Goal: Task Accomplishment & Management: Use online tool/utility

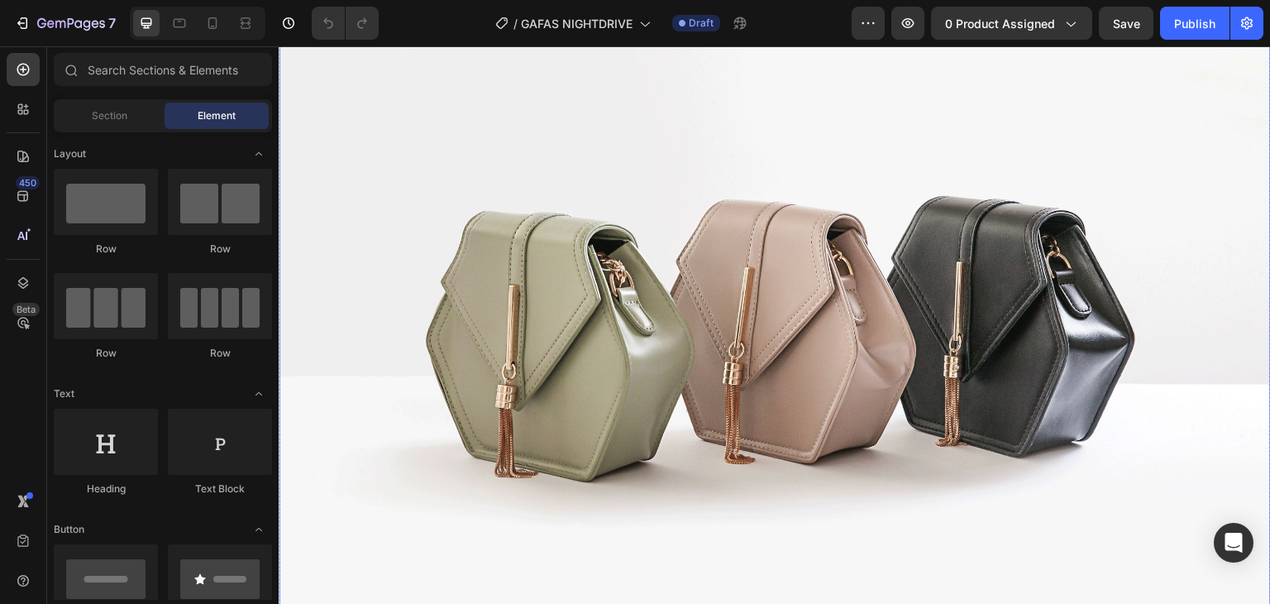
scroll to position [248, 0]
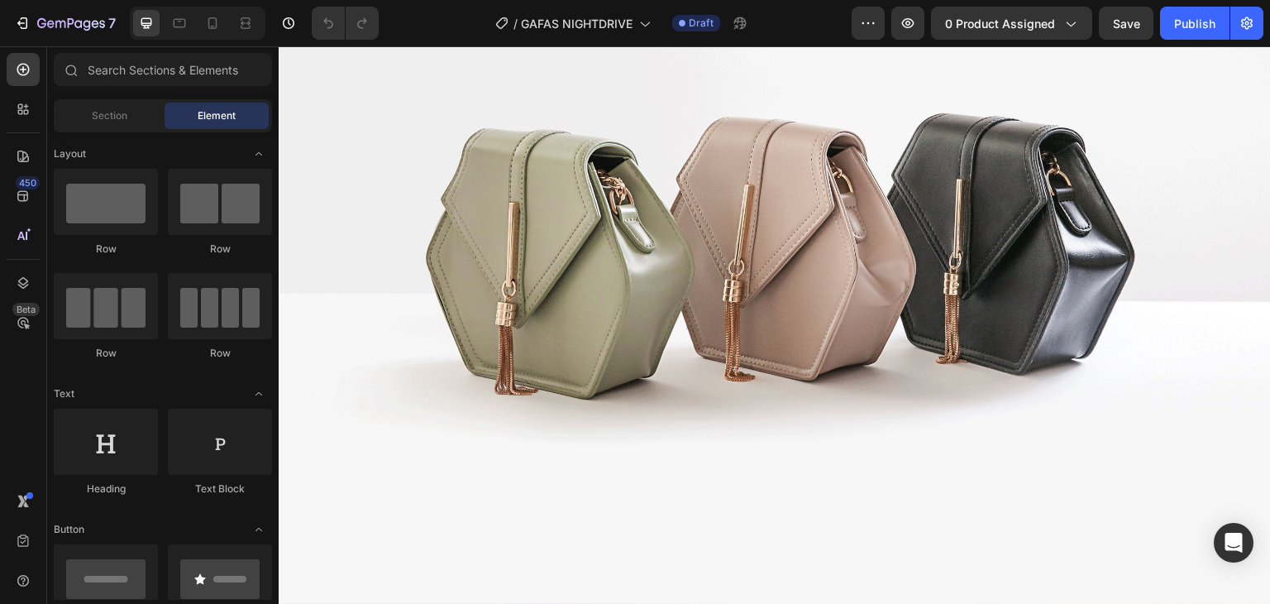
click at [204, 37] on div at bounding box center [198, 23] width 136 height 33
click at [220, 22] on icon at bounding box center [212, 23] width 17 height 17
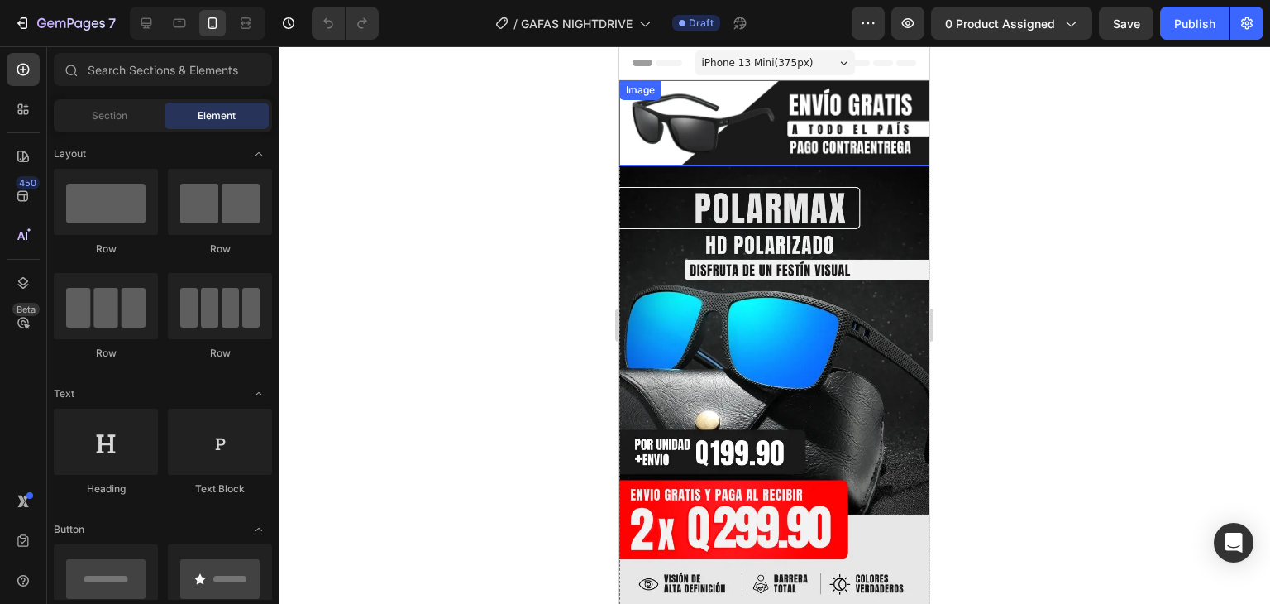
click at [738, 117] on img at bounding box center [774, 123] width 310 height 86
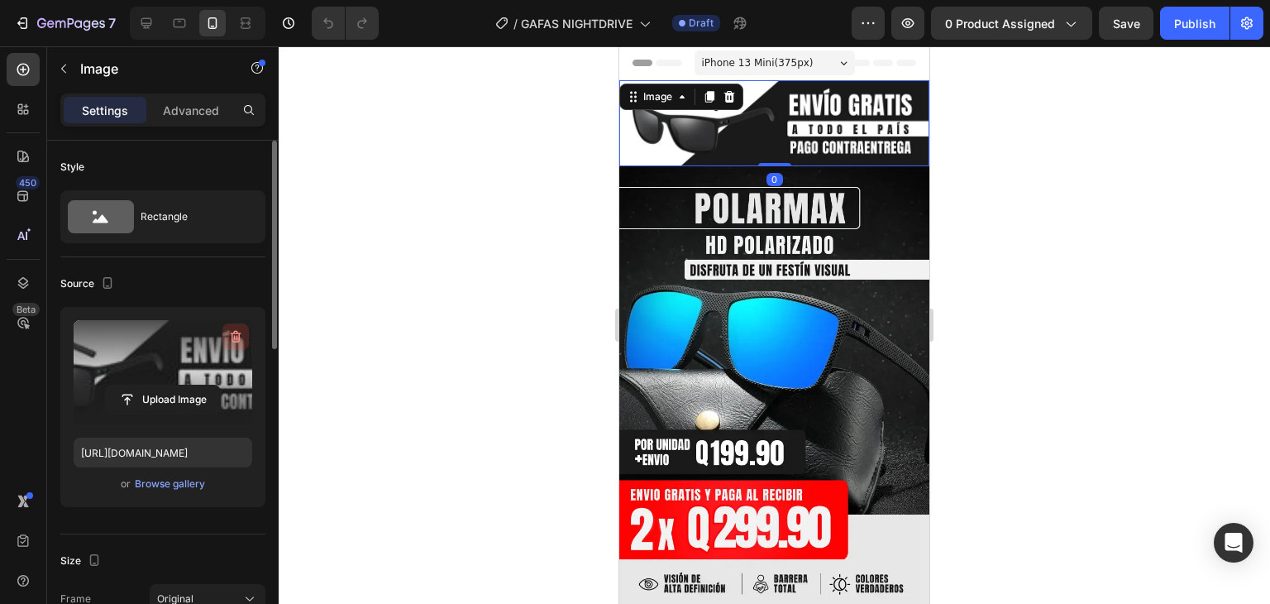
click at [232, 337] on icon "button" at bounding box center [236, 337] width 11 height 12
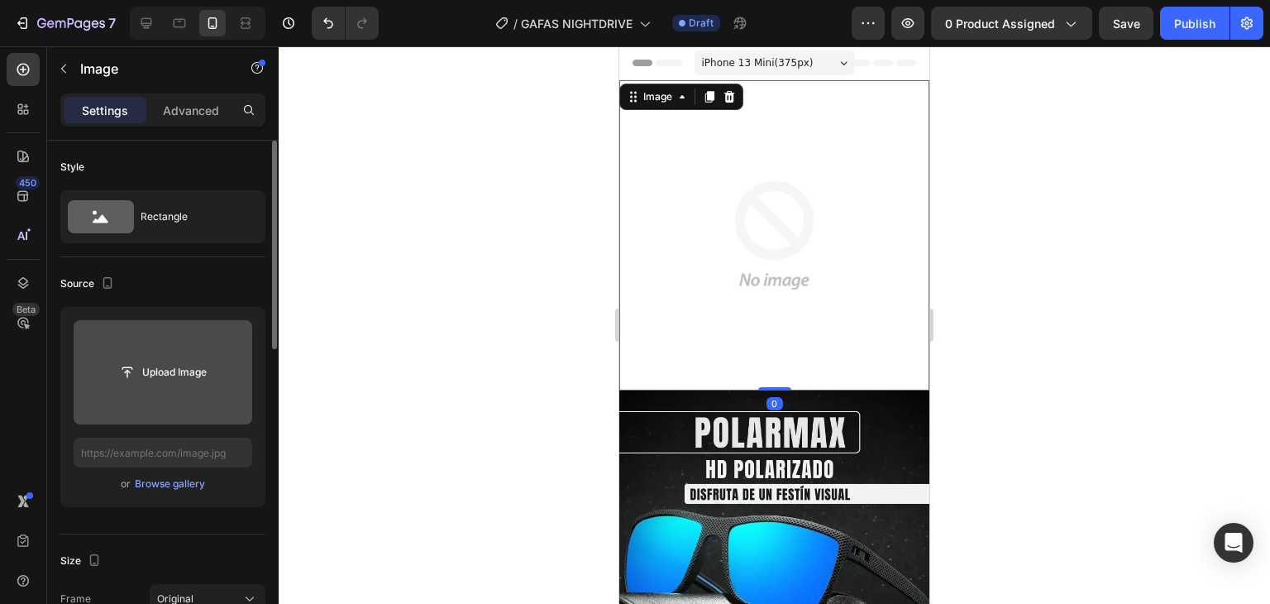
click at [176, 369] on input "file" at bounding box center [163, 372] width 114 height 28
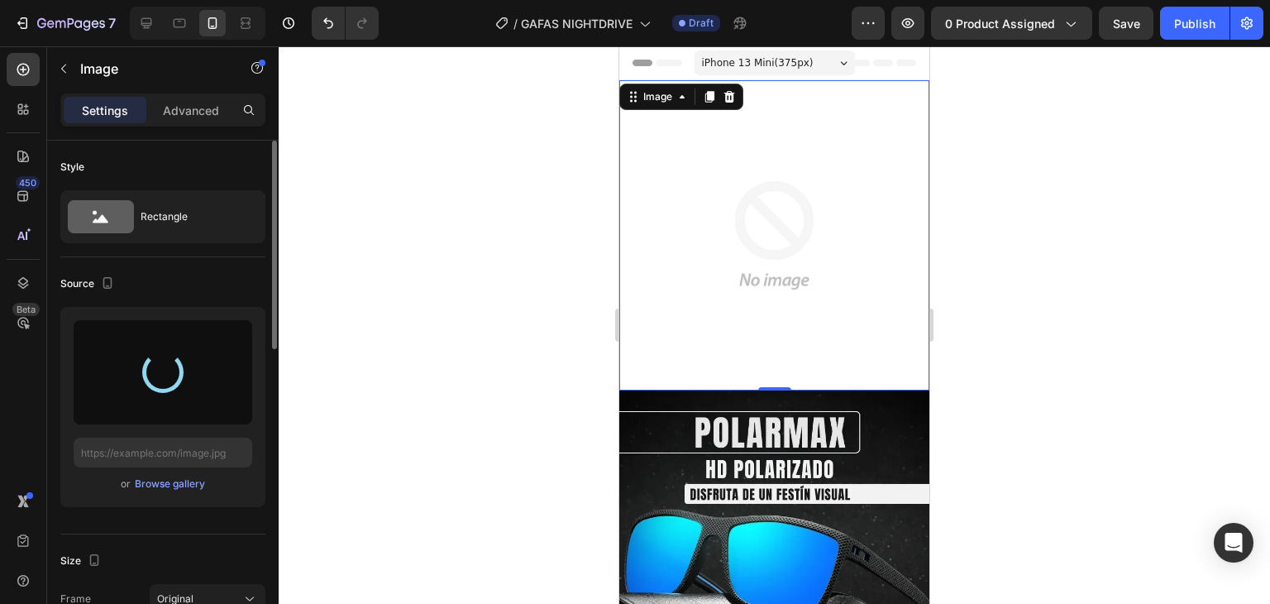
type input "[URL][DOMAIN_NAME]"
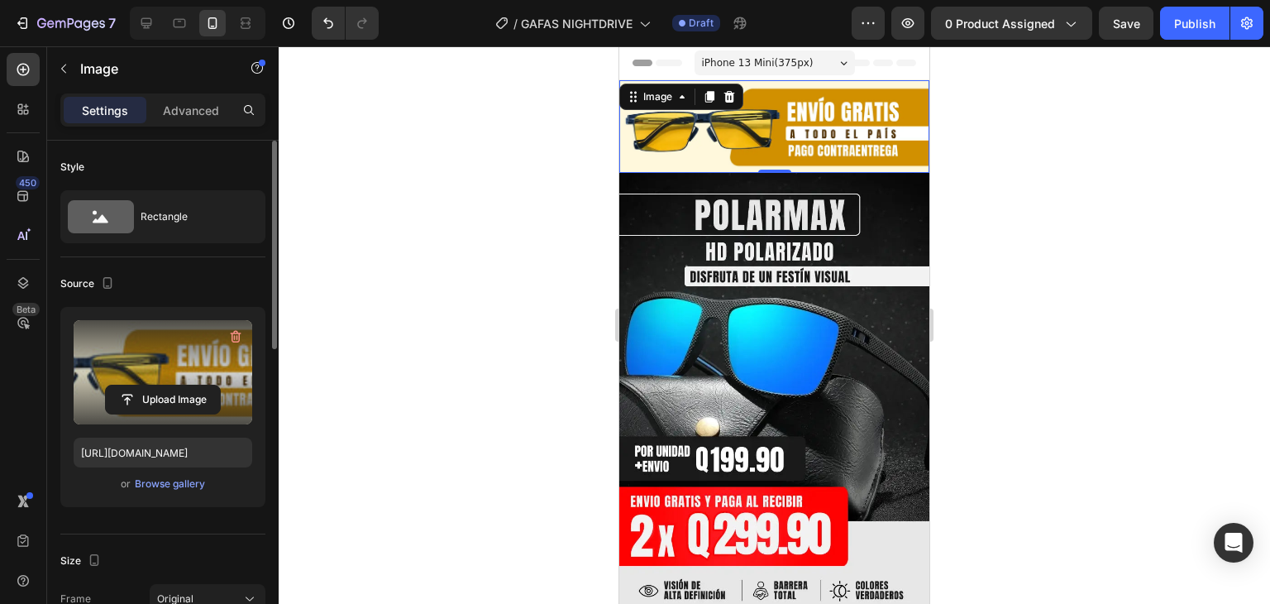
click at [795, 225] on img at bounding box center [774, 421] width 310 height 496
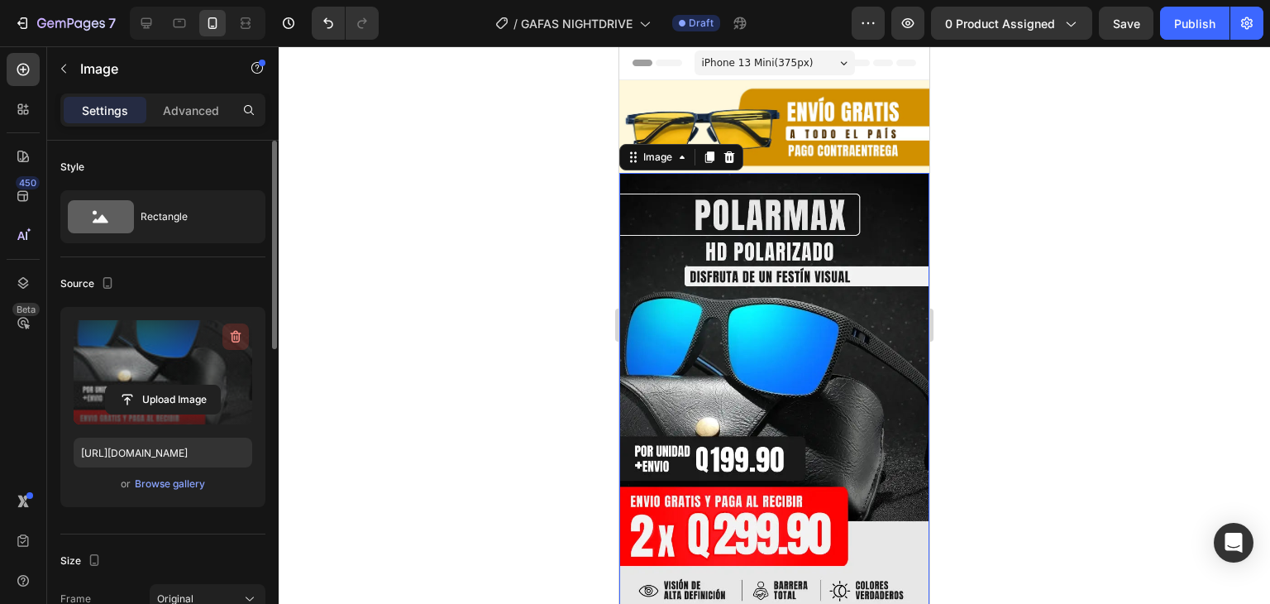
click at [236, 334] on icon "button" at bounding box center [235, 336] width 17 height 17
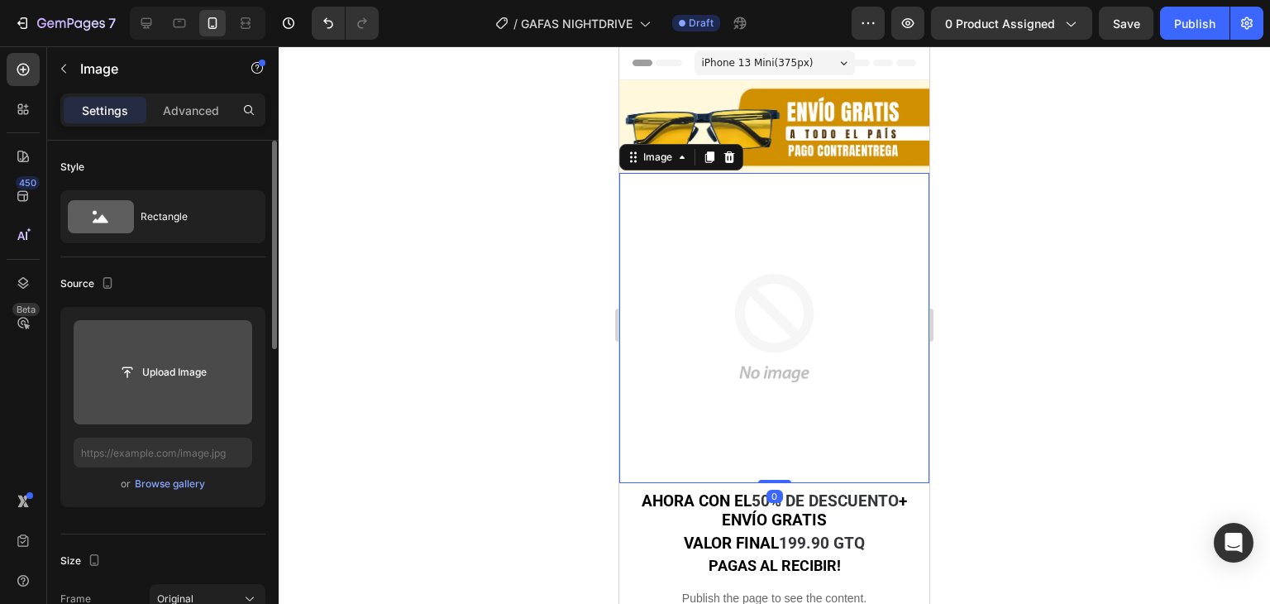
click at [161, 373] on input "file" at bounding box center [163, 372] width 114 height 28
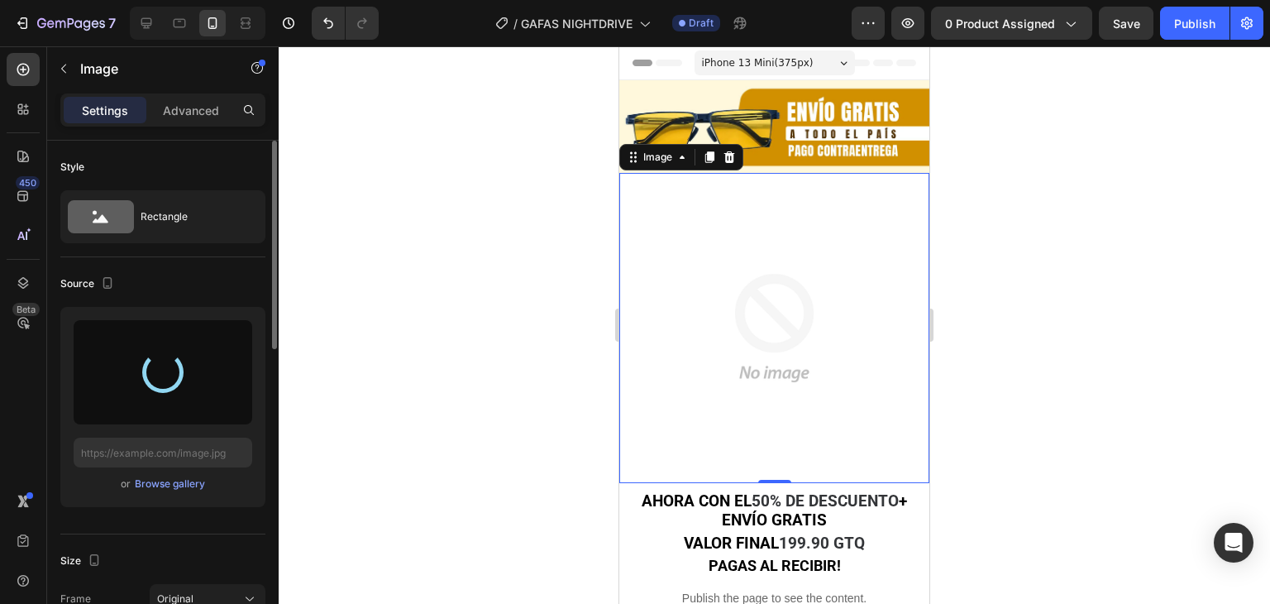
type input "[URL][DOMAIN_NAME]"
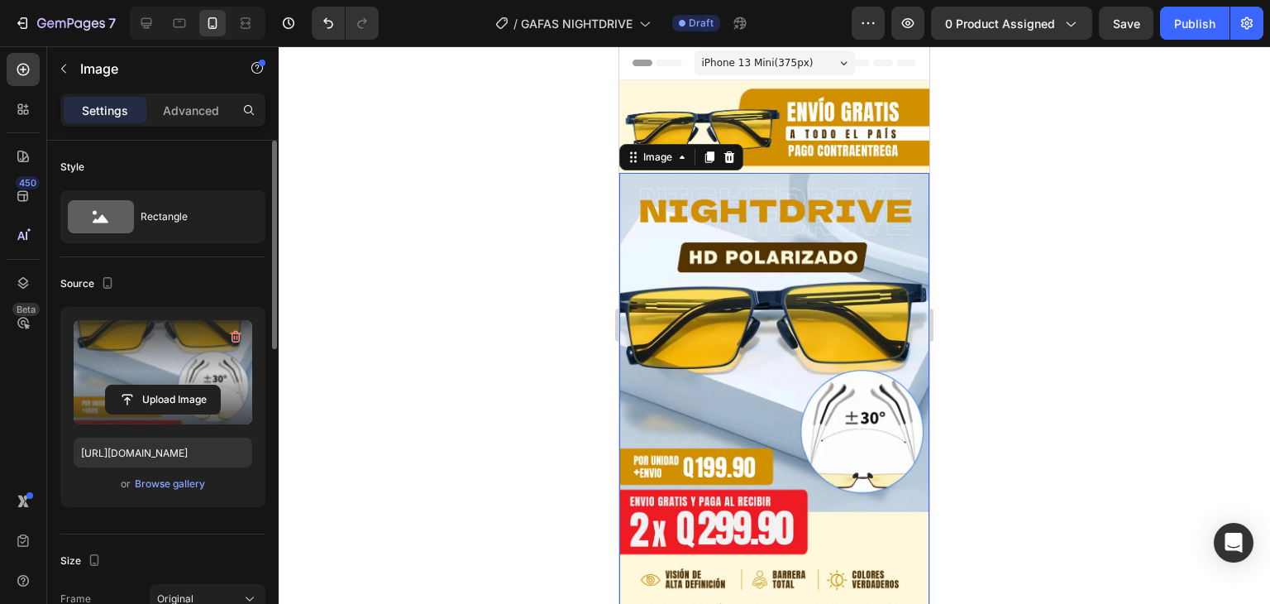
click at [532, 336] on div at bounding box center [775, 324] width 992 height 557
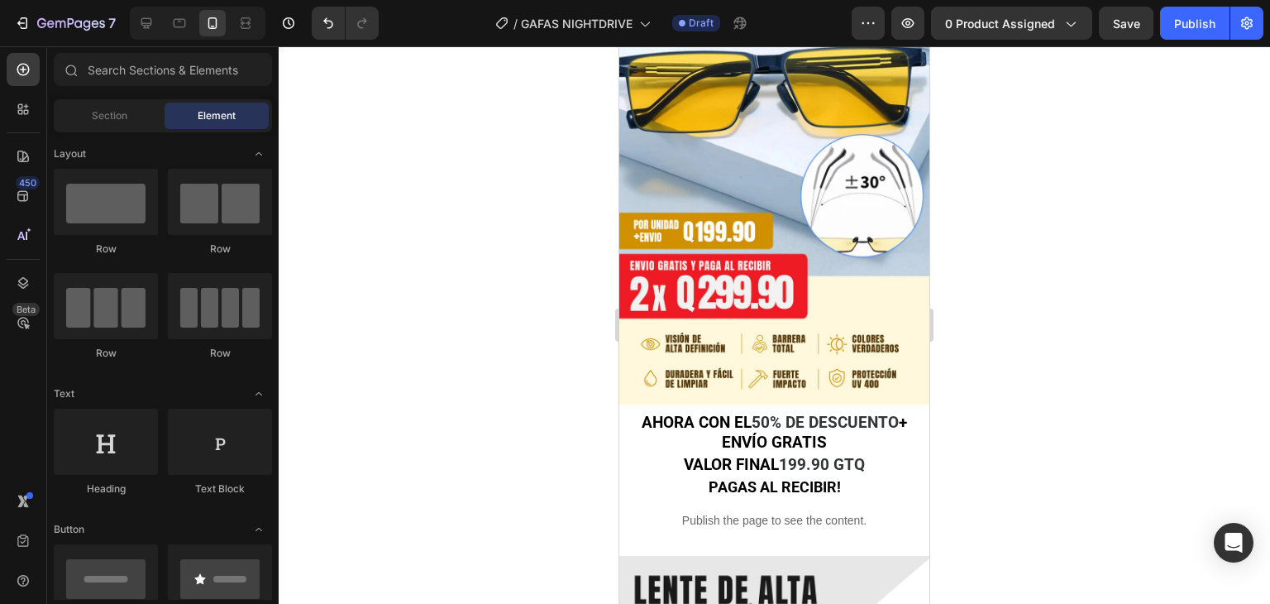
scroll to position [248, 0]
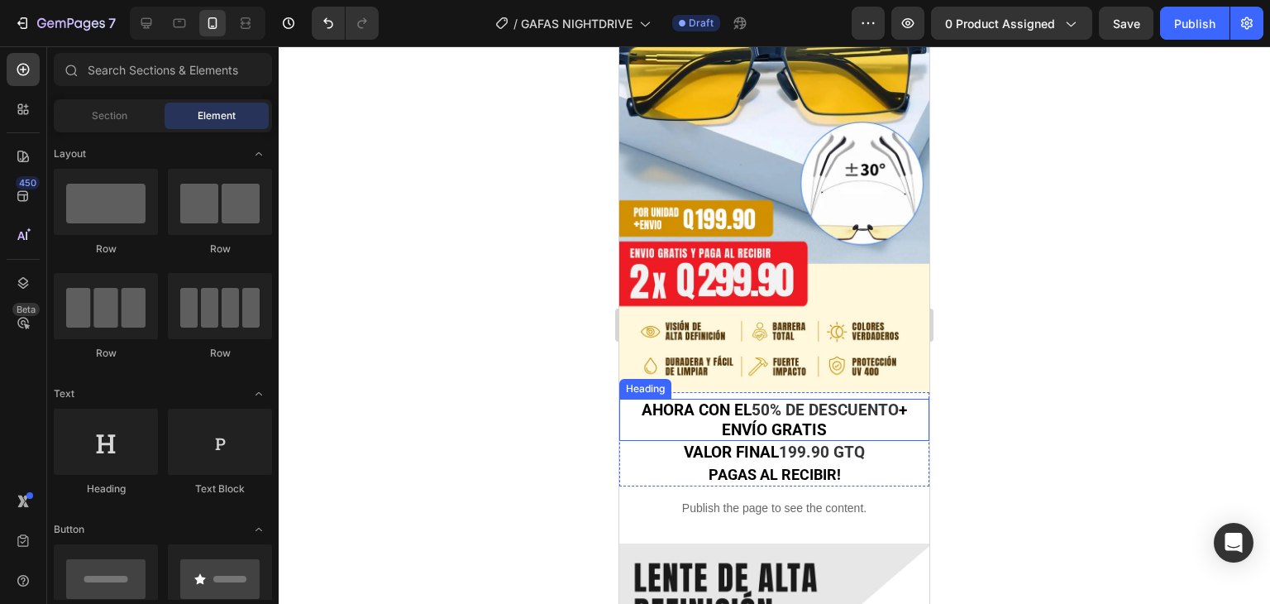
click at [846, 400] on span "50% DE DESCUENTO" at bounding box center [825, 409] width 147 height 19
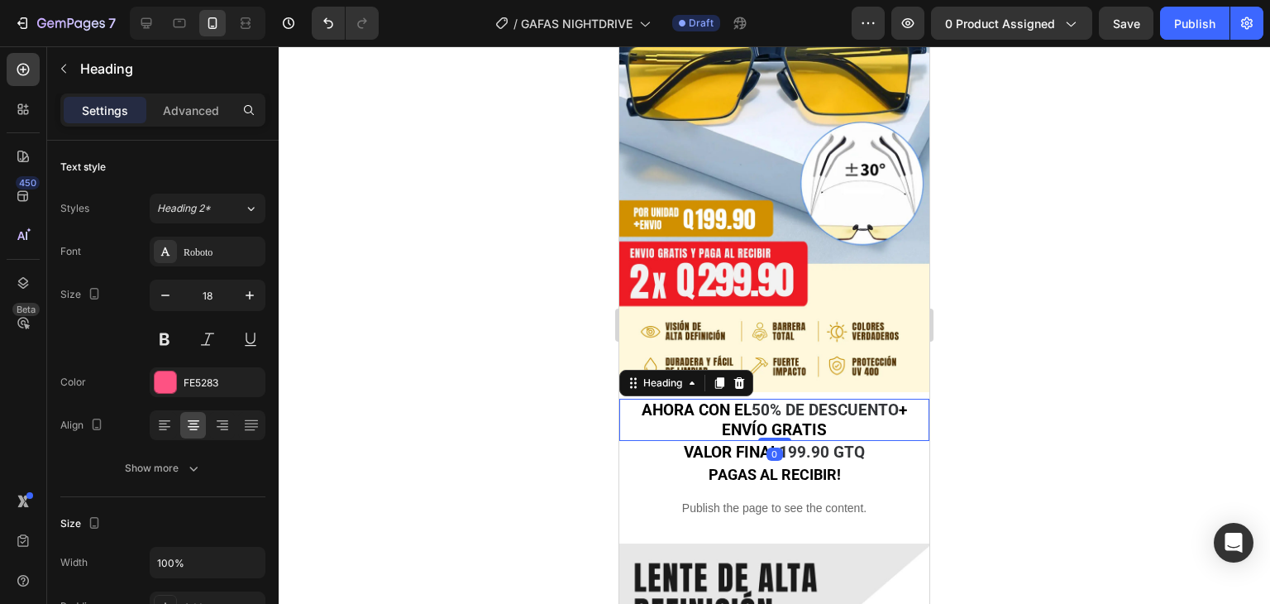
click at [849, 400] on span "50% DE DESCUENTO" at bounding box center [825, 409] width 147 height 19
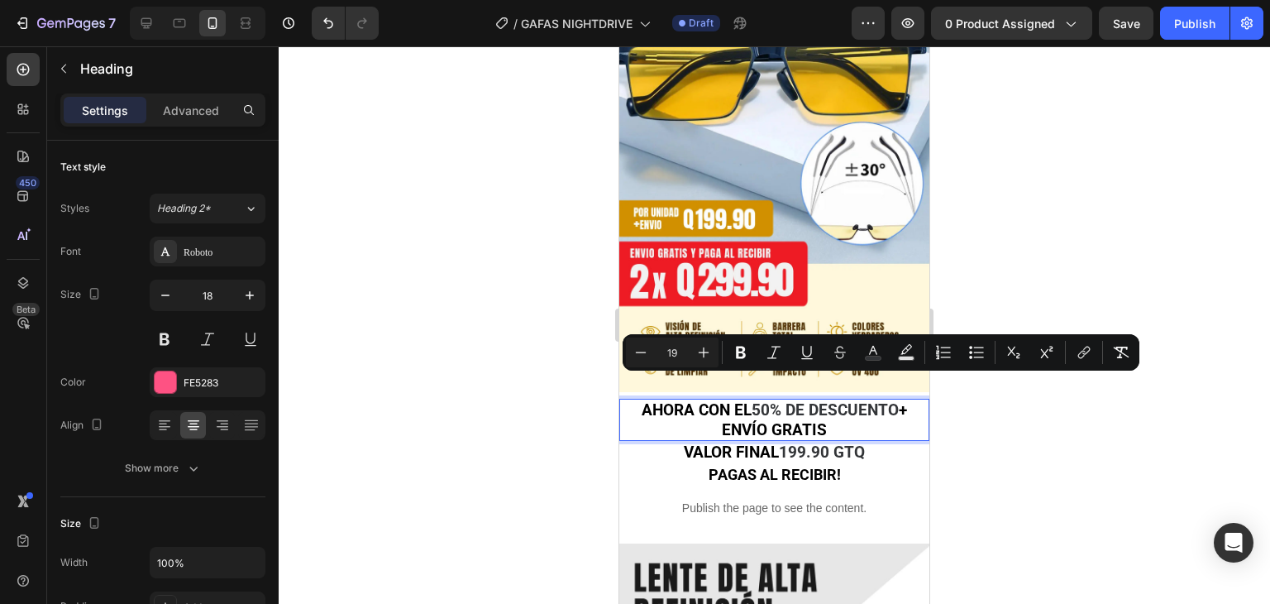
click at [887, 400] on span "50% DE DESCUENTO" at bounding box center [825, 409] width 147 height 19
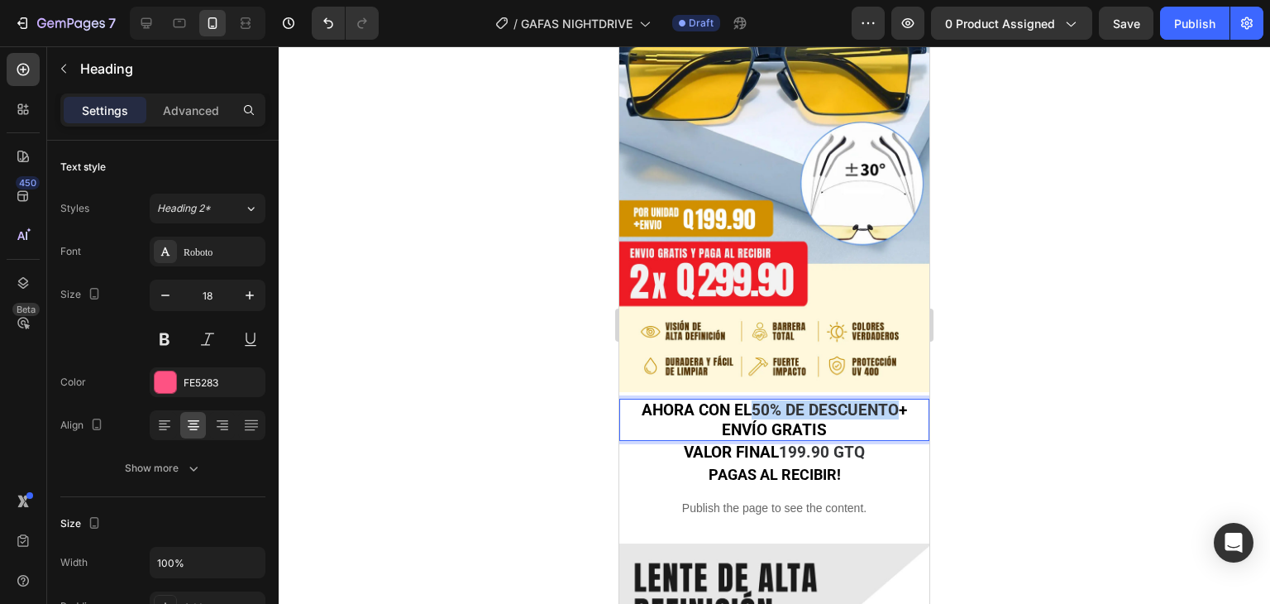
drag, startPoint x: 891, startPoint y: 385, endPoint x: 745, endPoint y: 385, distance: 145.6
click at [752, 400] on span "50% DE DESCUENTO" at bounding box center [825, 409] width 147 height 19
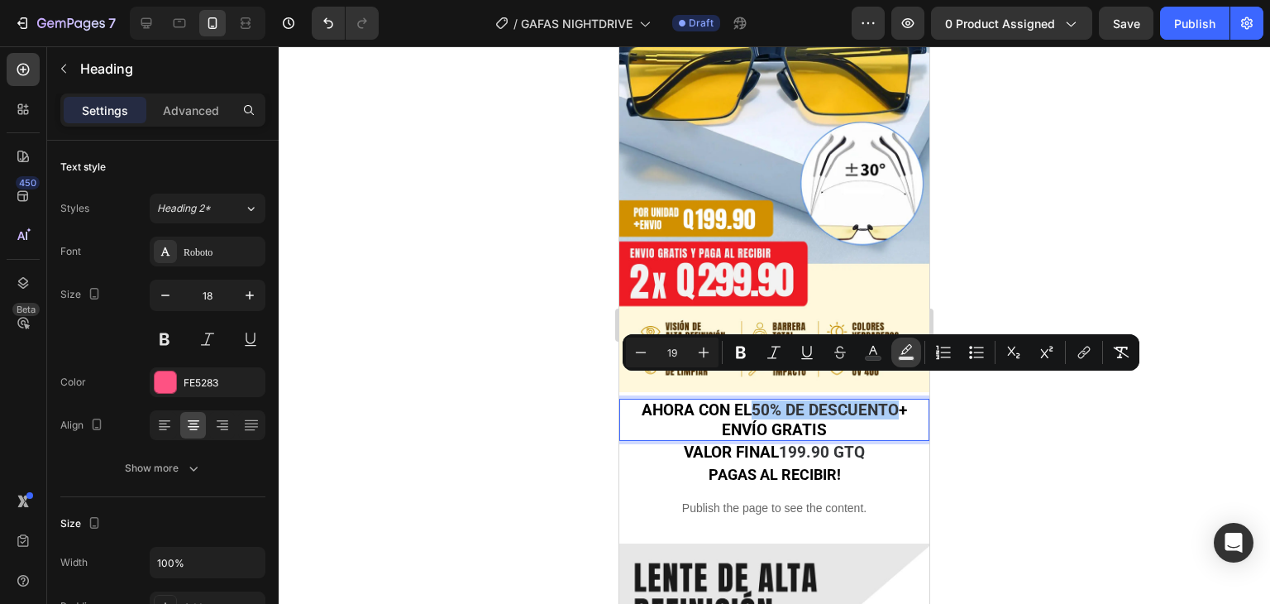
click at [907, 347] on icon "Editor contextual toolbar" at bounding box center [907, 349] width 12 height 10
type input "000000"
type input "77"
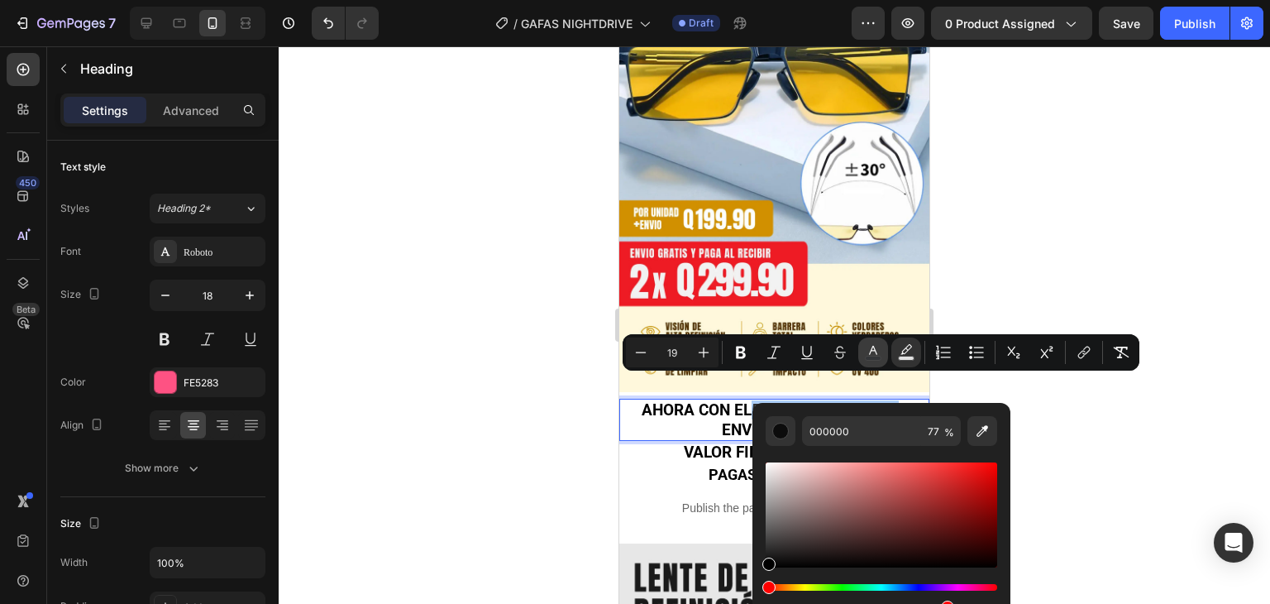
click at [877, 348] on icon "Editor contextual toolbar" at bounding box center [873, 352] width 17 height 17
type input "333538"
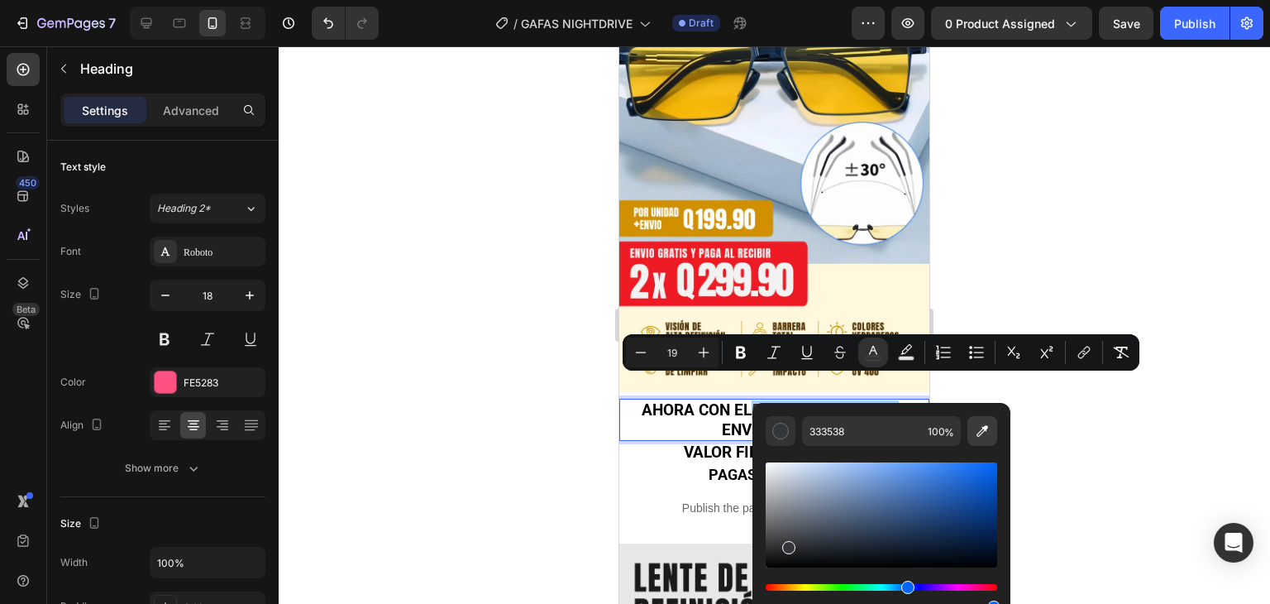
click at [993, 431] on button "Editor contextual toolbar" at bounding box center [983, 431] width 30 height 30
click at [983, 430] on icon "Editor contextual toolbar" at bounding box center [982, 431] width 17 height 17
type input "9D7A11"
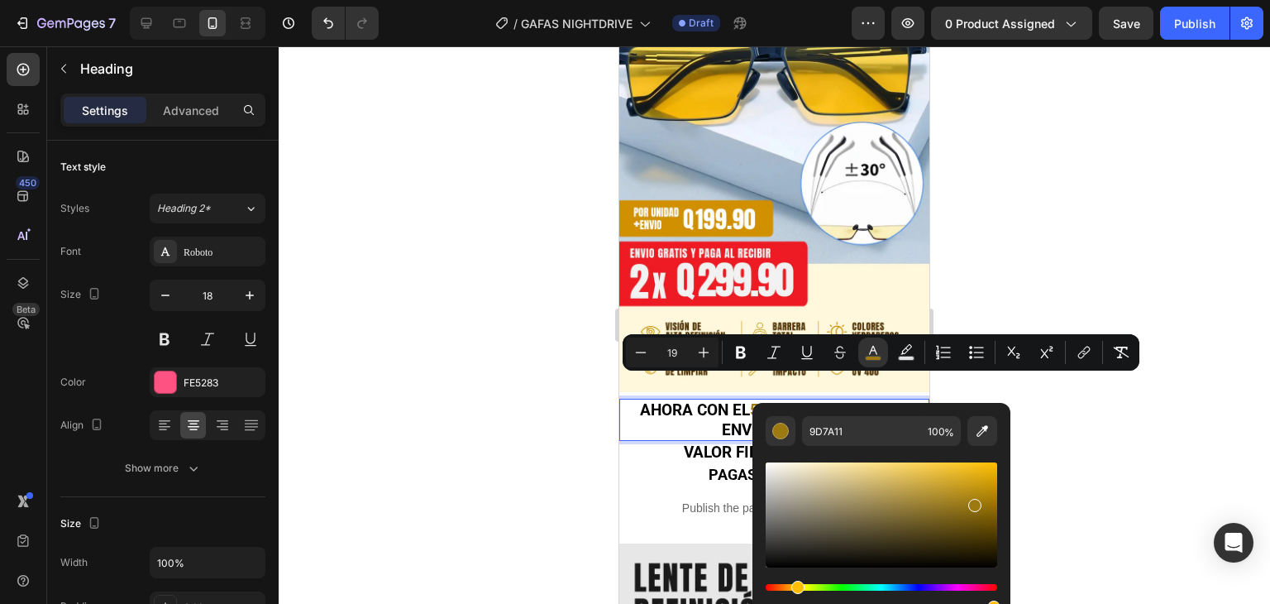
click at [1055, 395] on div at bounding box center [775, 324] width 992 height 557
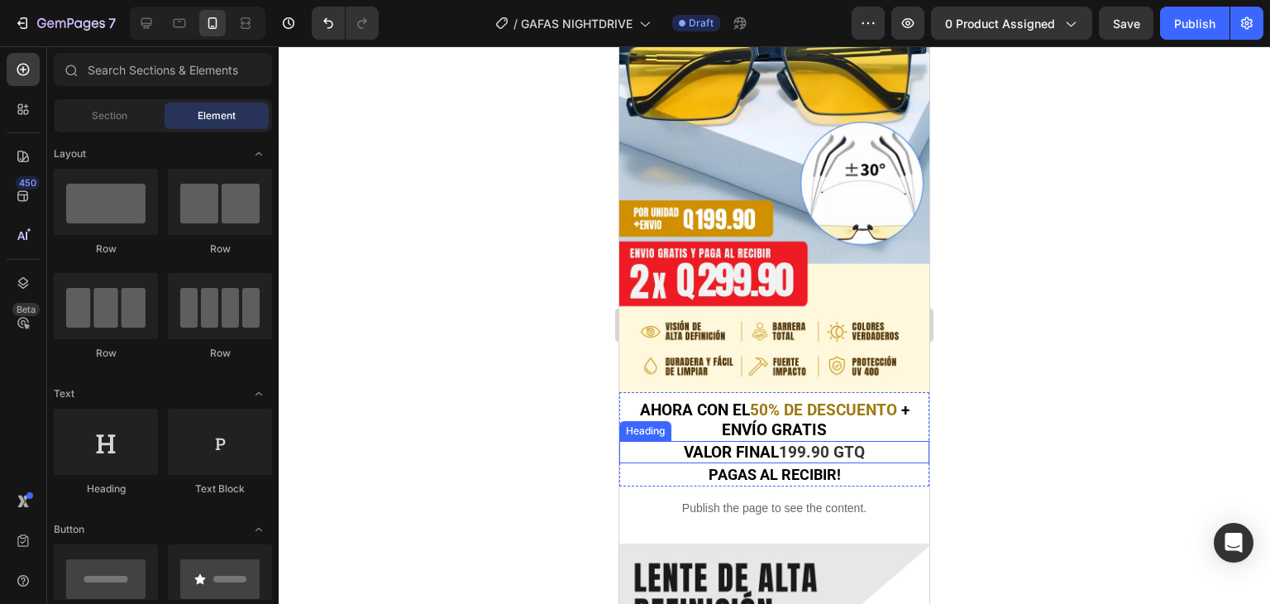
click at [825, 442] on span "199.90 GTQ" at bounding box center [822, 451] width 86 height 19
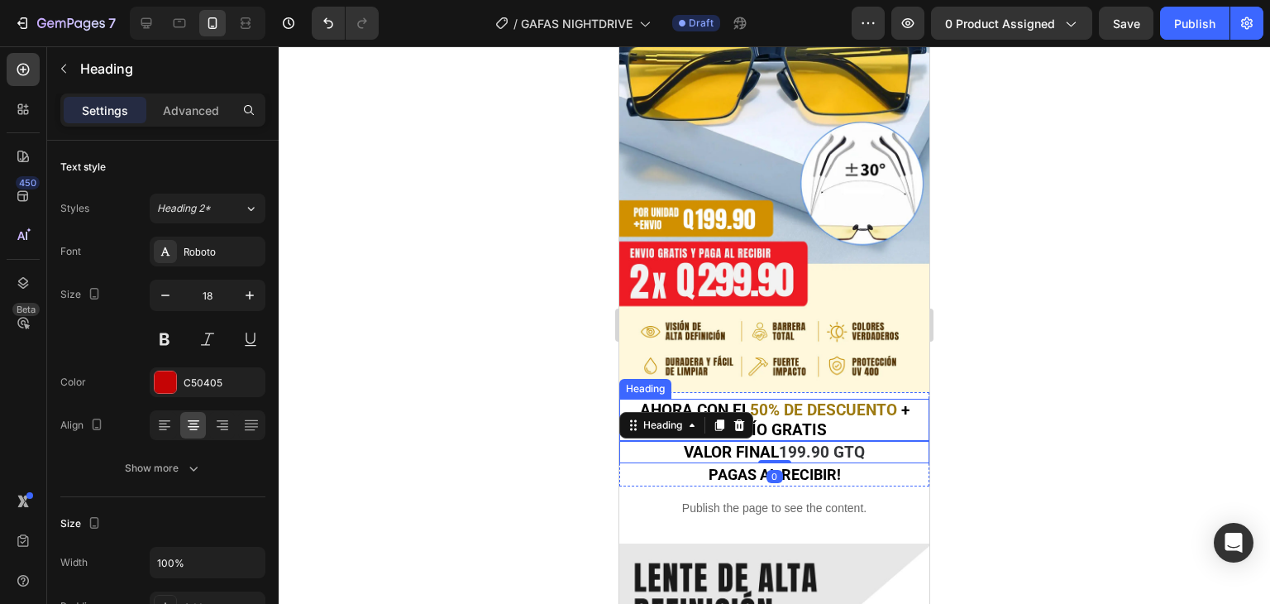
click at [843, 400] on span "50% DE DESCUENTO" at bounding box center [823, 409] width 147 height 19
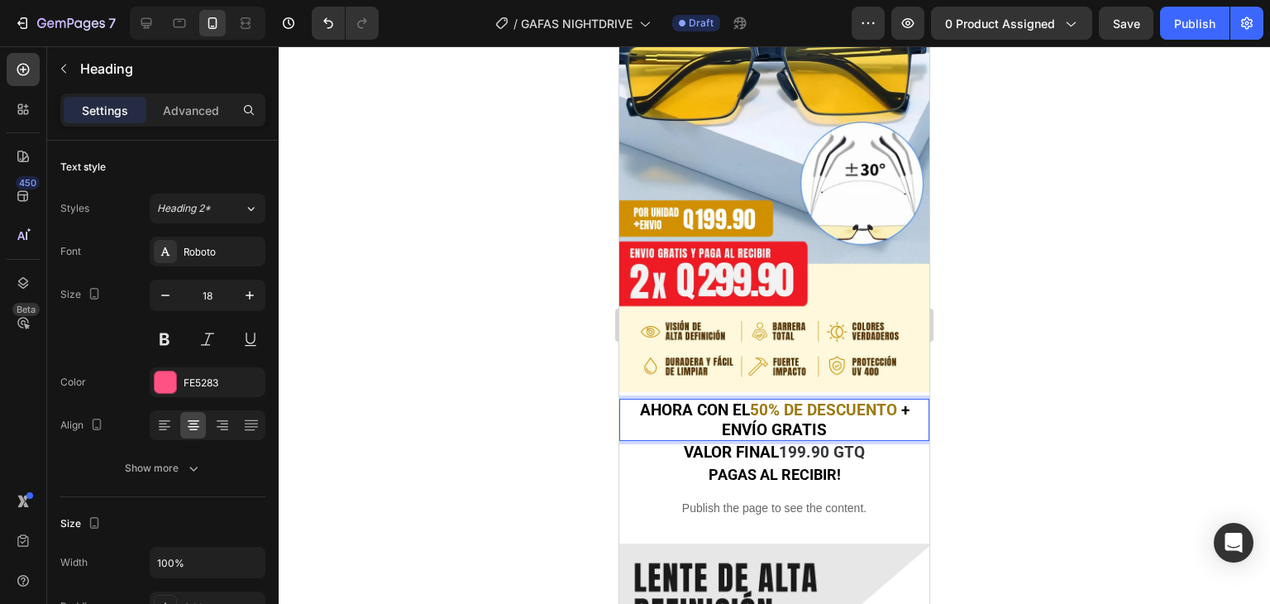
click at [843, 400] on span "50% DE DESCUENTO" at bounding box center [823, 409] width 147 height 19
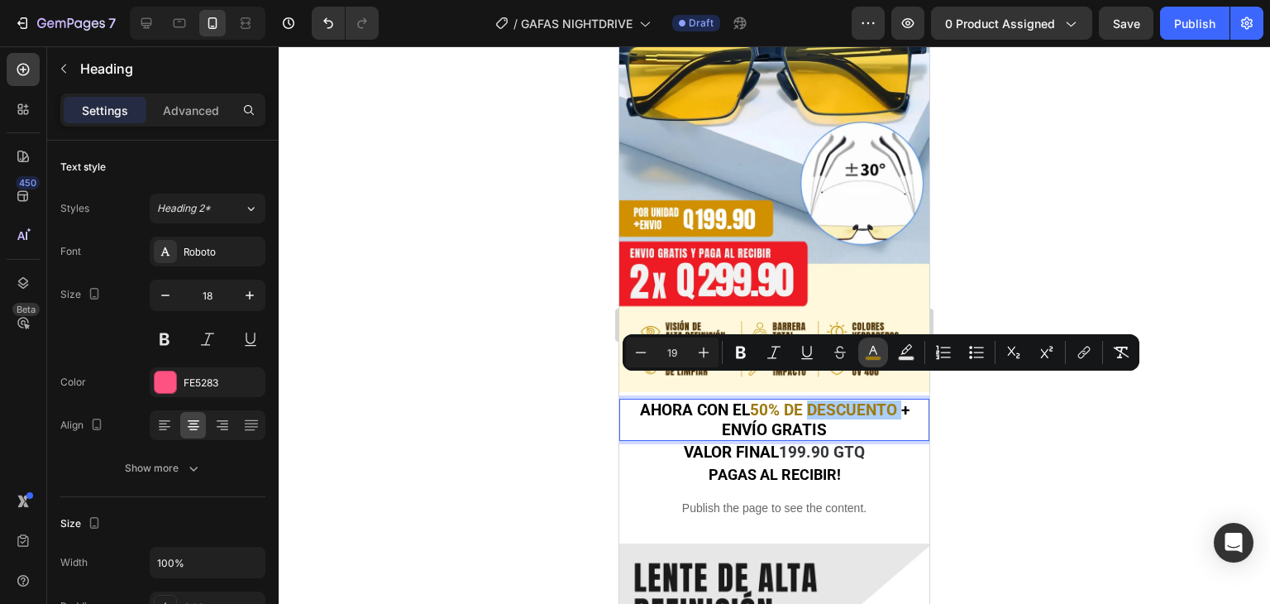
click at [867, 351] on icon "Editor contextual toolbar" at bounding box center [873, 352] width 17 height 17
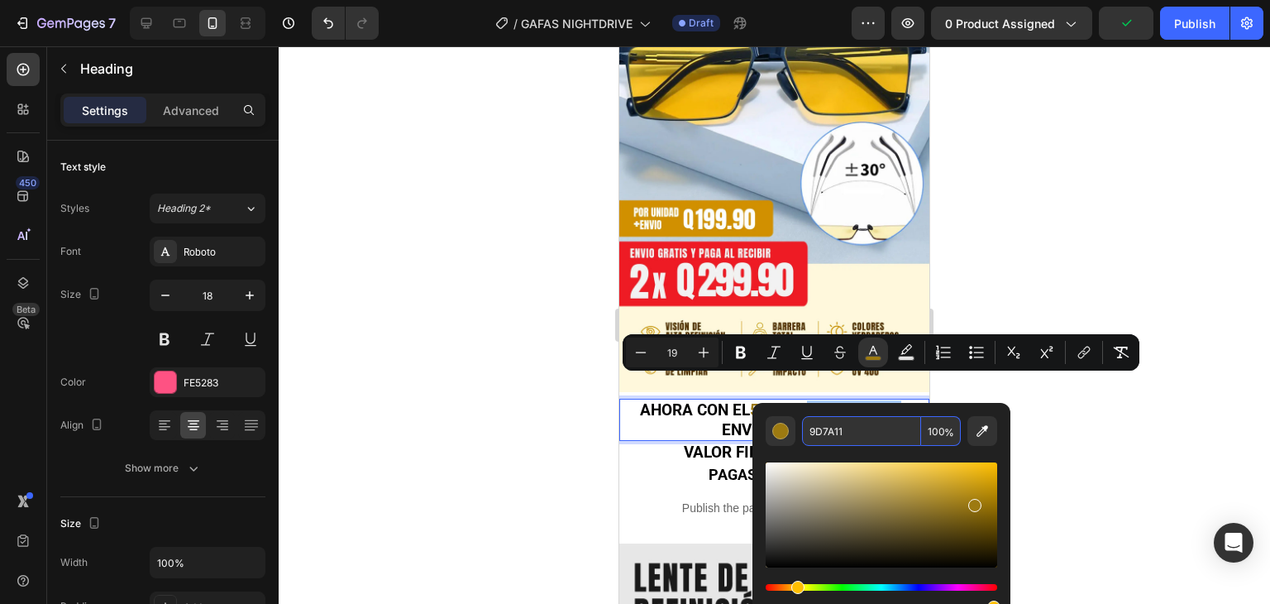
click at [848, 436] on input "9D7A11" at bounding box center [861, 431] width 119 height 30
click at [1064, 182] on div at bounding box center [775, 324] width 992 height 557
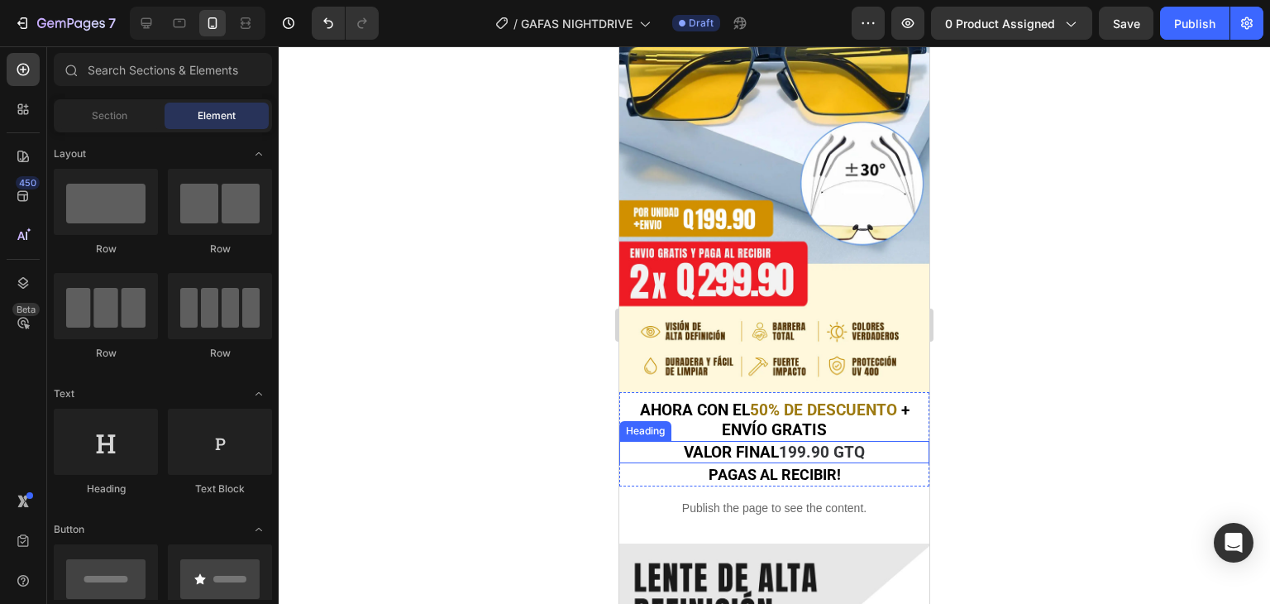
click at [825, 442] on span "199.90 GTQ" at bounding box center [822, 451] width 86 height 19
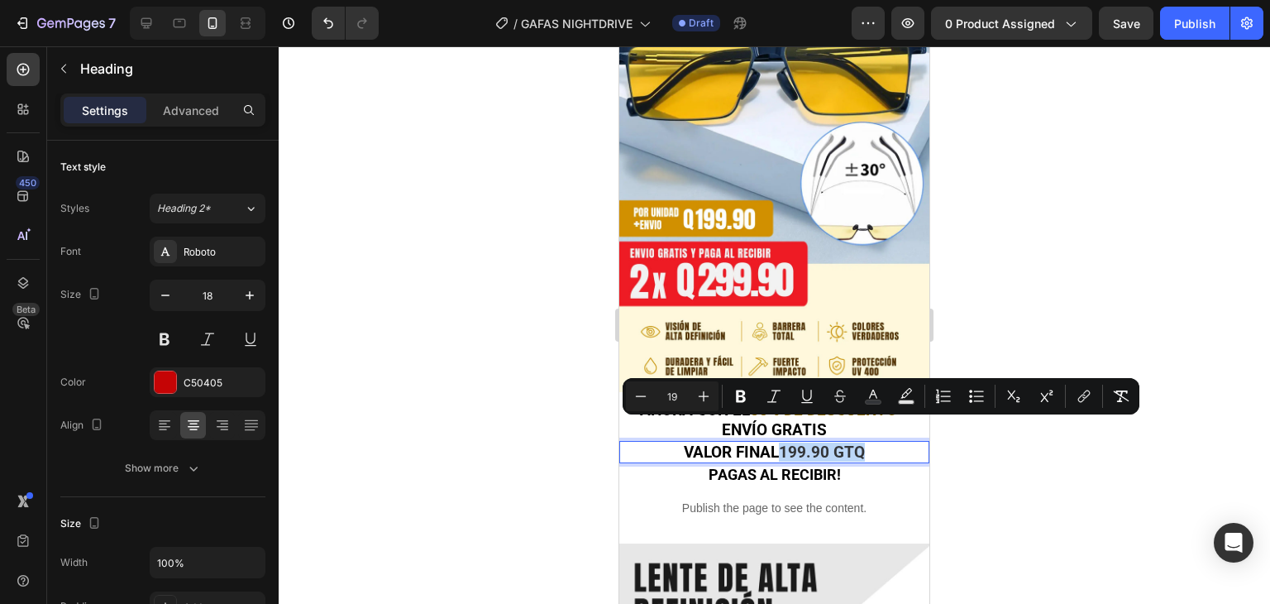
drag, startPoint x: 870, startPoint y: 424, endPoint x: 780, endPoint y: 429, distance: 90.3
click at [780, 442] on p "VALOR FINAL 199.90 GTQ" at bounding box center [774, 451] width 307 height 19
click at [885, 390] on button "color" at bounding box center [874, 396] width 30 height 30
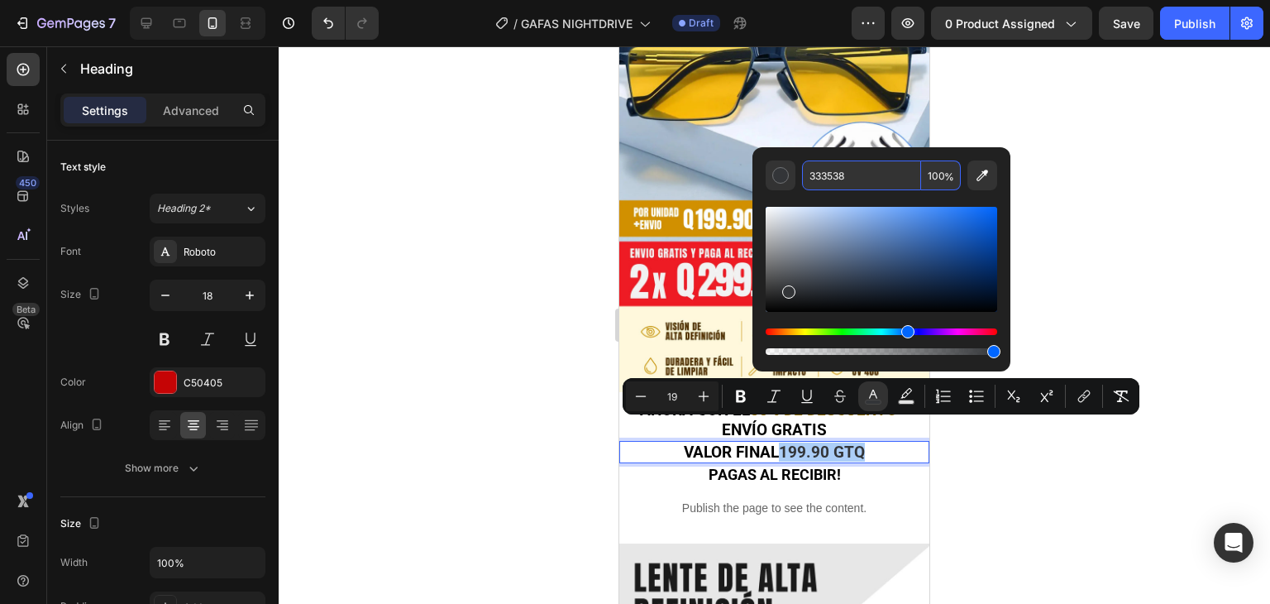
click at [845, 183] on input "333538" at bounding box center [861, 175] width 119 height 30
paste input "9D7A11"
type input "9D7A11"
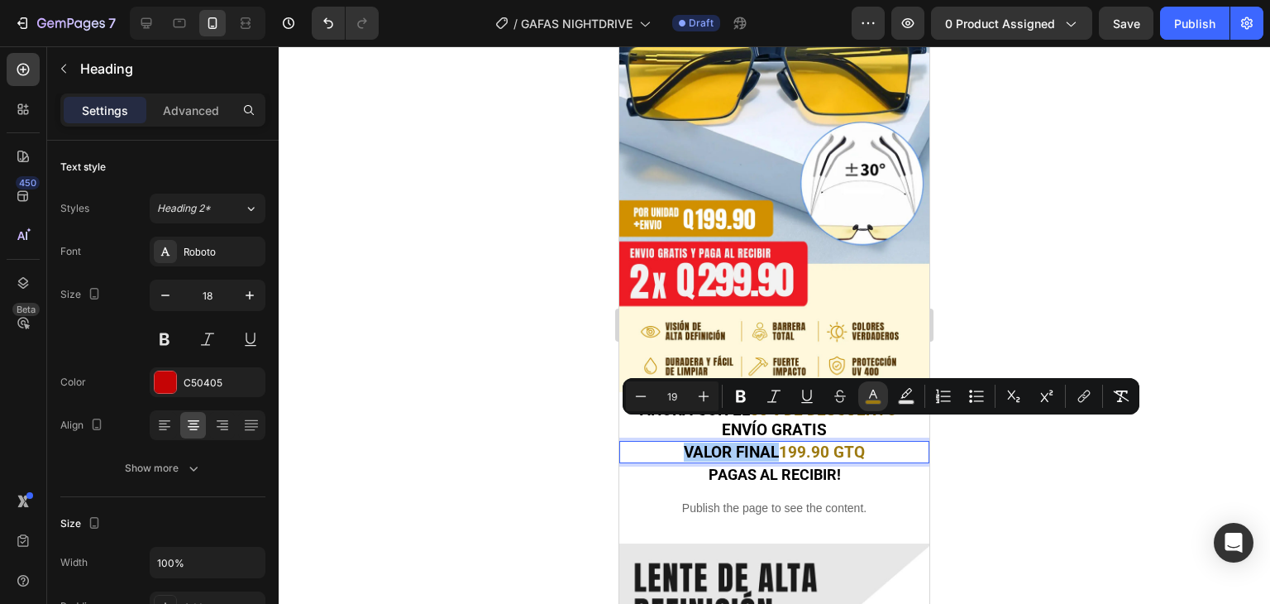
click at [996, 316] on div at bounding box center [775, 324] width 992 height 557
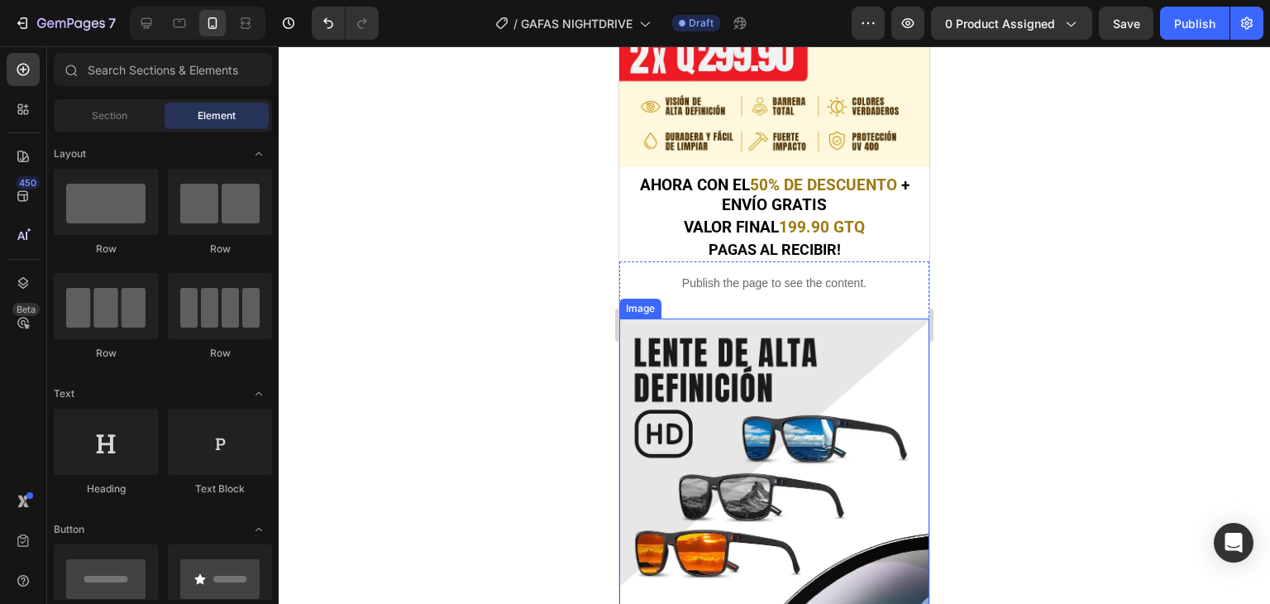
scroll to position [579, 0]
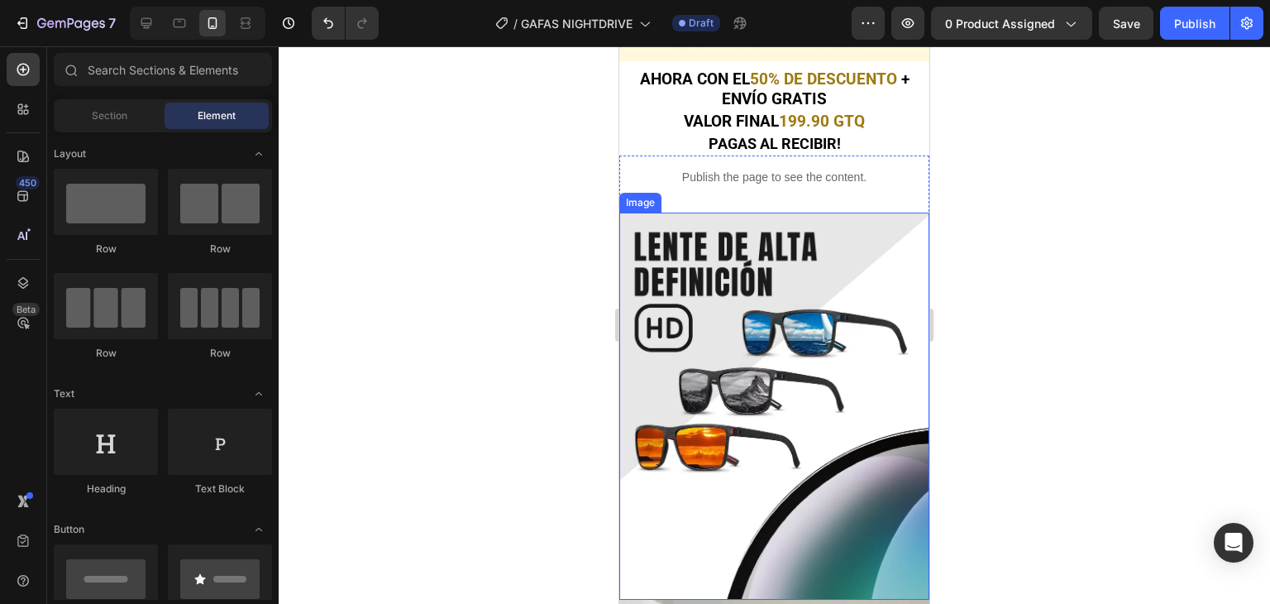
click at [820, 284] on img at bounding box center [774, 406] width 310 height 387
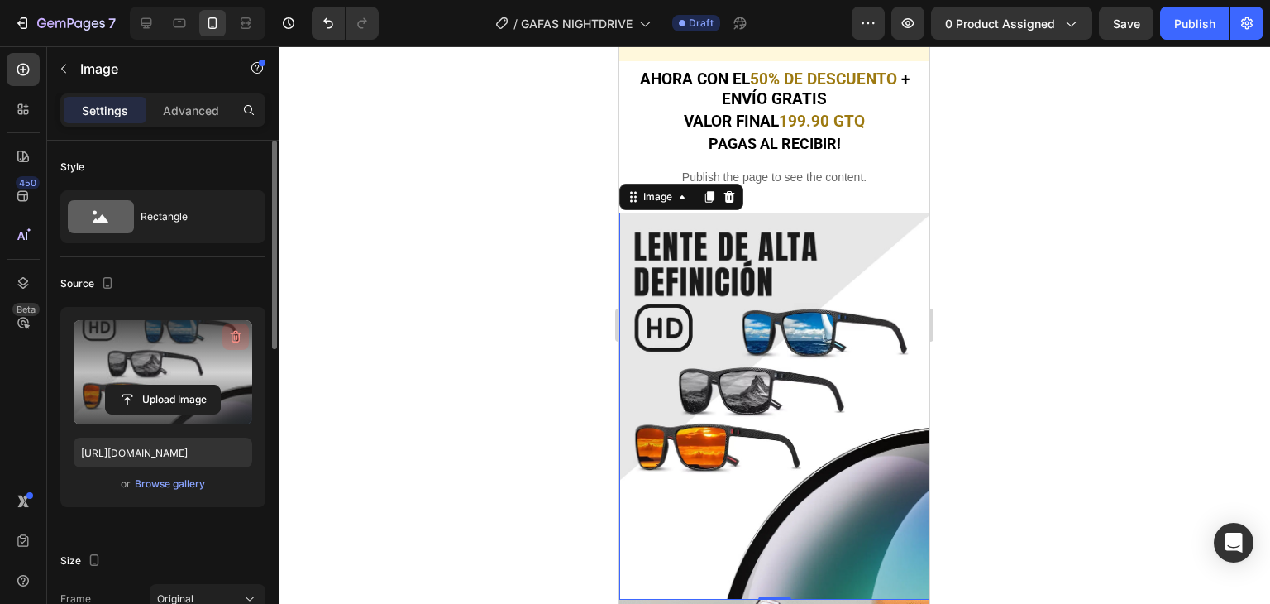
click at [238, 332] on icon "button" at bounding box center [235, 336] width 17 height 17
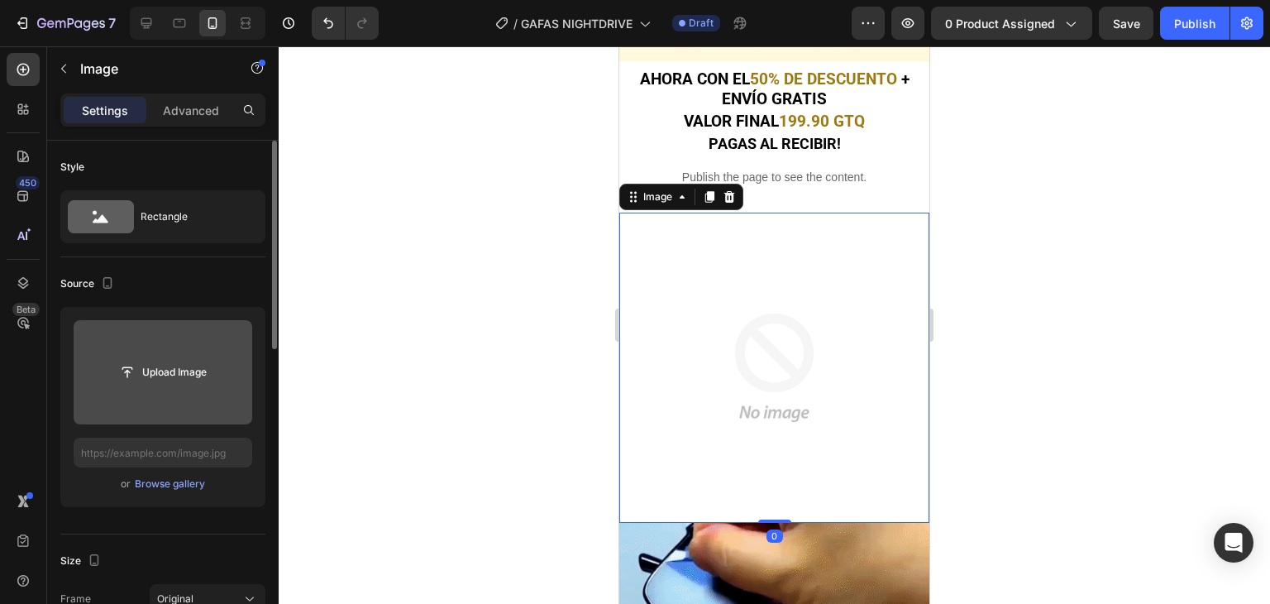
click at [172, 358] on input "file" at bounding box center [163, 372] width 114 height 28
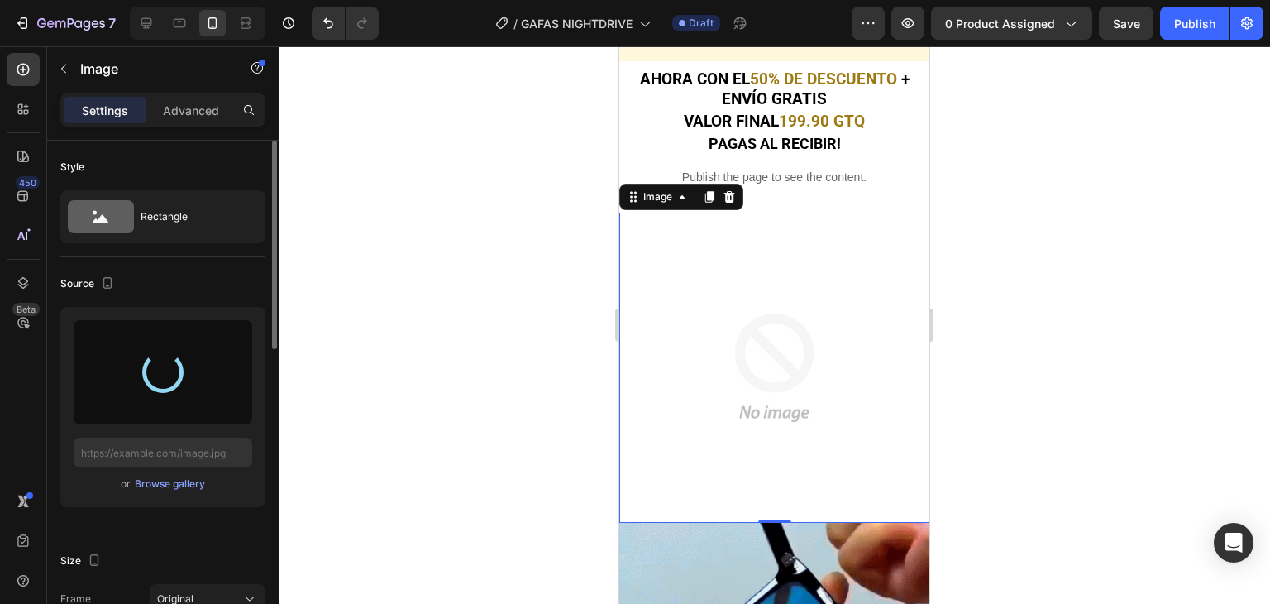
type input "[URL][DOMAIN_NAME]"
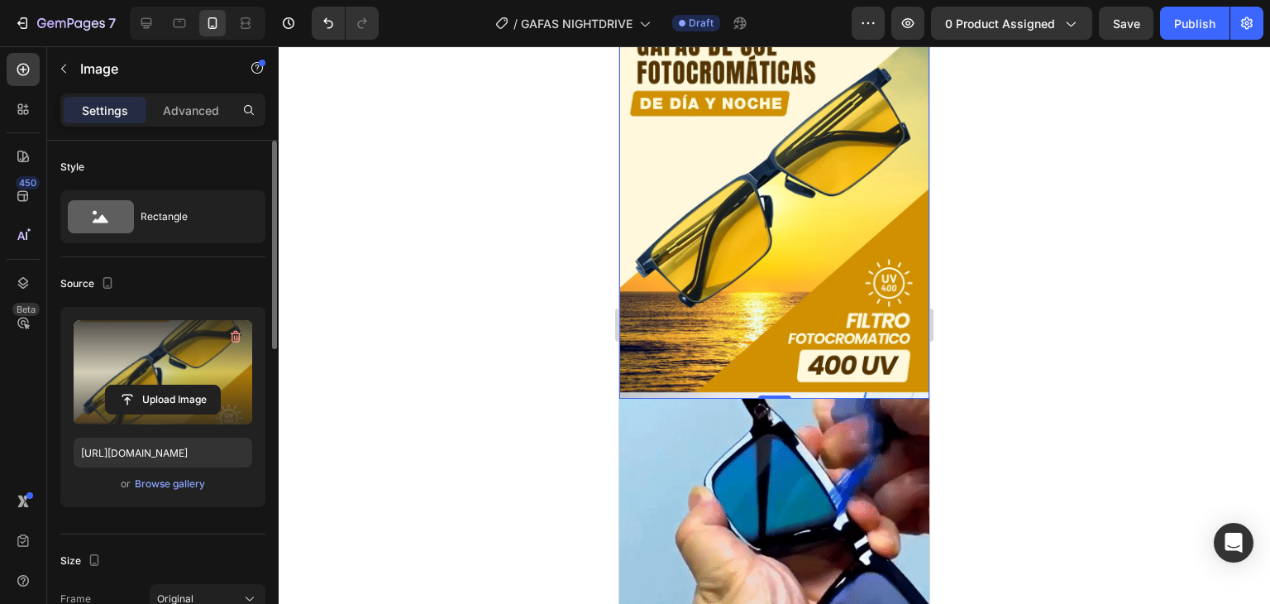
scroll to position [827, 0]
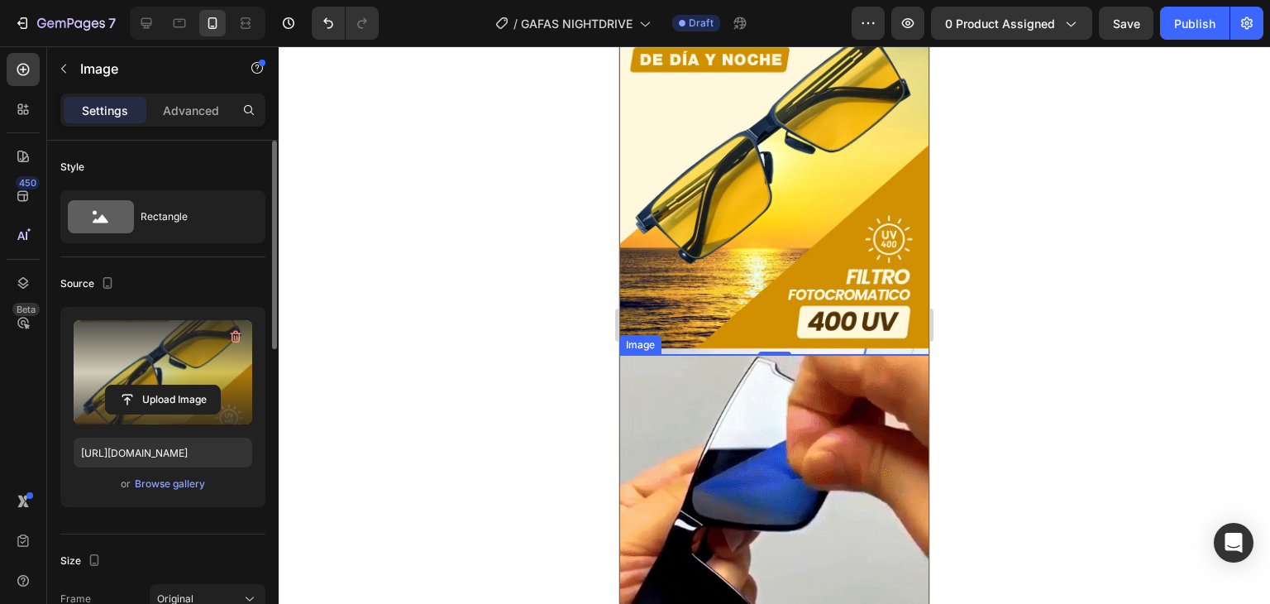
click at [861, 395] on img at bounding box center [774, 510] width 310 height 310
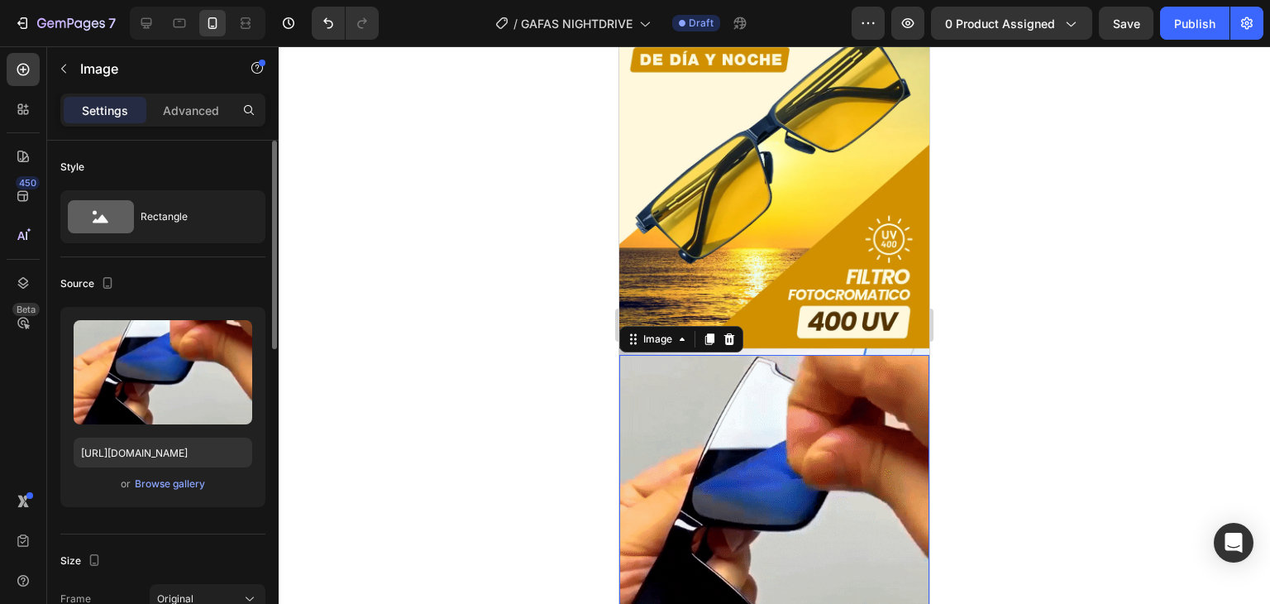
click at [1016, 220] on div at bounding box center [775, 324] width 992 height 557
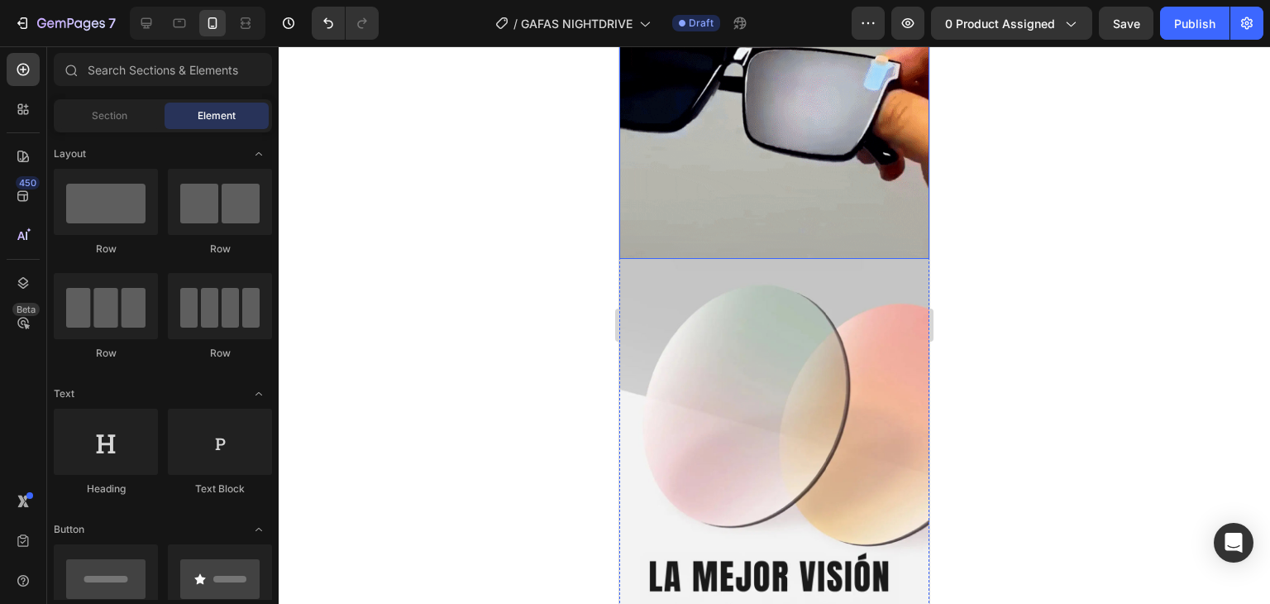
scroll to position [1323, 0]
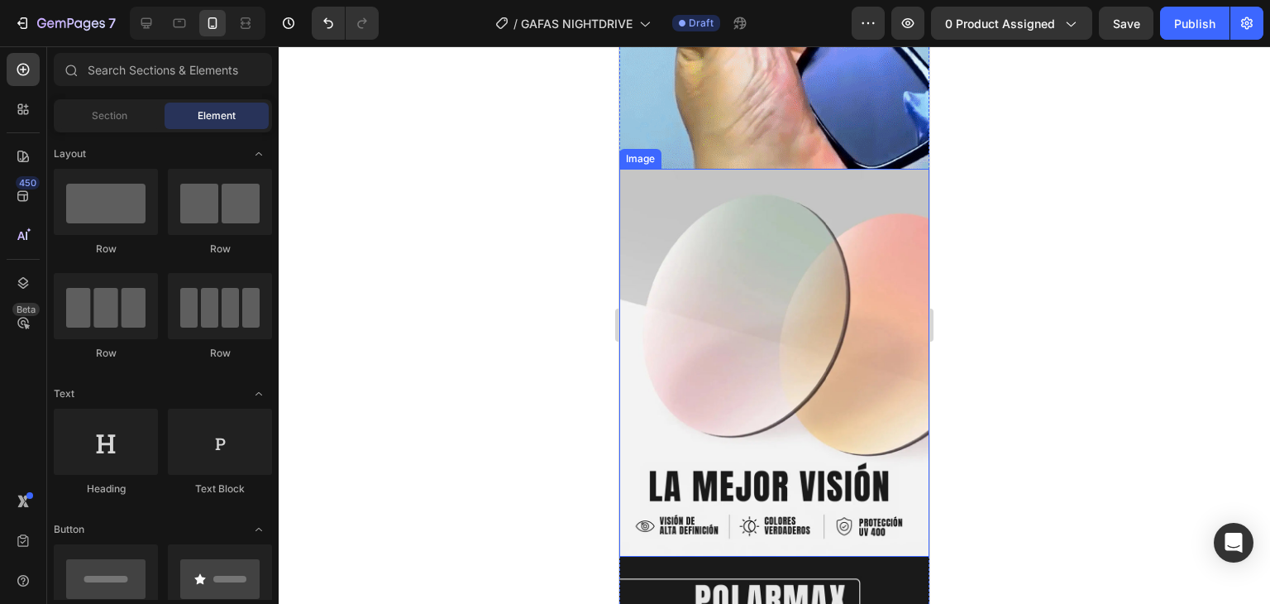
click at [777, 265] on img at bounding box center [774, 363] width 310 height 388
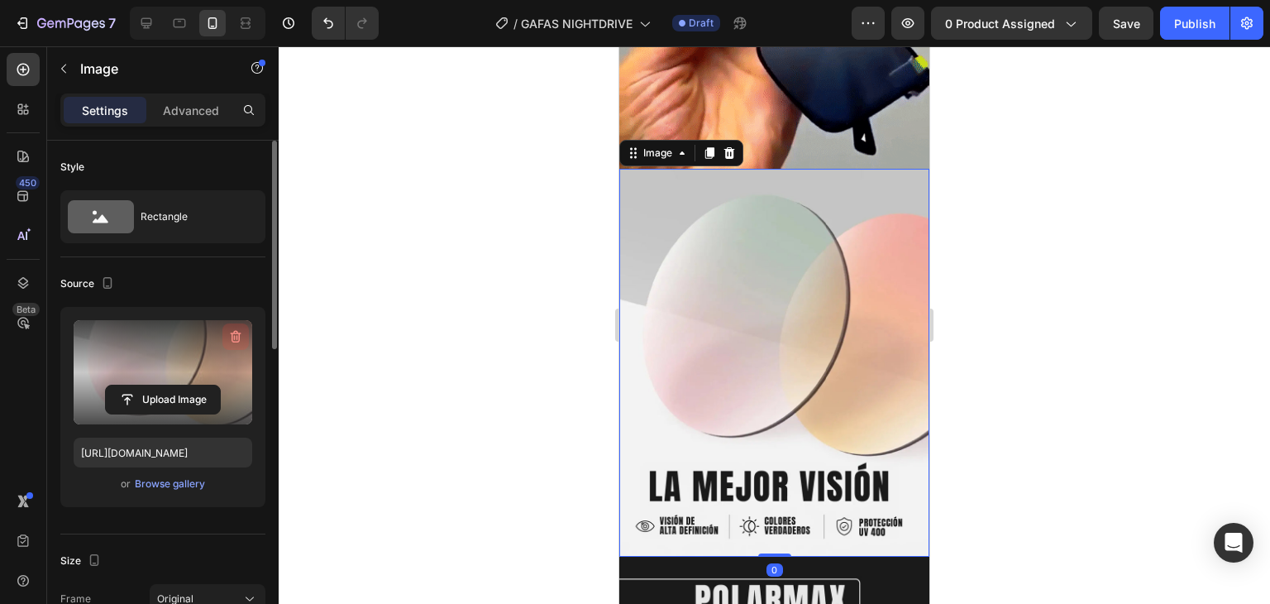
click at [237, 331] on icon "button" at bounding box center [236, 337] width 11 height 12
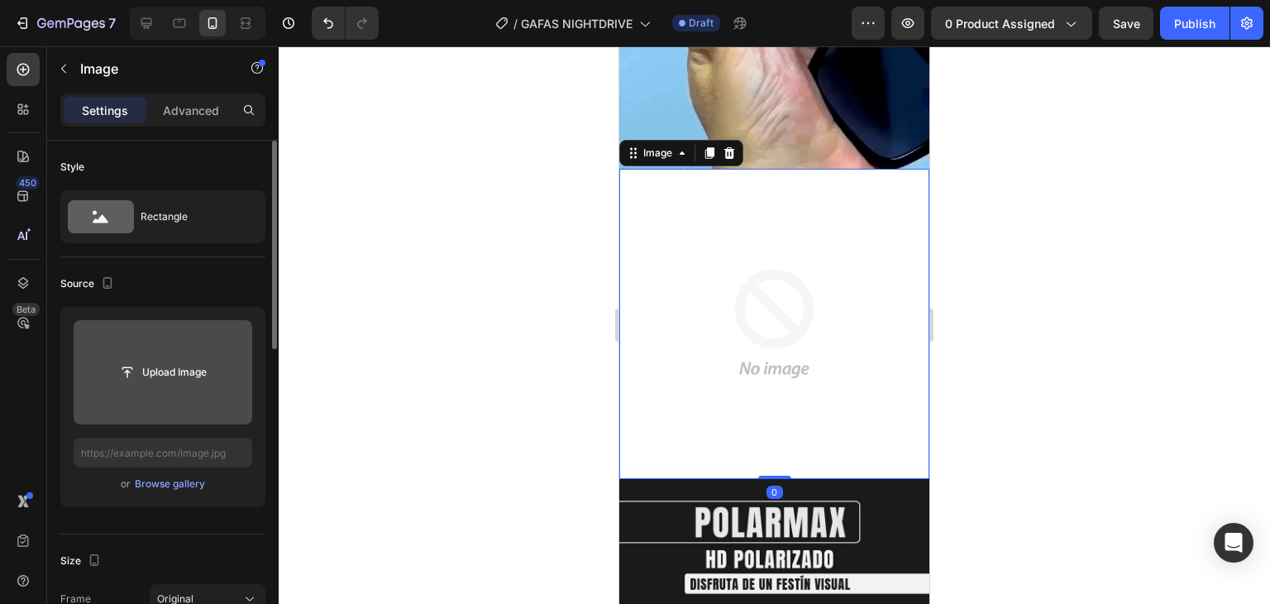
click at [171, 376] on input "file" at bounding box center [163, 372] width 114 height 28
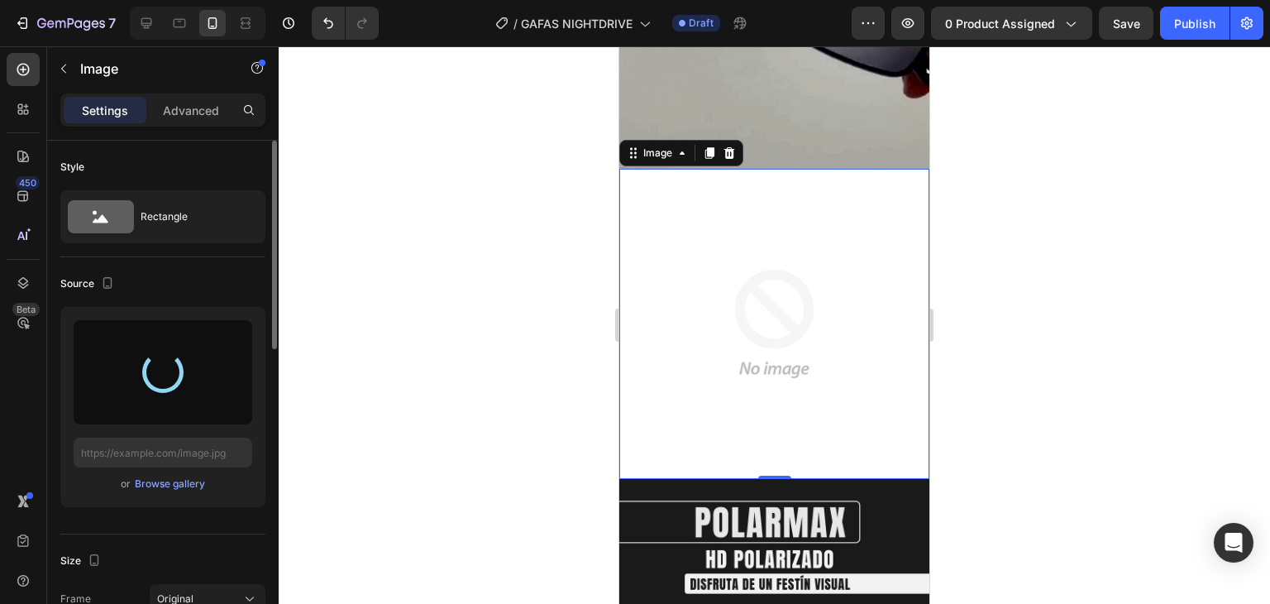
type input "[URL][DOMAIN_NAME]"
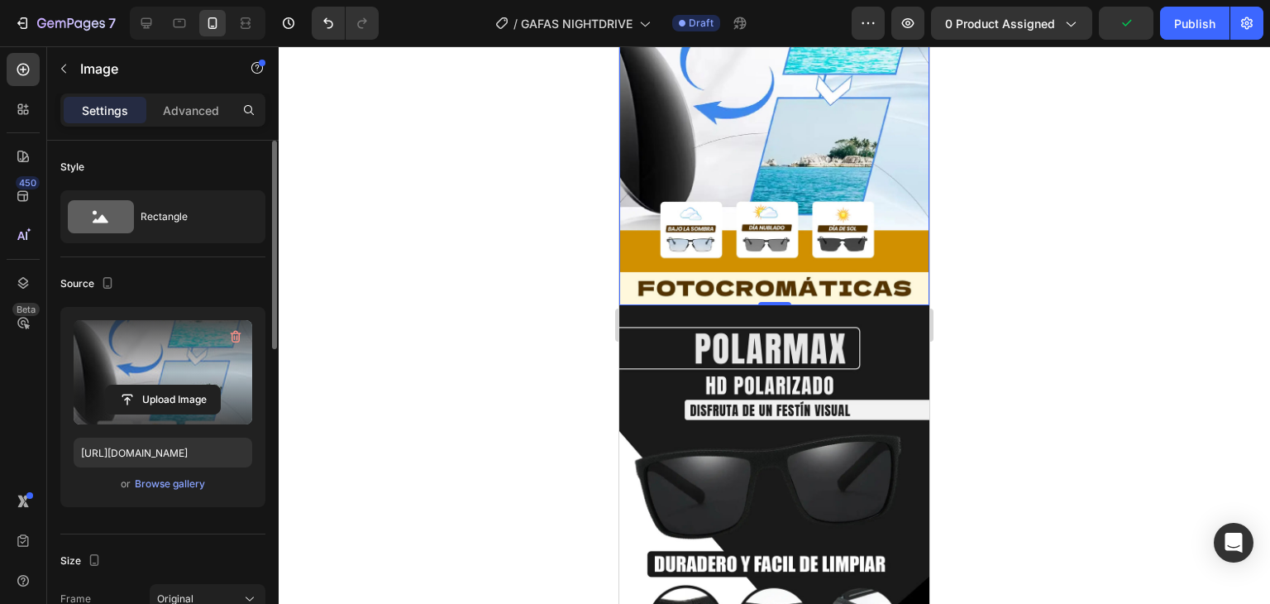
scroll to position [1571, 0]
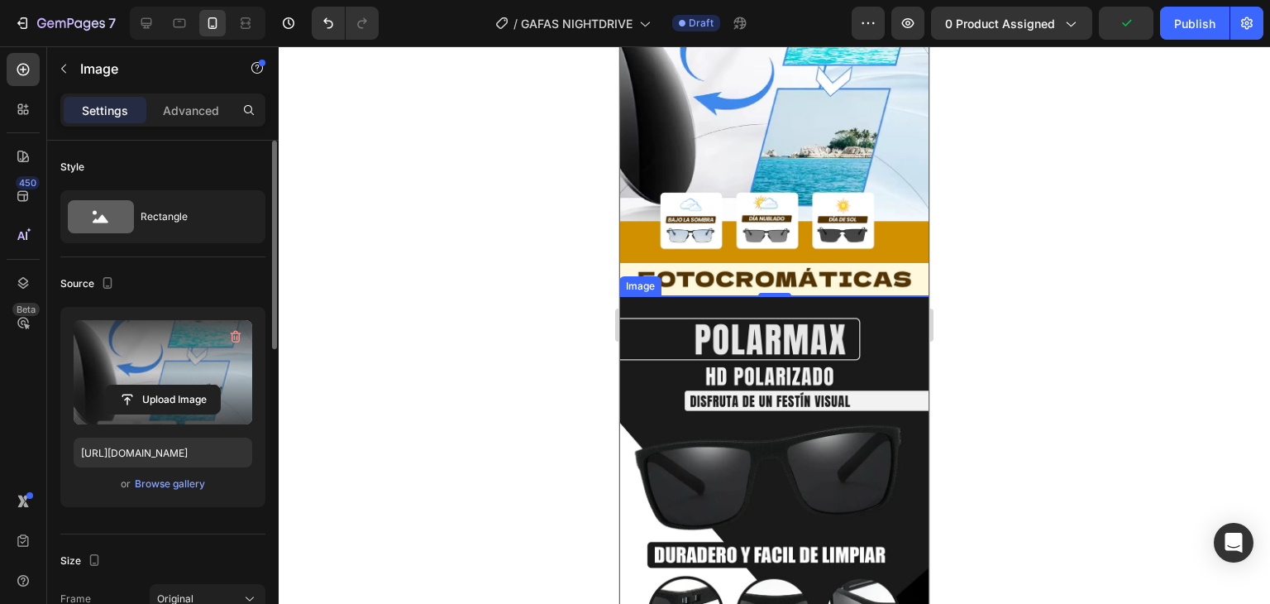
click at [825, 312] on img at bounding box center [774, 483] width 310 height 375
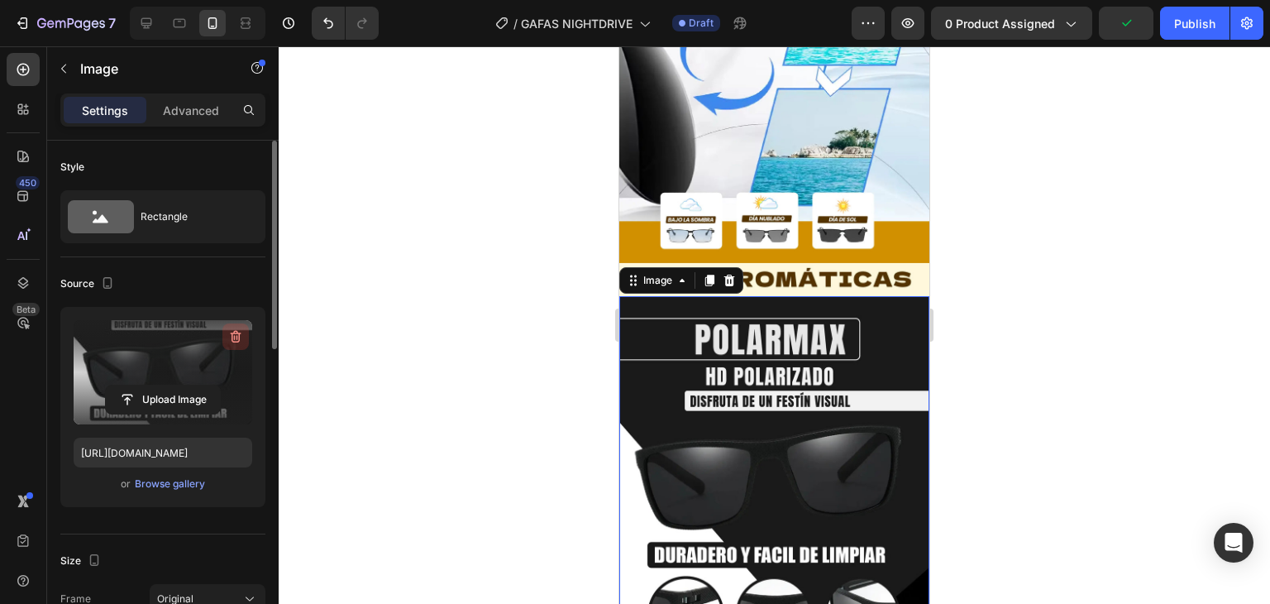
click at [239, 337] on icon "button" at bounding box center [236, 337] width 11 height 12
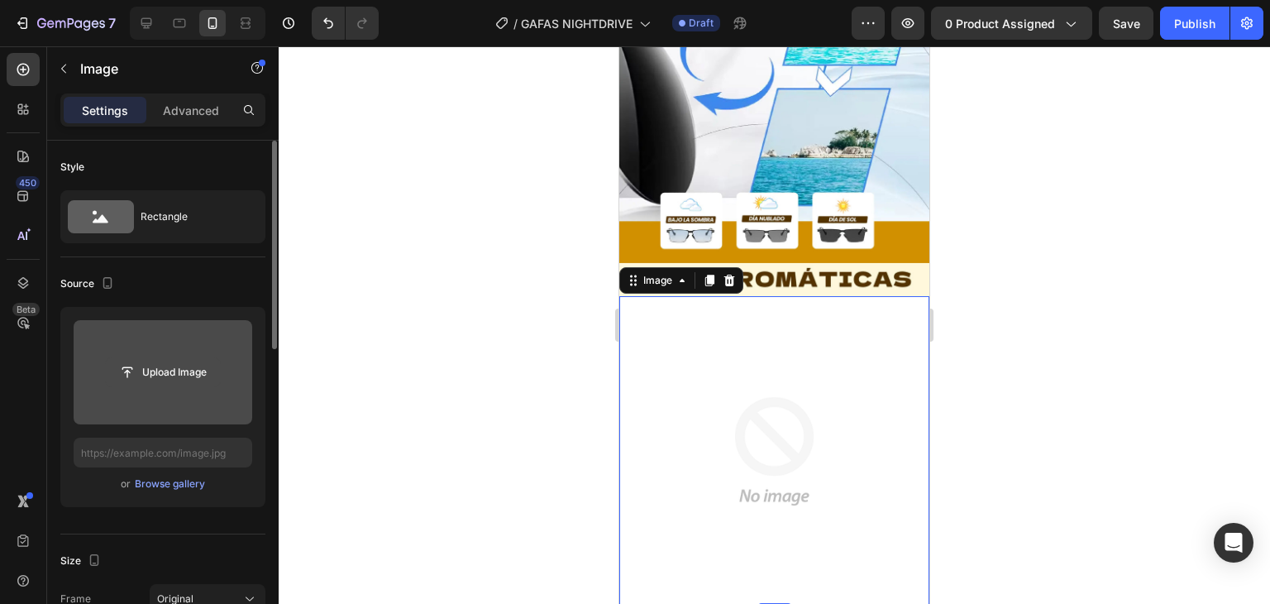
click at [165, 371] on input "file" at bounding box center [163, 372] width 114 height 28
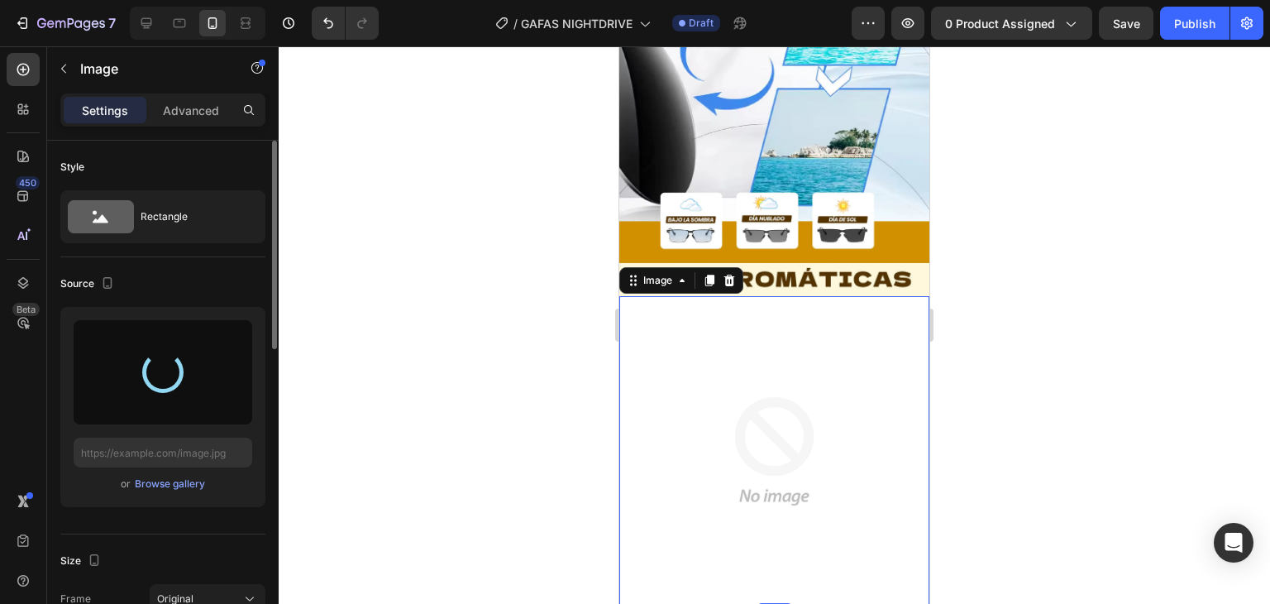
type input "[URL][DOMAIN_NAME]"
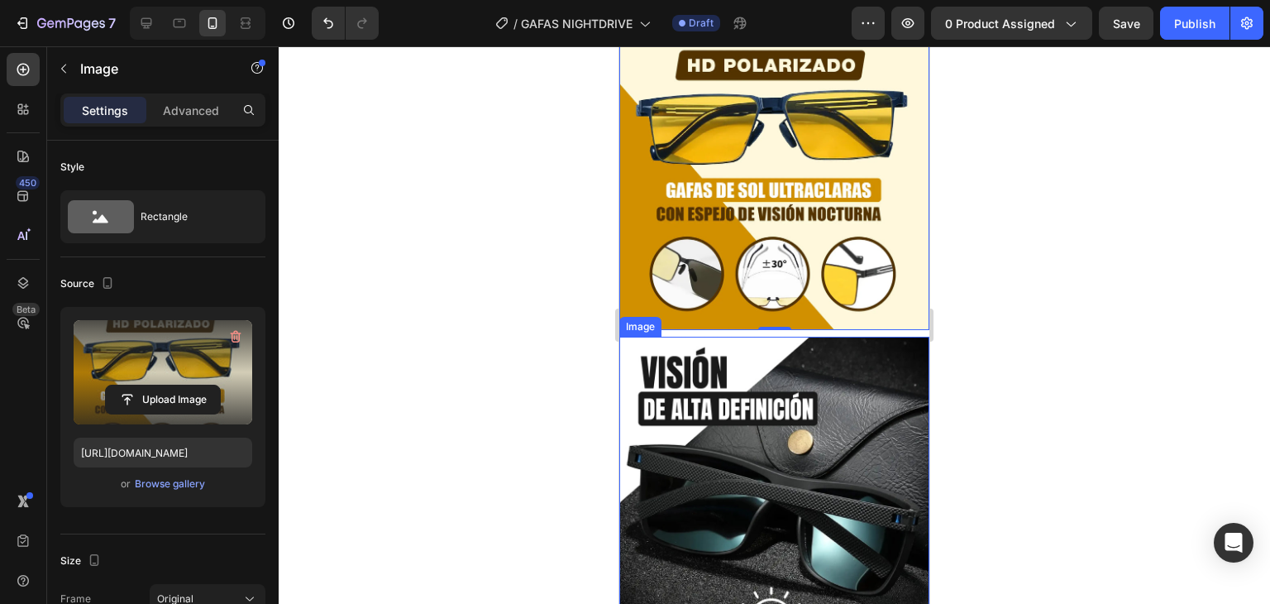
scroll to position [1902, 0]
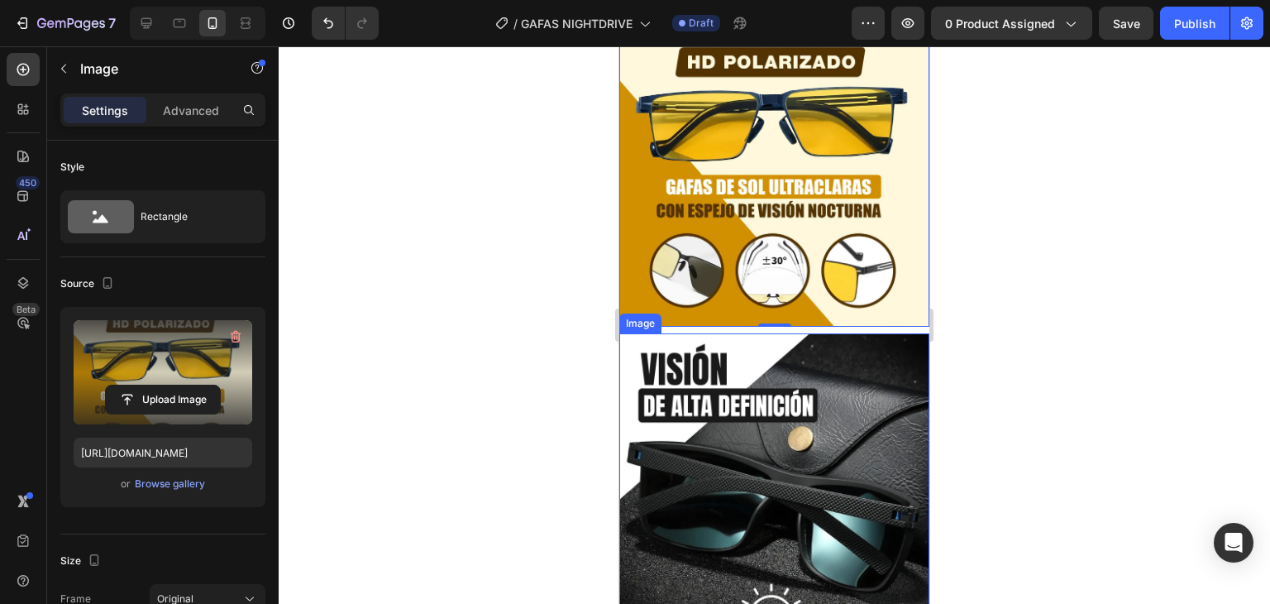
click at [883, 342] on img at bounding box center [774, 520] width 310 height 375
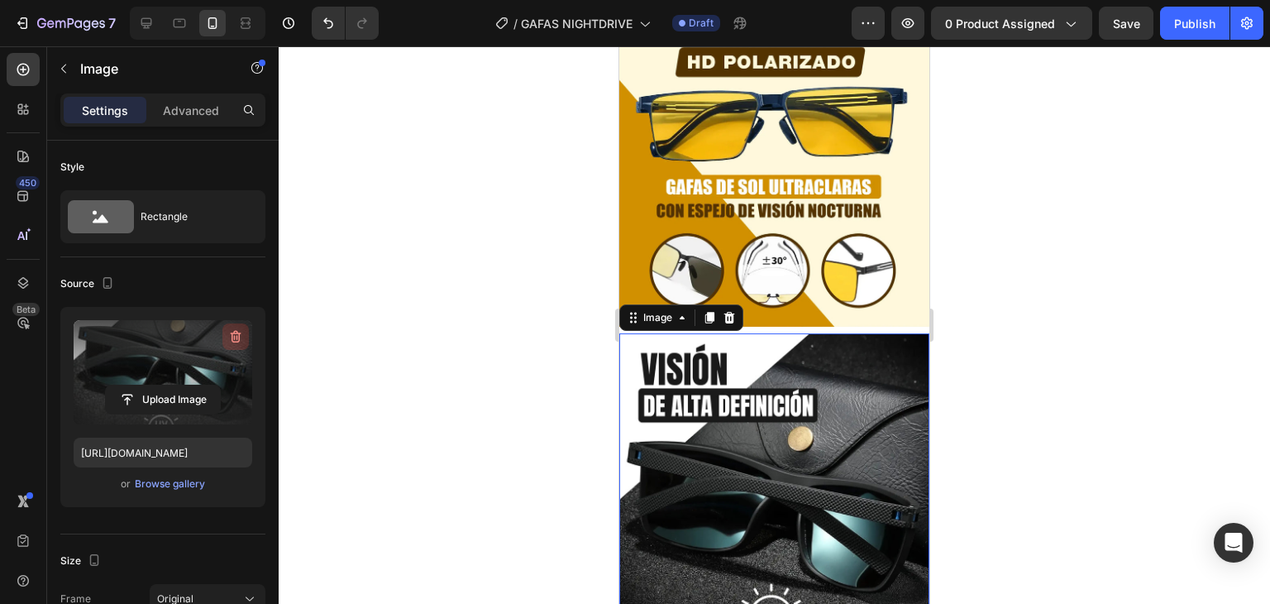
click at [235, 336] on icon "button" at bounding box center [235, 337] width 2 height 5
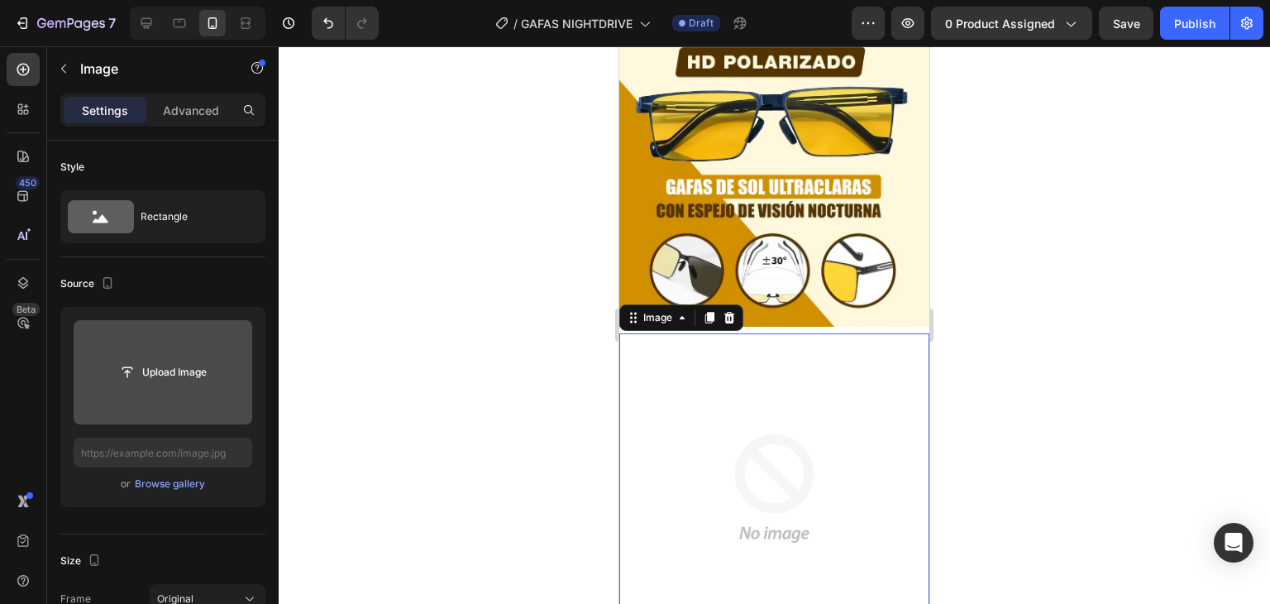
click at [166, 374] on input "file" at bounding box center [163, 372] width 114 height 28
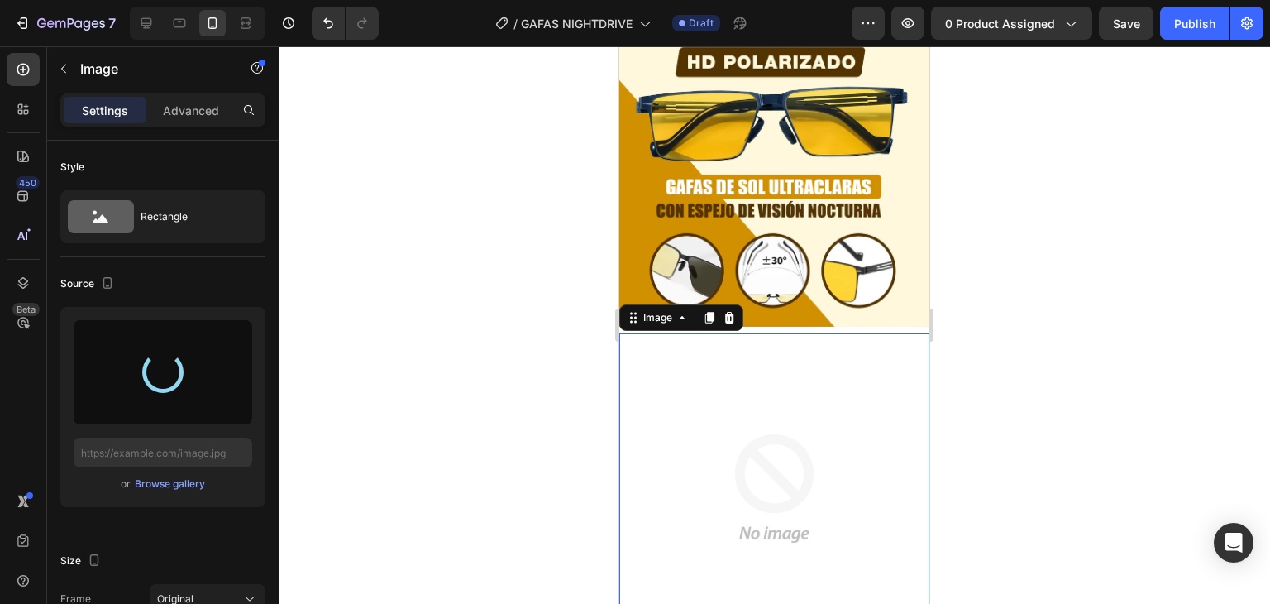
type input "[URL][DOMAIN_NAME]"
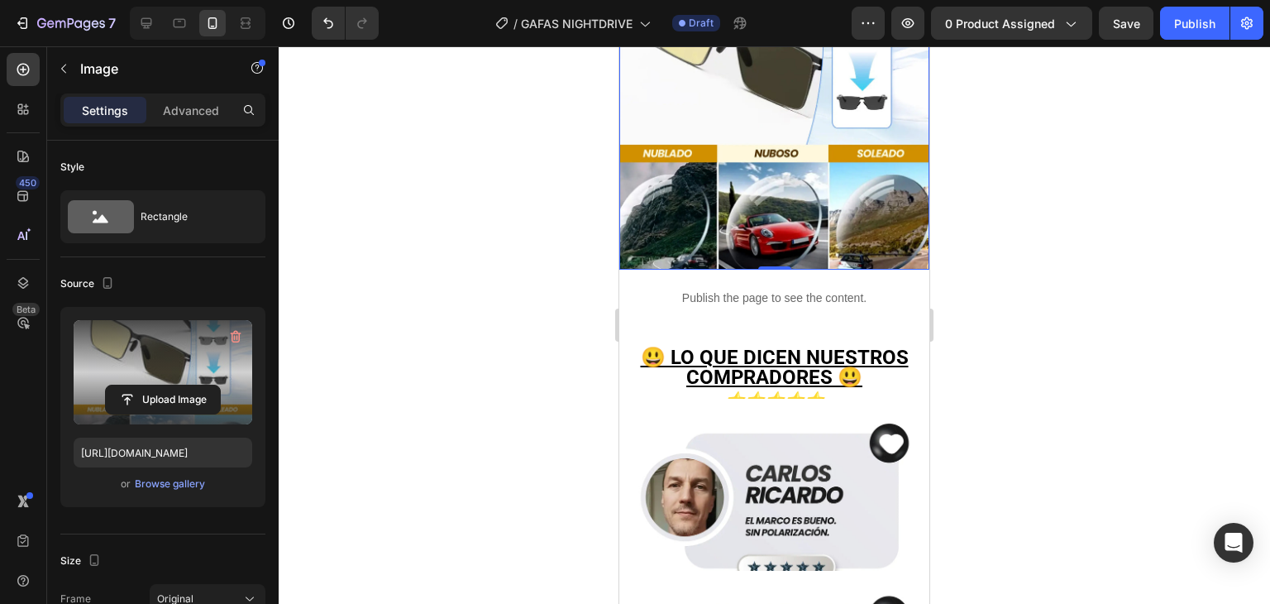
scroll to position [2399, 0]
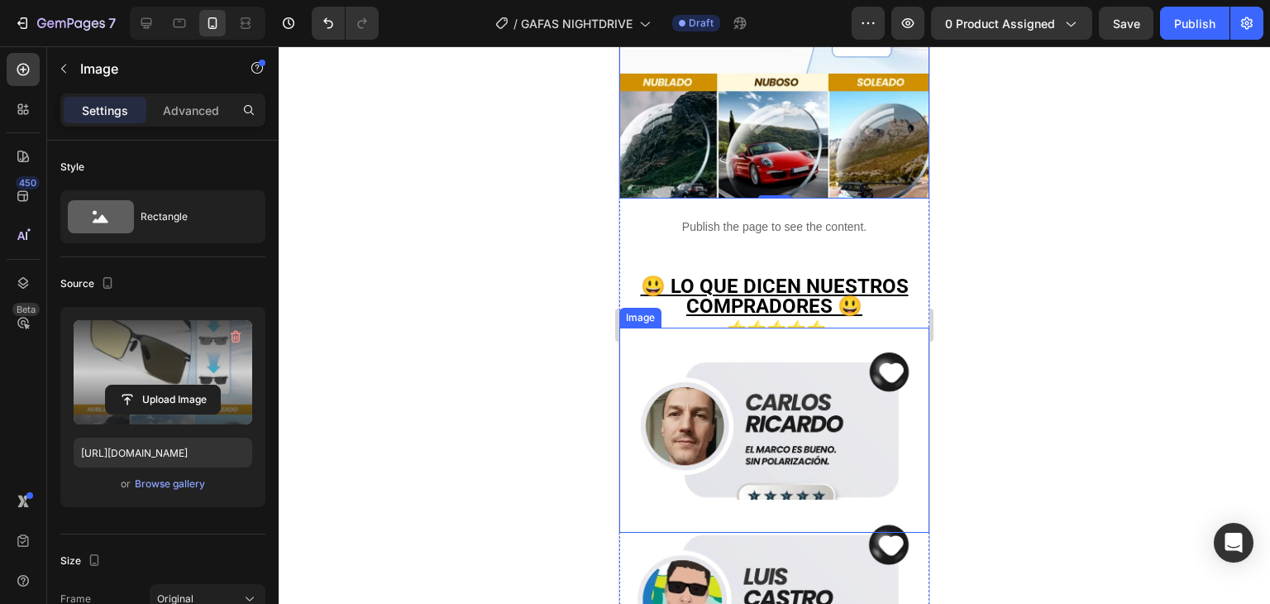
click at [787, 328] on img at bounding box center [774, 431] width 310 height 206
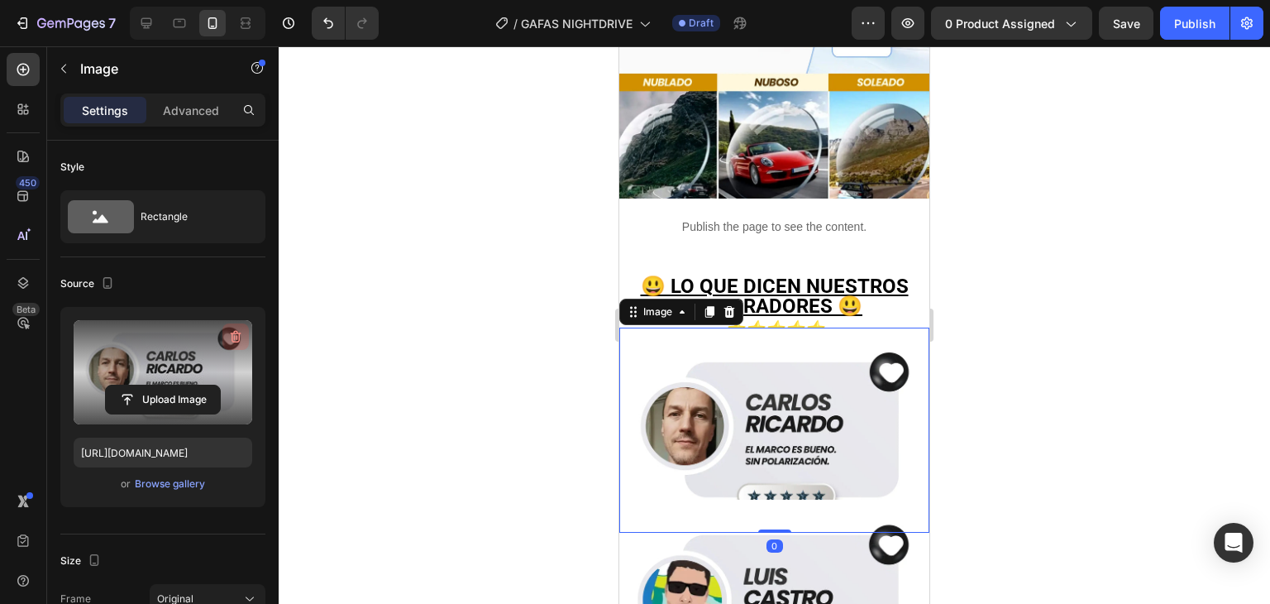
click at [238, 335] on icon "button" at bounding box center [235, 336] width 17 height 17
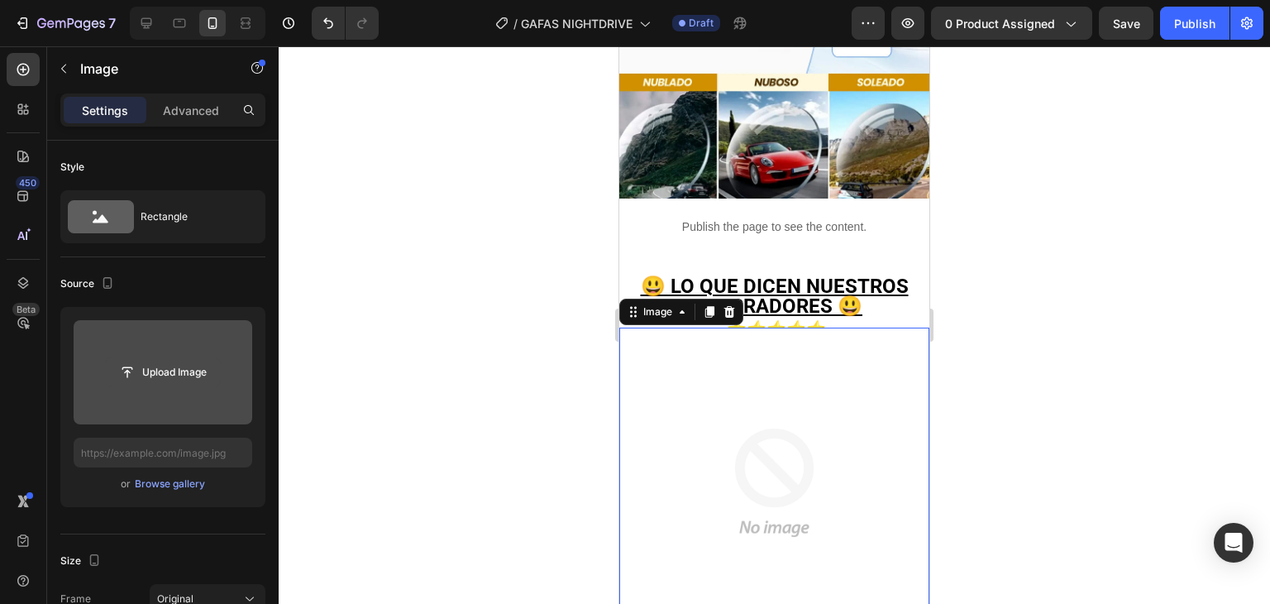
click at [166, 375] on input "file" at bounding box center [163, 372] width 114 height 28
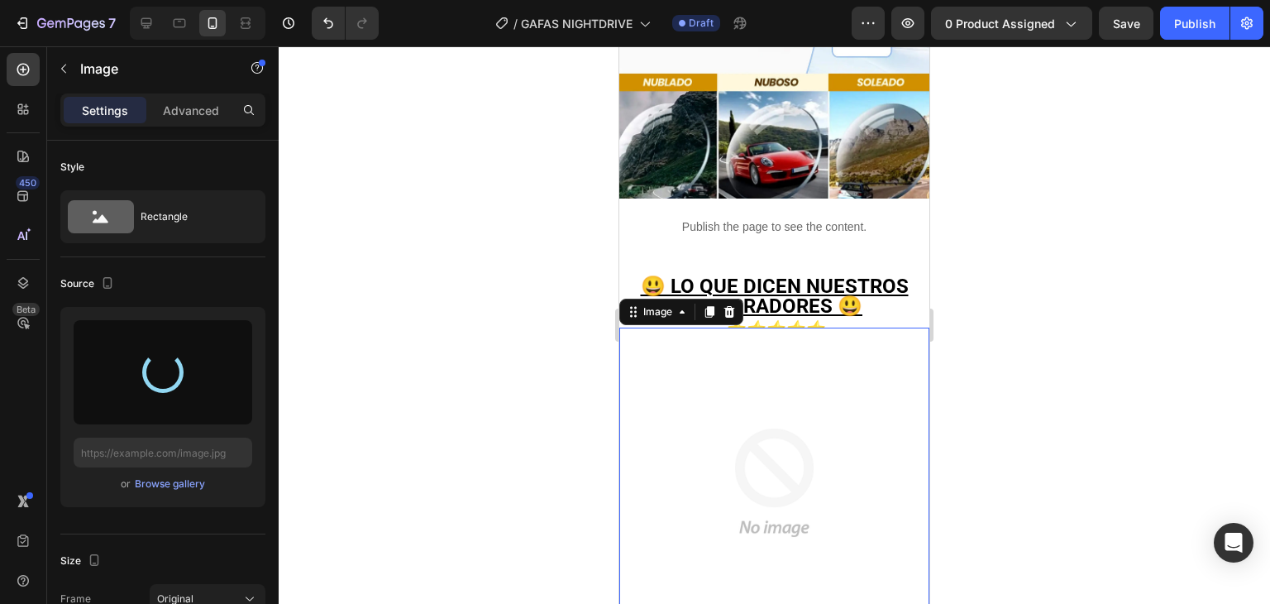
type input "[URL][DOMAIN_NAME]"
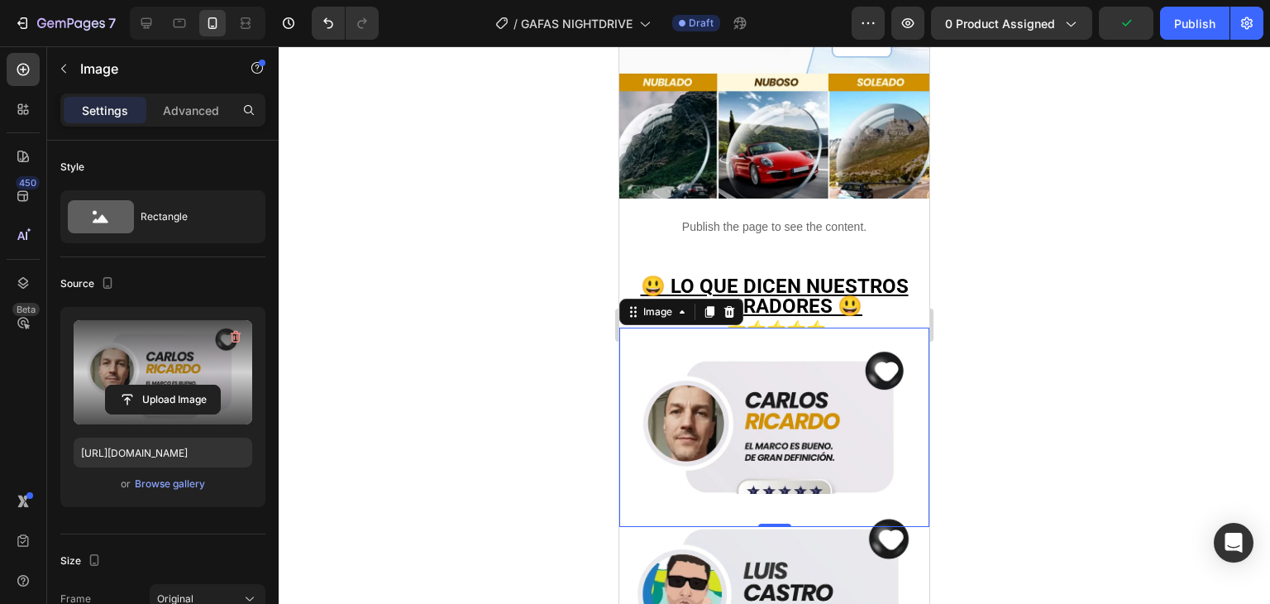
scroll to position [2647, 0]
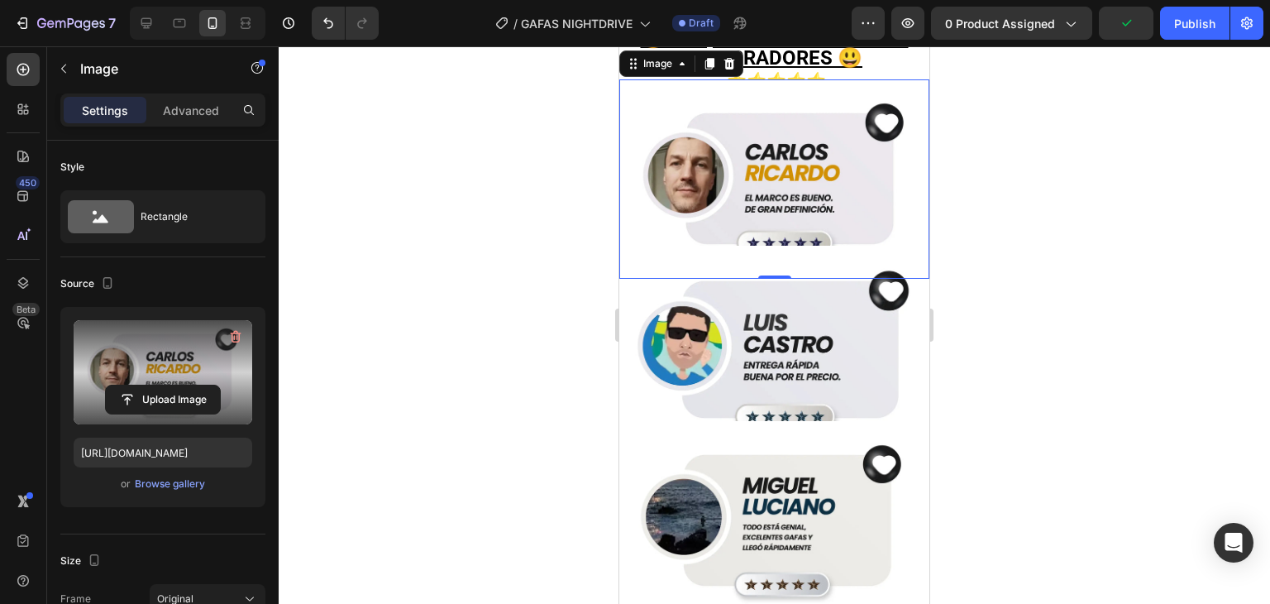
click at [839, 256] on img at bounding box center [774, 350] width 310 height 208
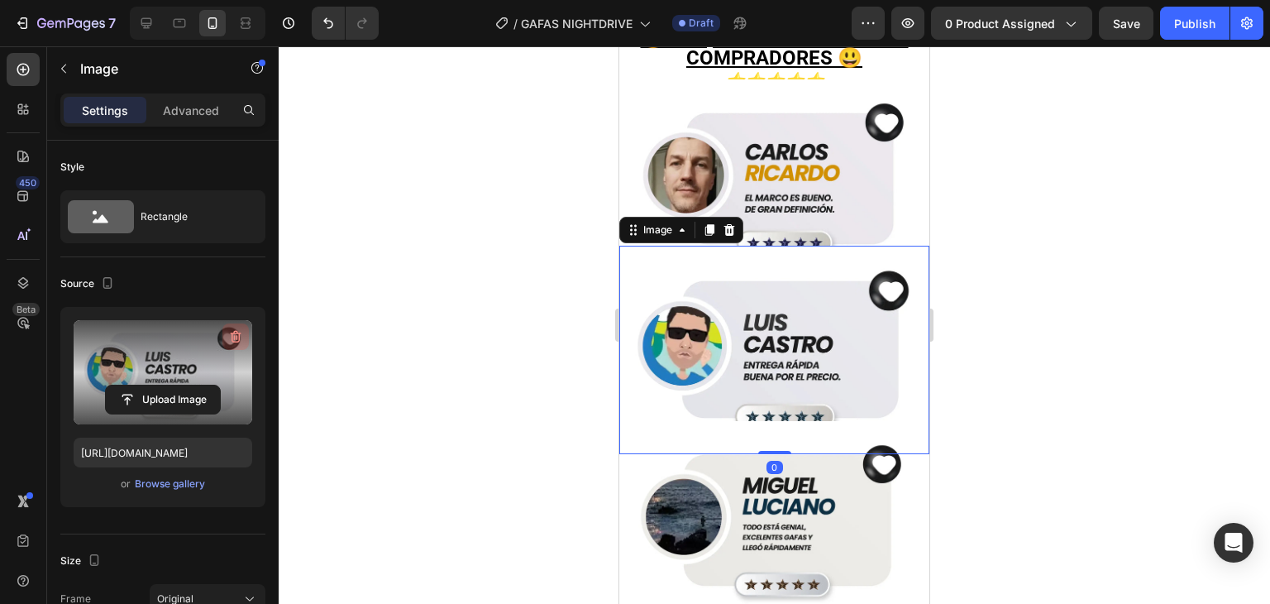
click at [232, 338] on icon "button" at bounding box center [235, 336] width 17 height 17
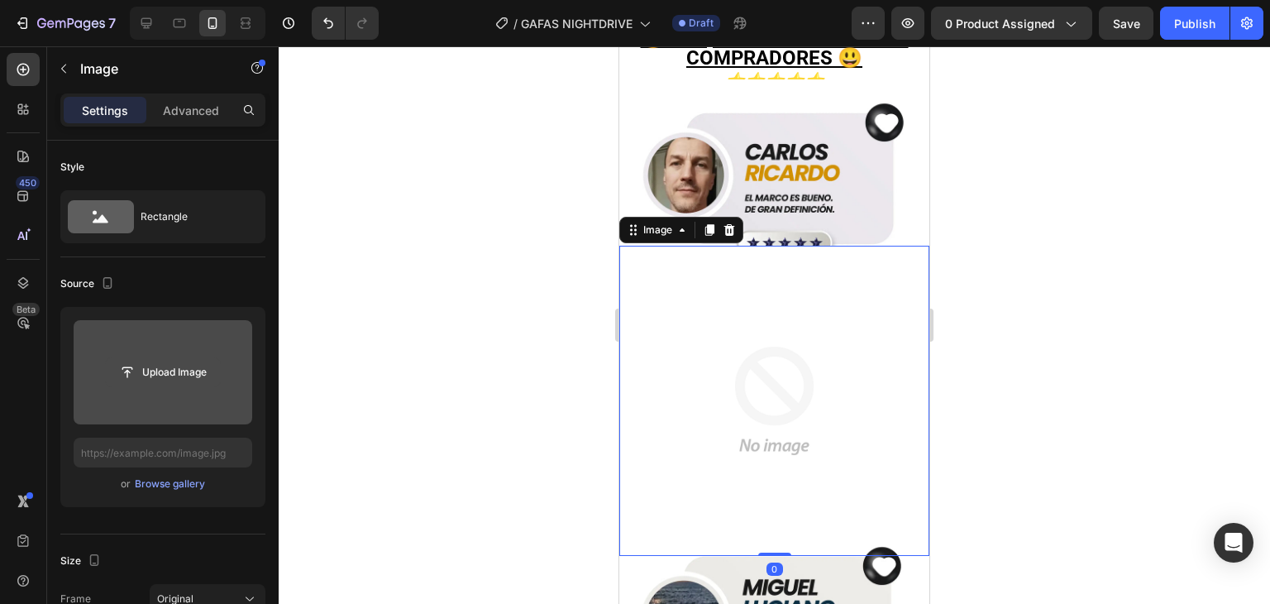
click at [161, 378] on input "file" at bounding box center [163, 372] width 114 height 28
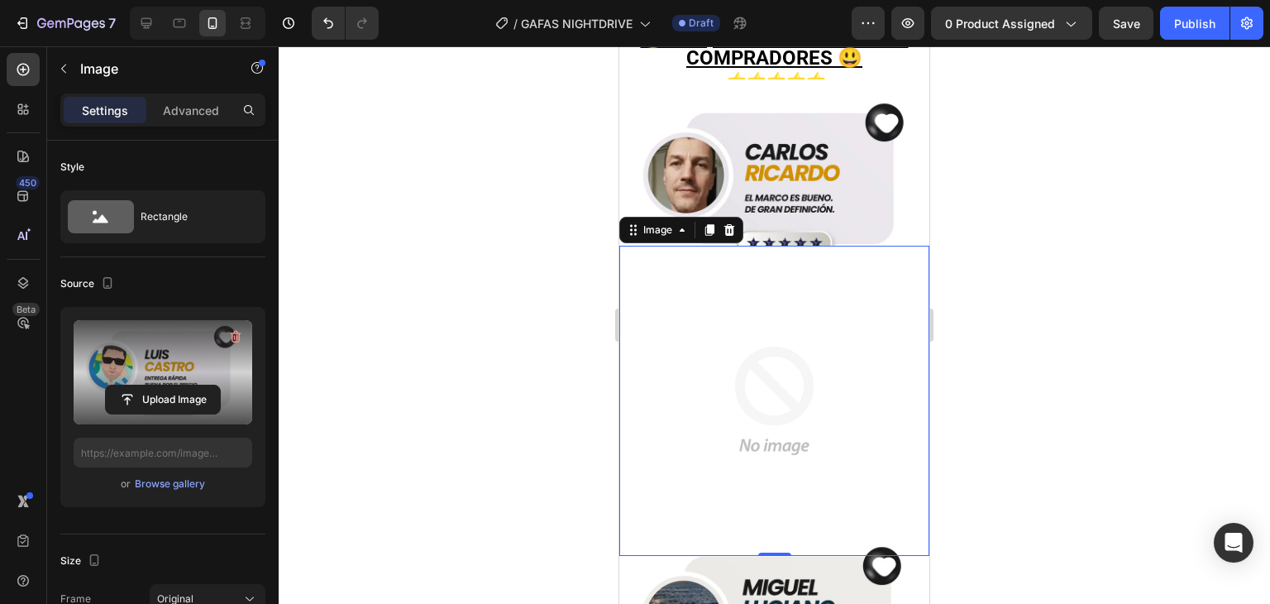
type input "[URL][DOMAIN_NAME]"
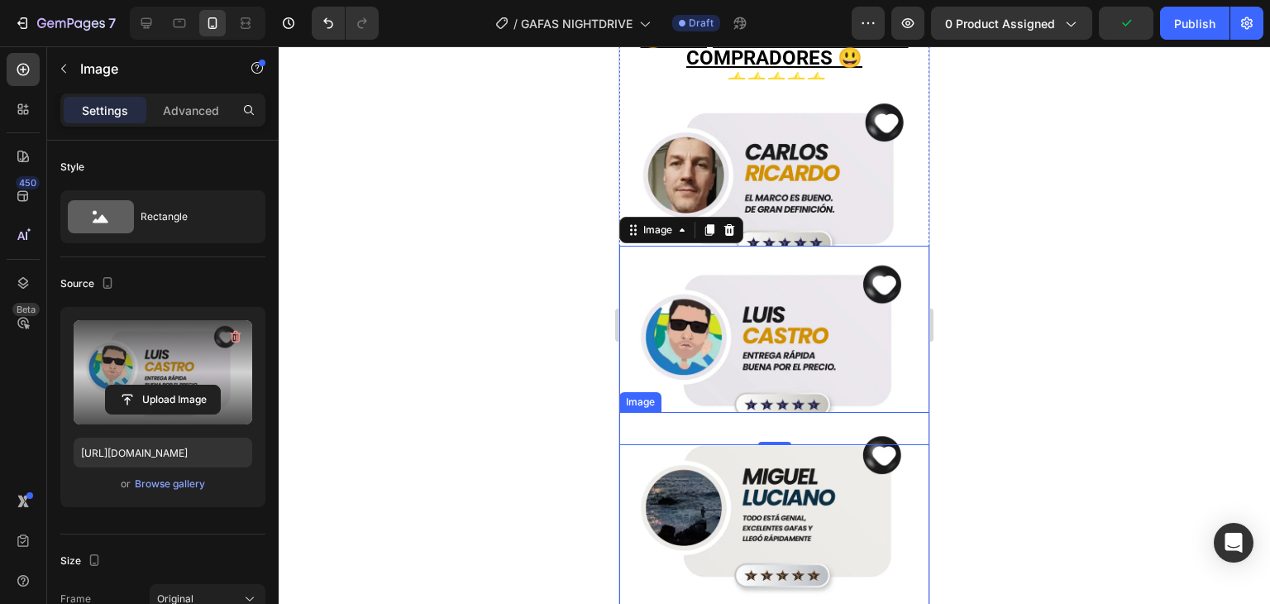
click at [781, 412] on img at bounding box center [774, 511] width 310 height 199
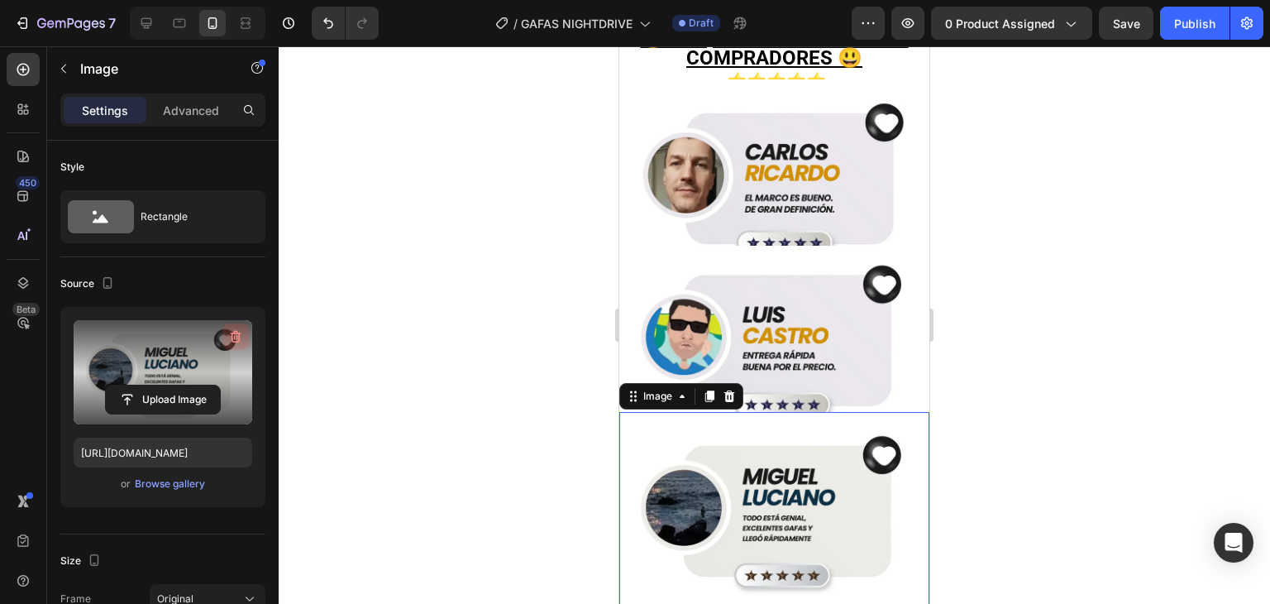
click at [225, 337] on button "button" at bounding box center [235, 336] width 26 height 26
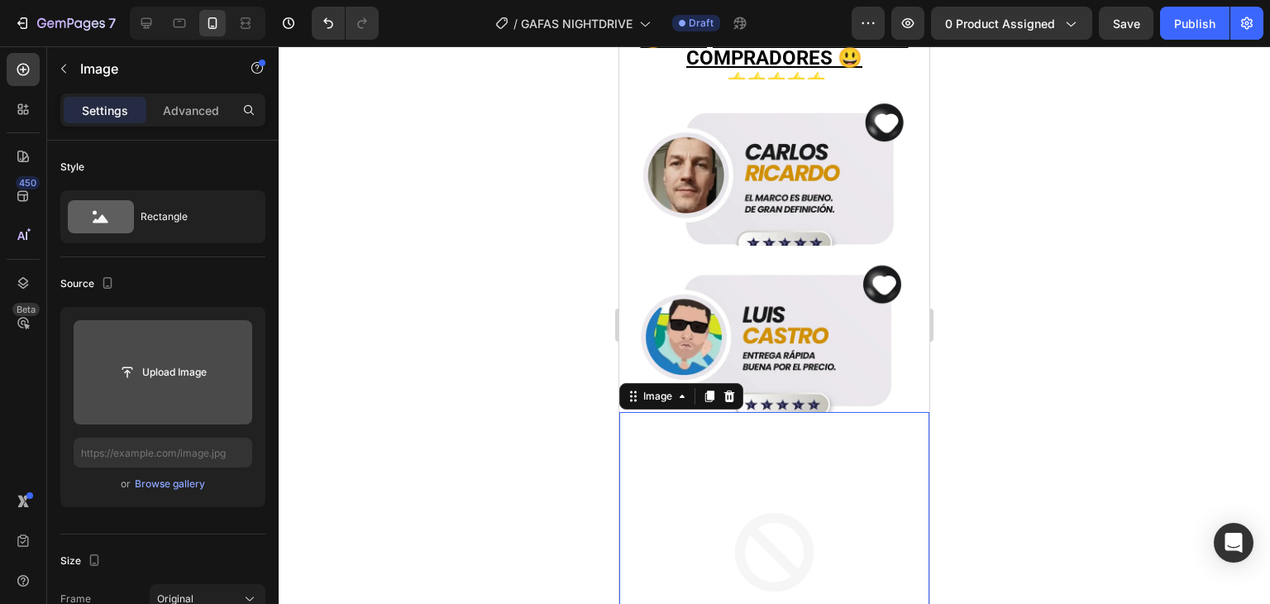
click at [173, 371] on input "file" at bounding box center [163, 372] width 114 height 28
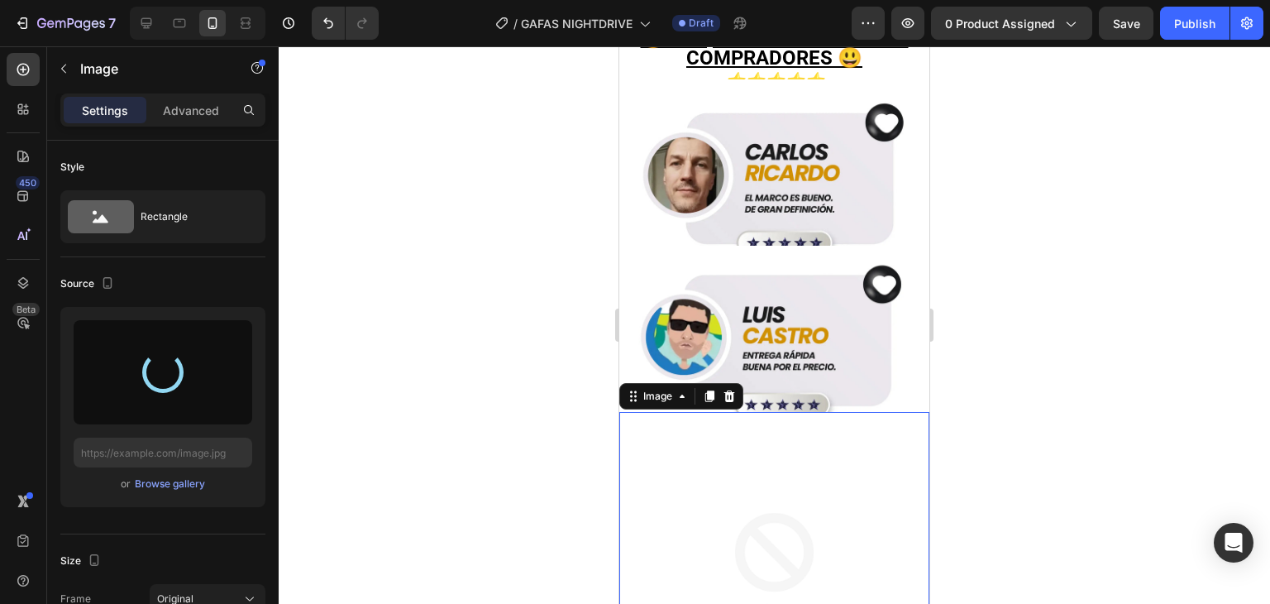
type input "[URL][DOMAIN_NAME]"
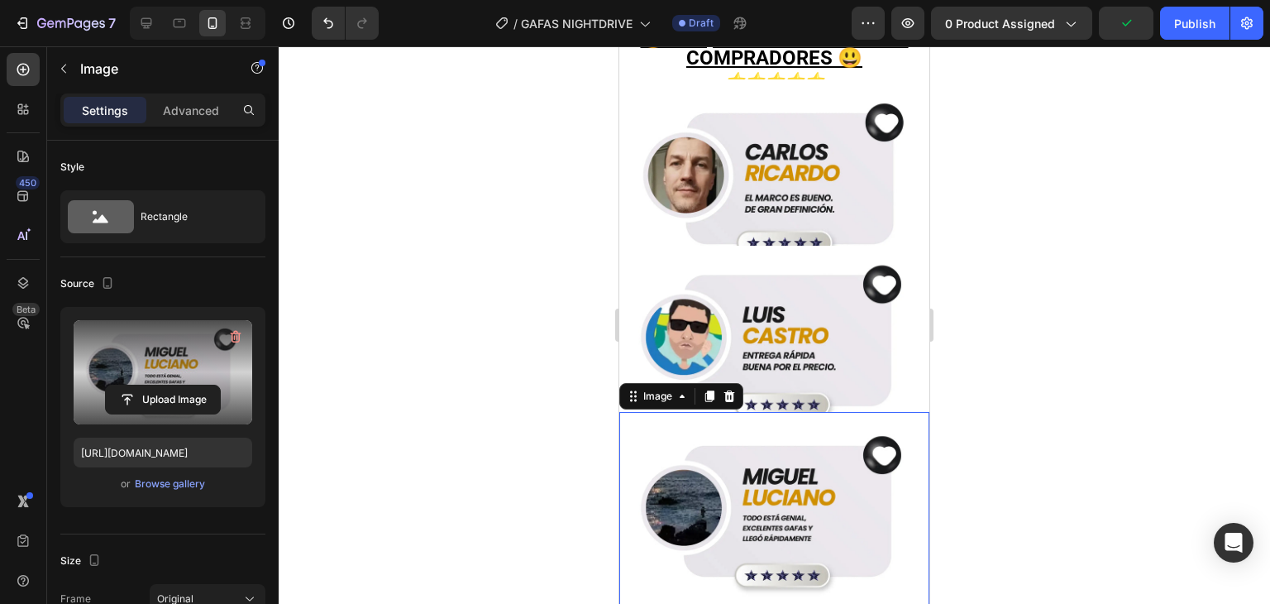
click at [509, 386] on div at bounding box center [775, 324] width 992 height 557
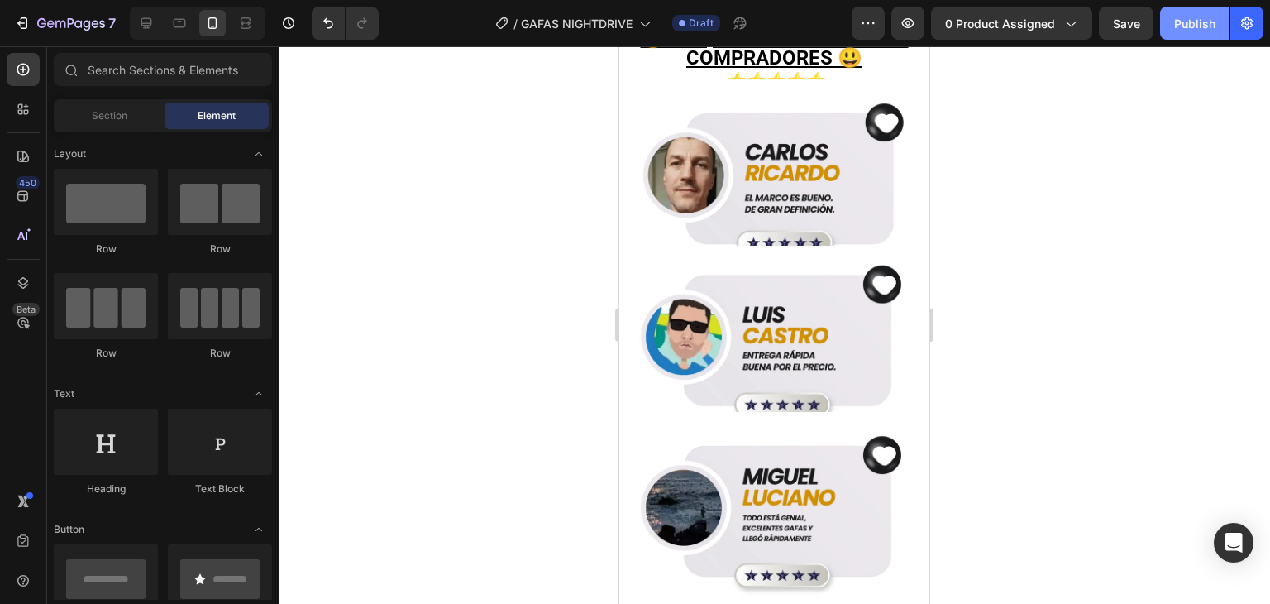
click at [1209, 19] on div "Publish" at bounding box center [1194, 23] width 41 height 17
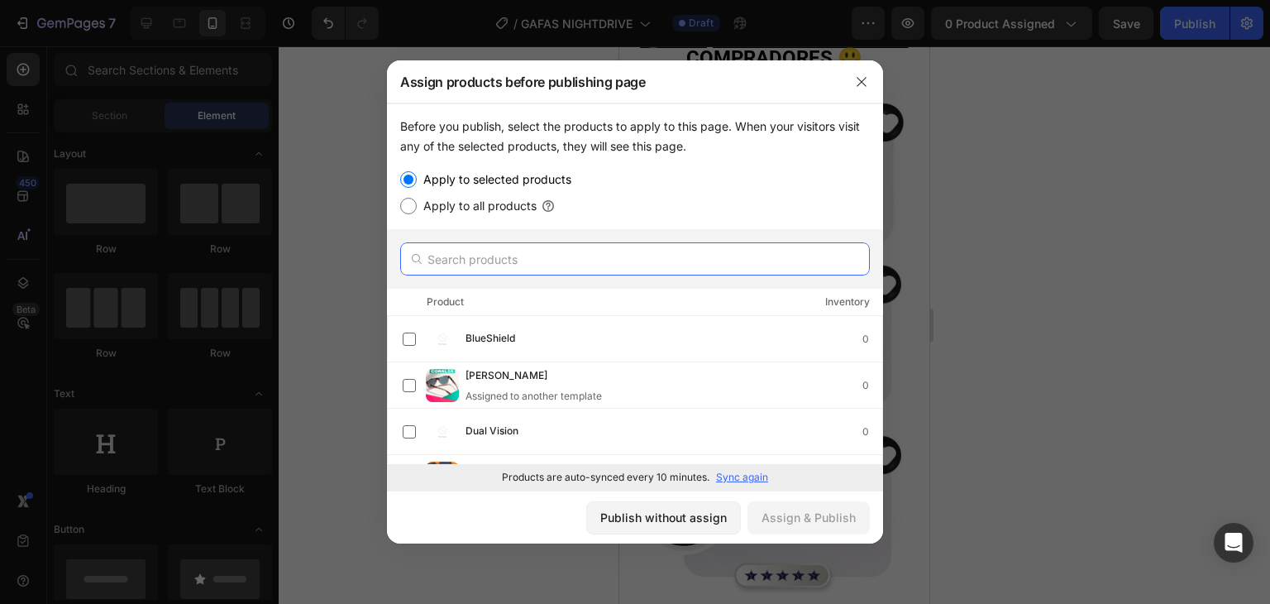
click at [481, 246] on input "text" at bounding box center [635, 258] width 470 height 33
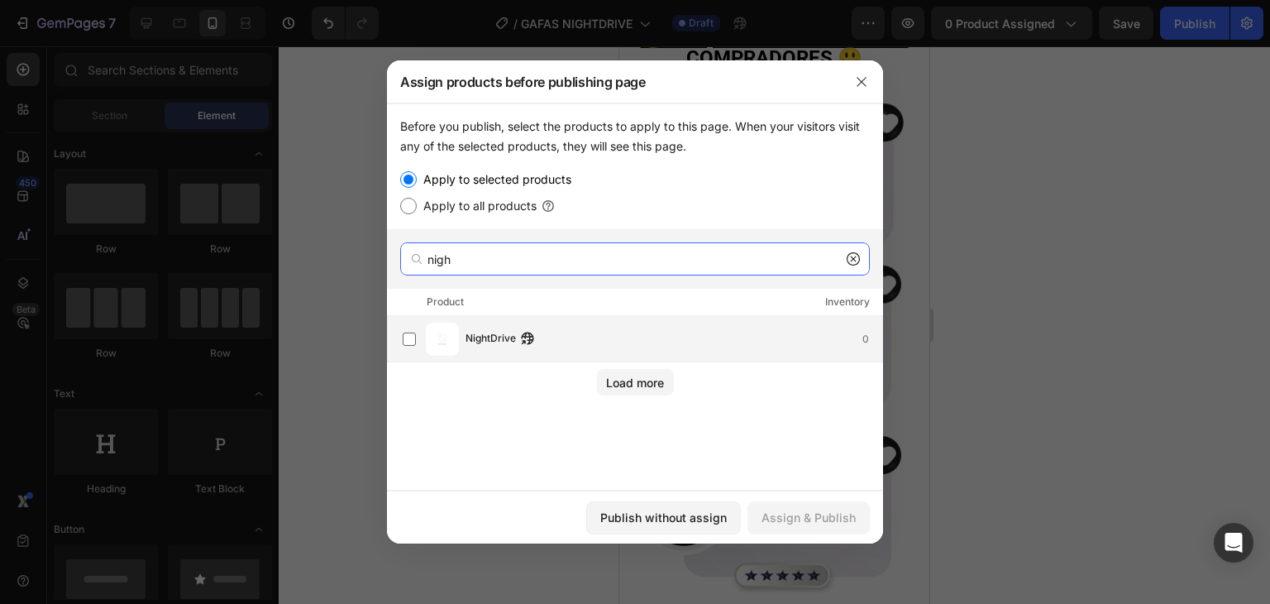
type input "nigh"
click at [500, 323] on div "NightDrive 0" at bounding box center [643, 339] width 480 height 33
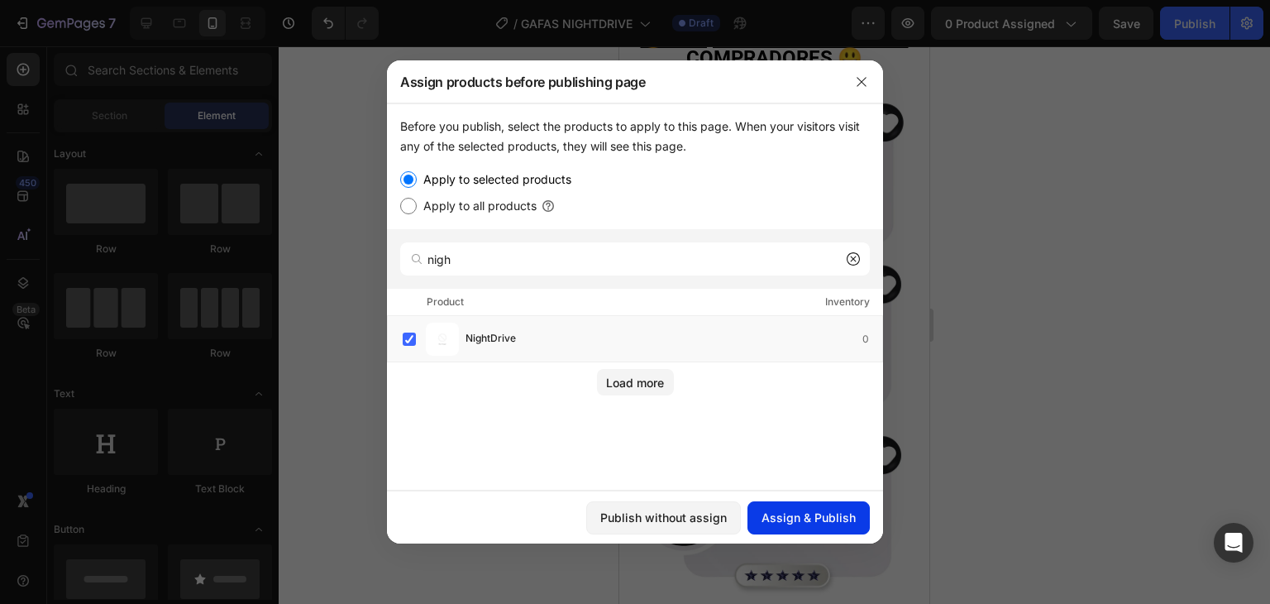
click at [792, 514] on div "Assign & Publish" at bounding box center [809, 517] width 94 height 17
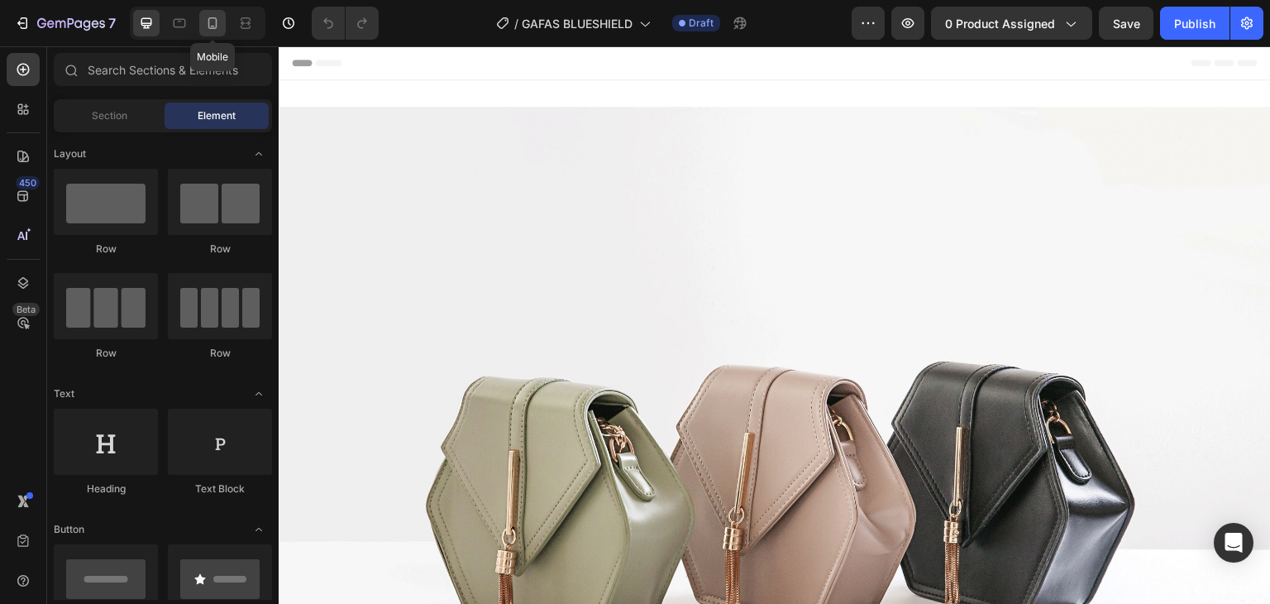
click at [218, 19] on icon at bounding box center [212, 23] width 17 height 17
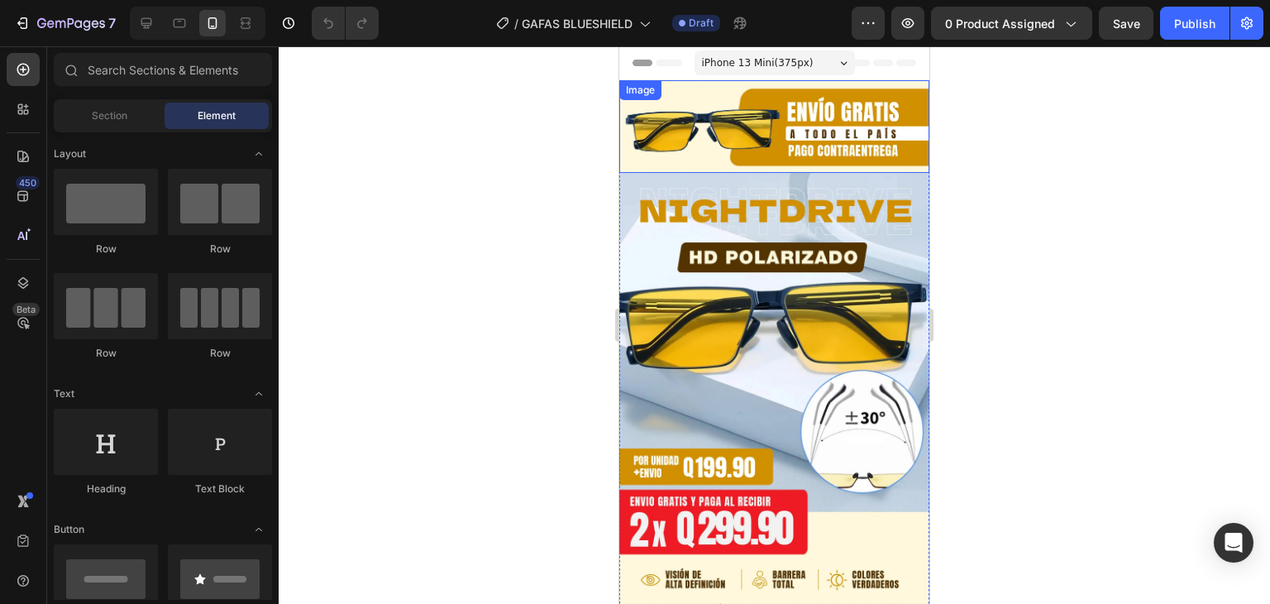
click at [823, 122] on img at bounding box center [774, 126] width 310 height 93
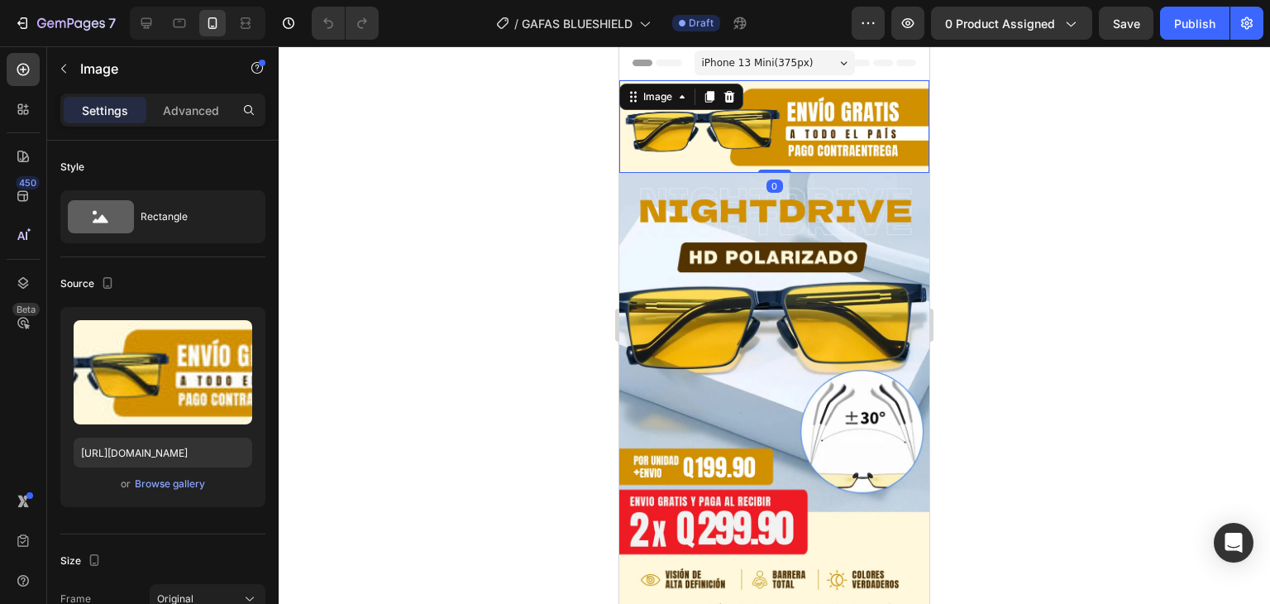
click at [781, 134] on img at bounding box center [774, 126] width 310 height 93
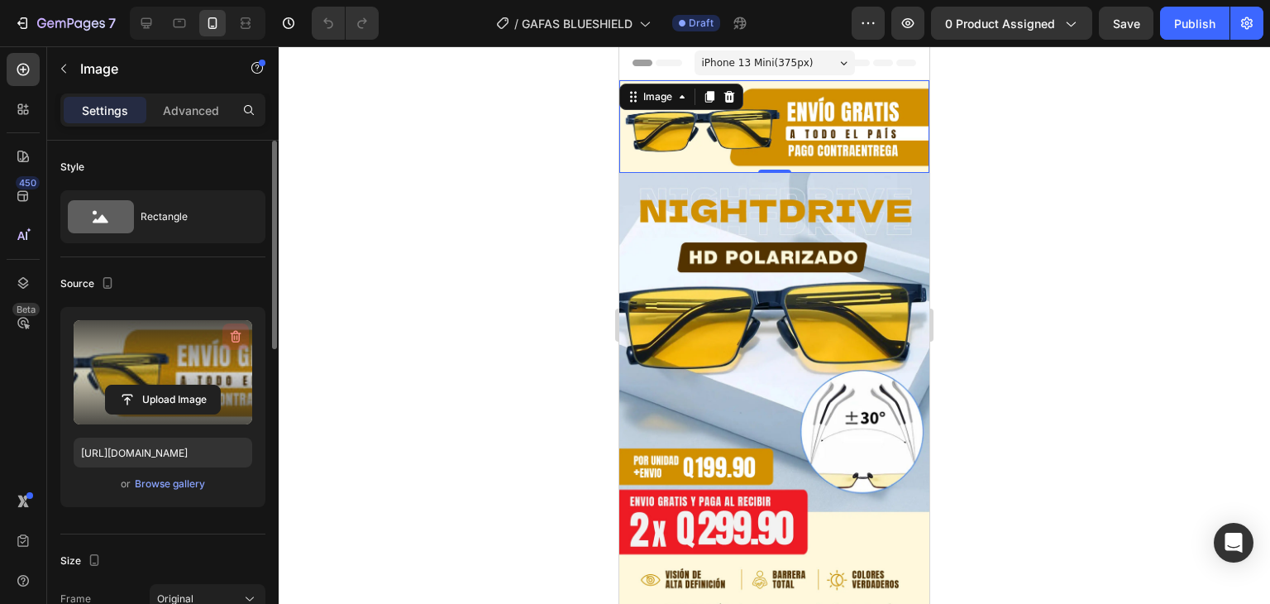
click at [240, 336] on icon "button" at bounding box center [235, 336] width 17 height 17
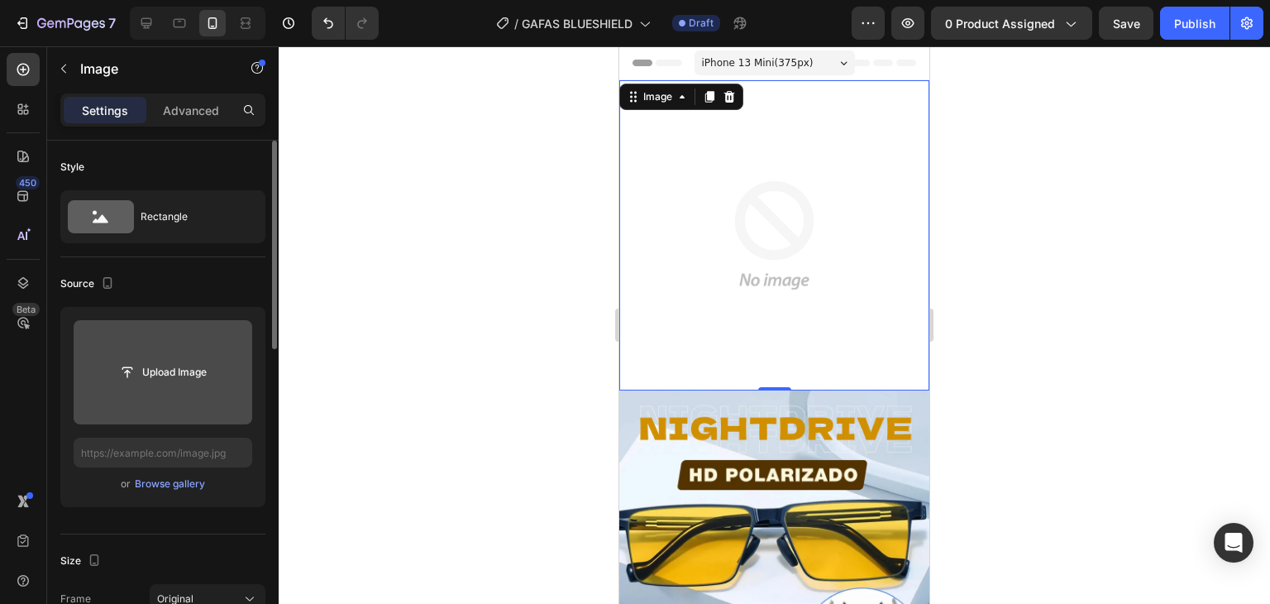
click at [169, 373] on input "file" at bounding box center [163, 372] width 114 height 28
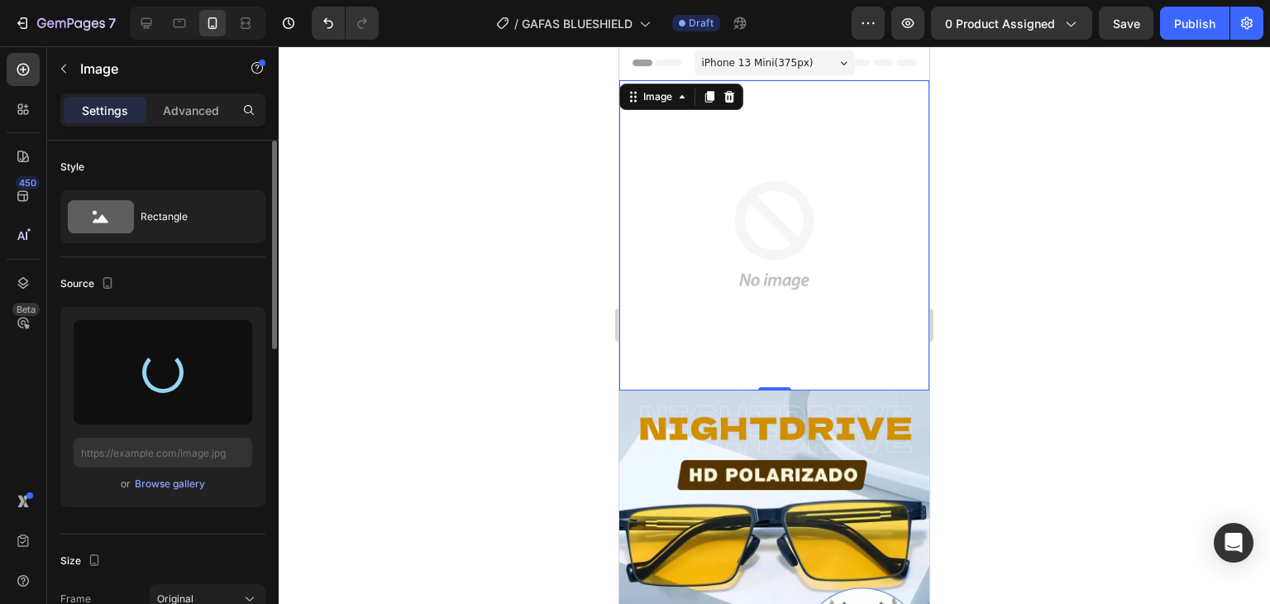
type input "https://cdn.shopify.com/s/files/1/0672/4291/7953/files/gempages_580679956946748…"
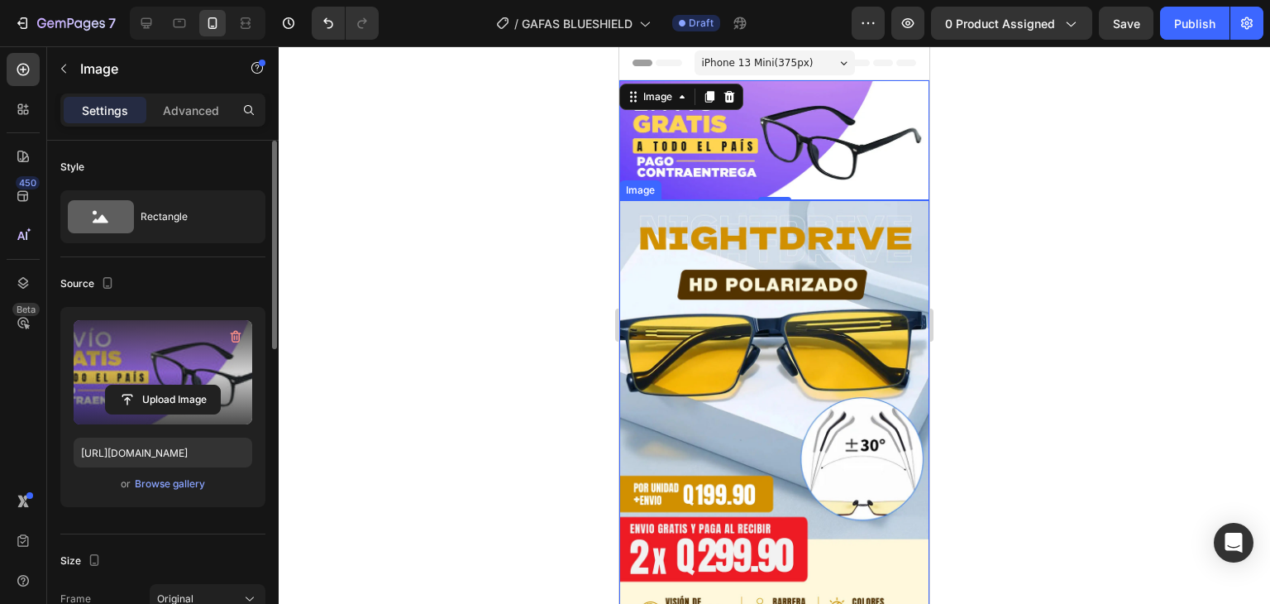
click at [787, 320] on img at bounding box center [774, 433] width 310 height 467
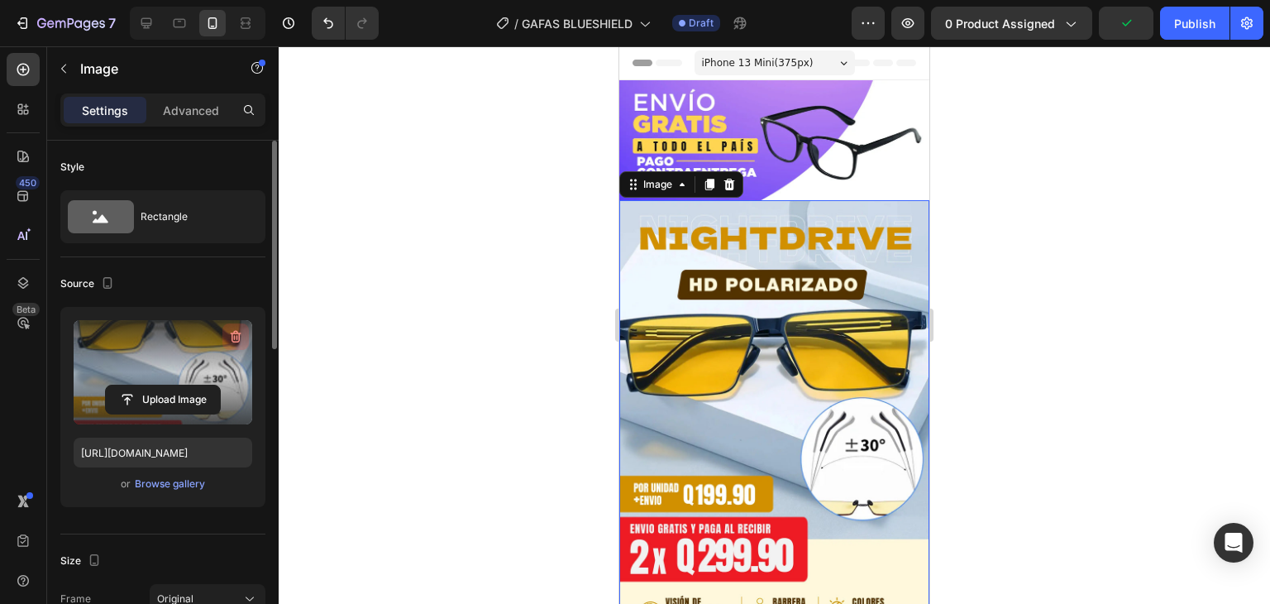
click at [244, 335] on button "button" at bounding box center [235, 336] width 26 height 26
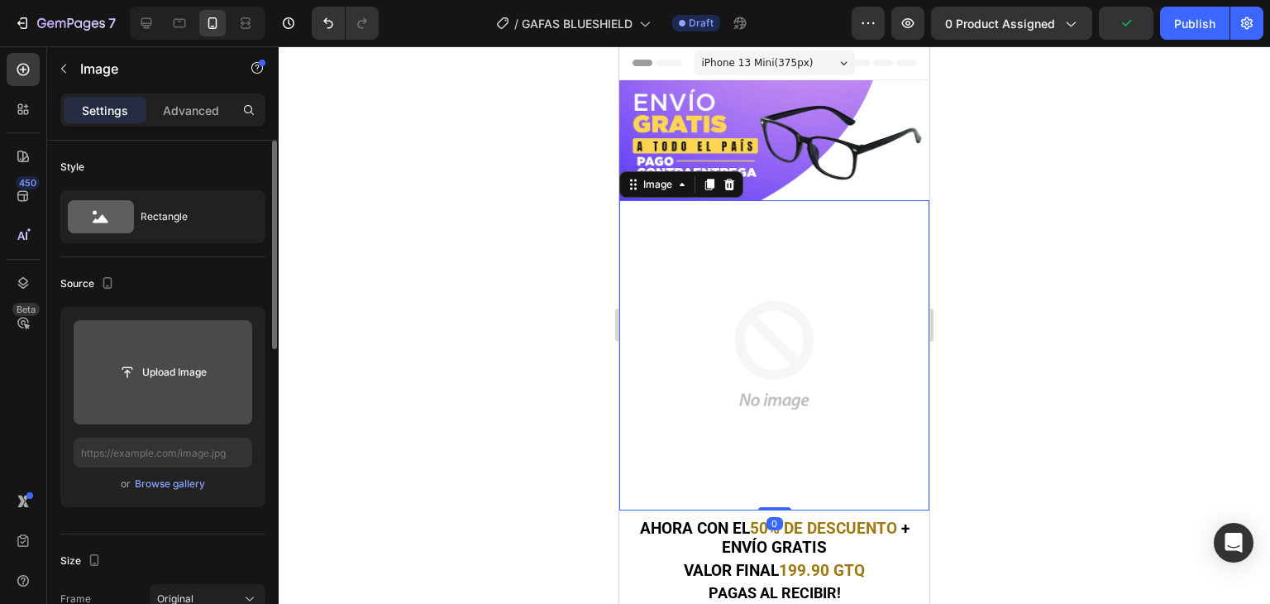
click at [168, 365] on input "file" at bounding box center [163, 372] width 114 height 28
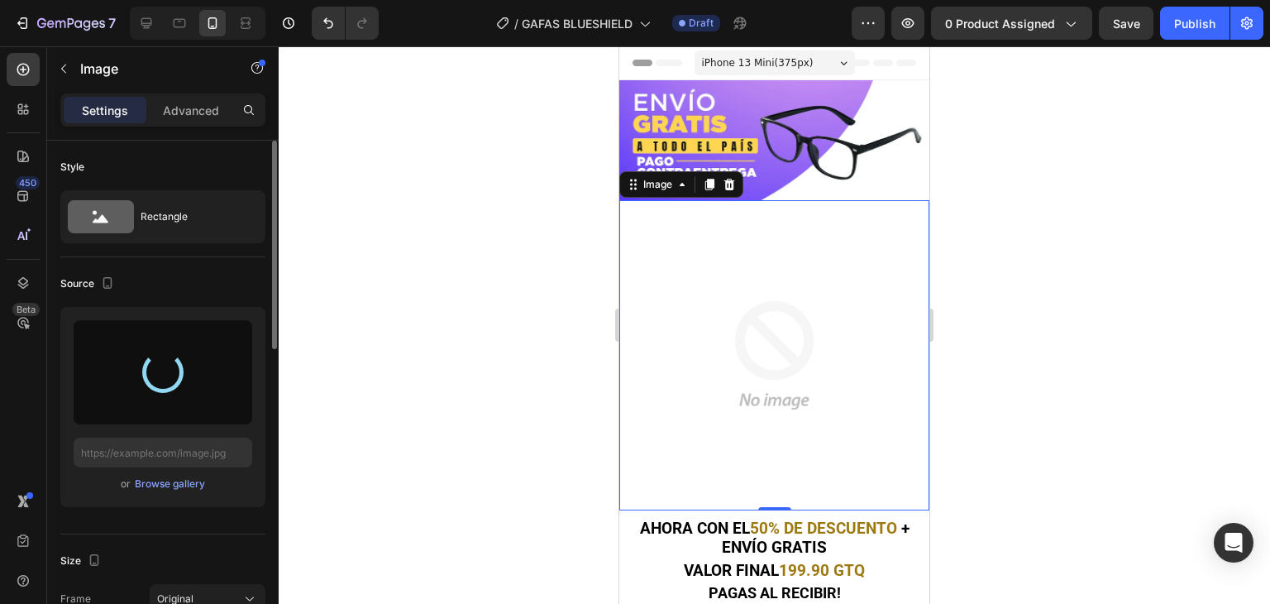
type input "https://cdn.shopify.com/s/files/1/0672/4291/7953/files/gempages_580679956946748…"
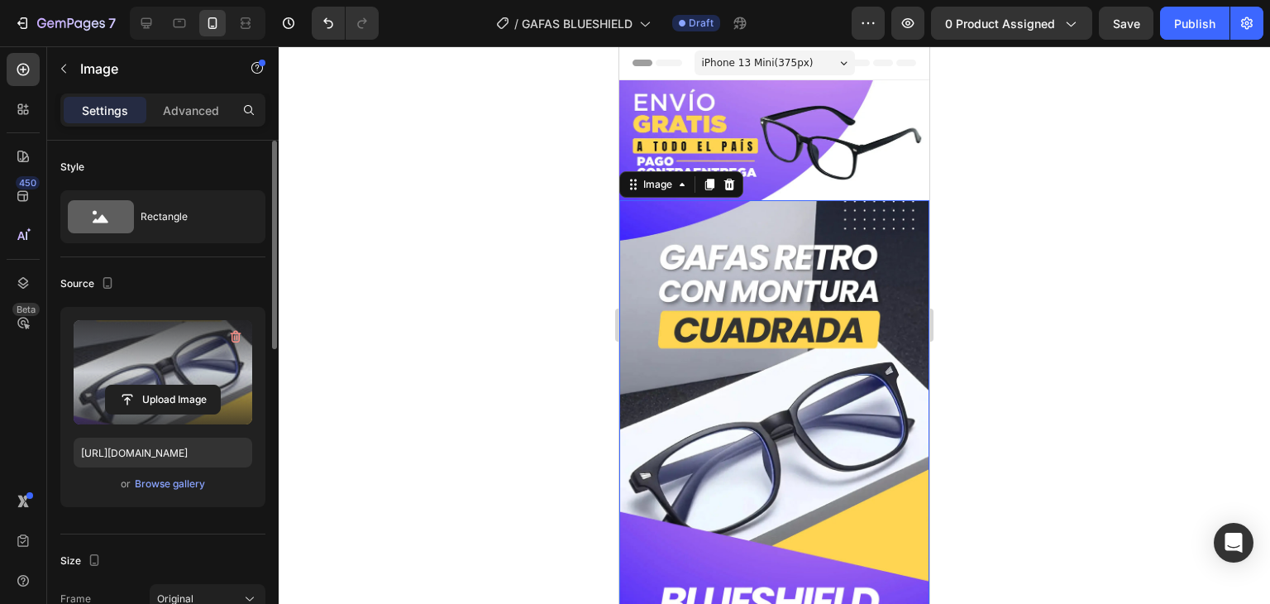
click at [605, 318] on div at bounding box center [775, 324] width 992 height 557
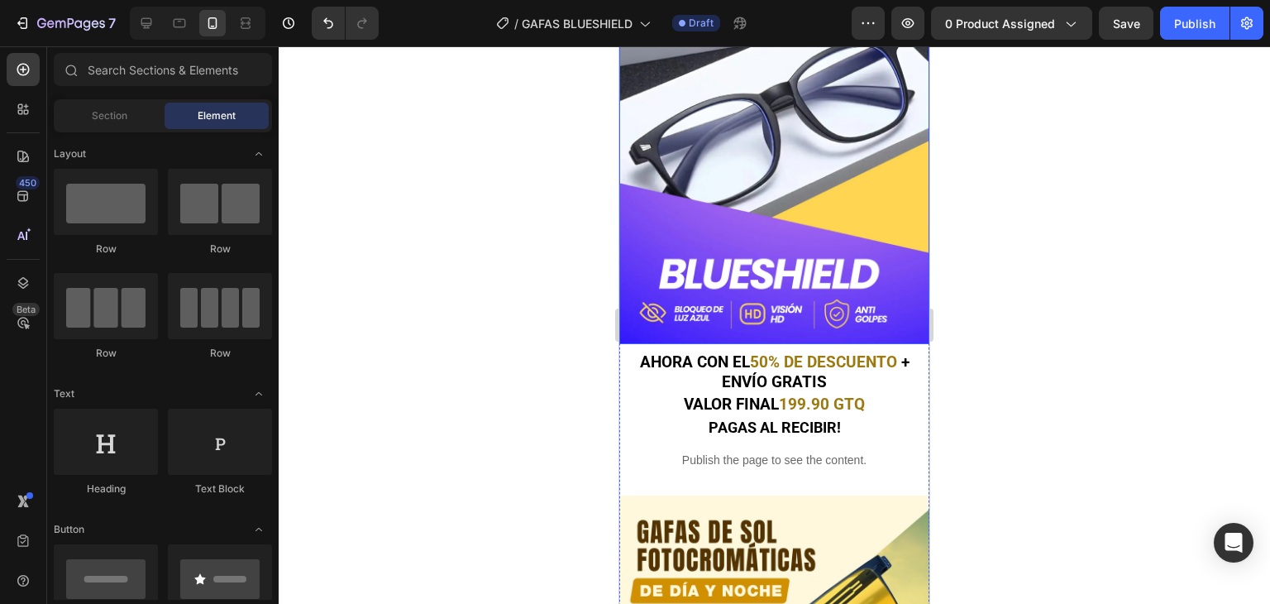
scroll to position [331, 0]
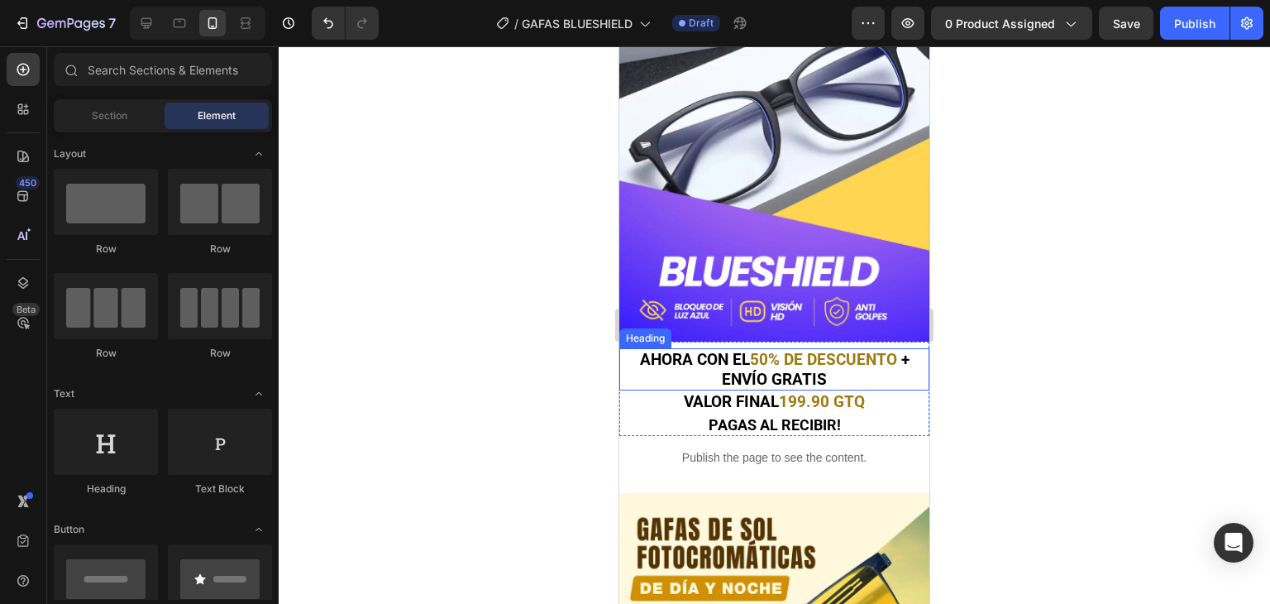
click at [817, 350] on span "50% DE DESCUENTO" at bounding box center [823, 359] width 147 height 19
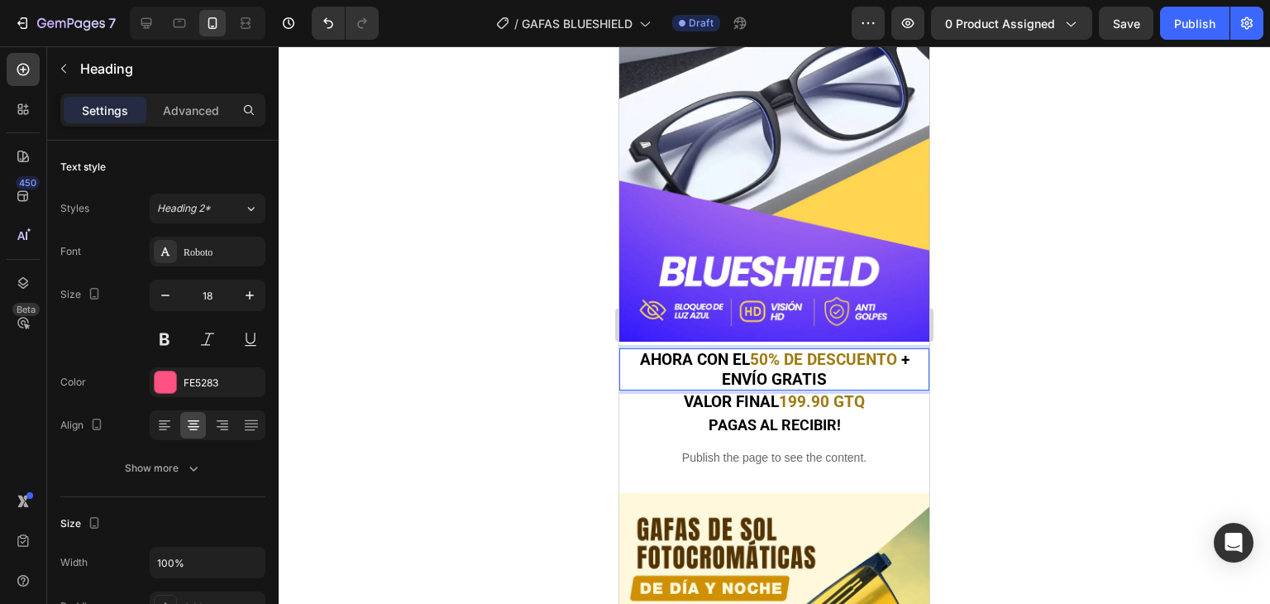
click at [890, 350] on span "50% DE DESCUENTO" at bounding box center [823, 359] width 147 height 19
drag, startPoint x: 890, startPoint y: 335, endPoint x: 749, endPoint y: 335, distance: 140.6
click at [750, 350] on span "50% DE DESCUENTO" at bounding box center [823, 359] width 147 height 19
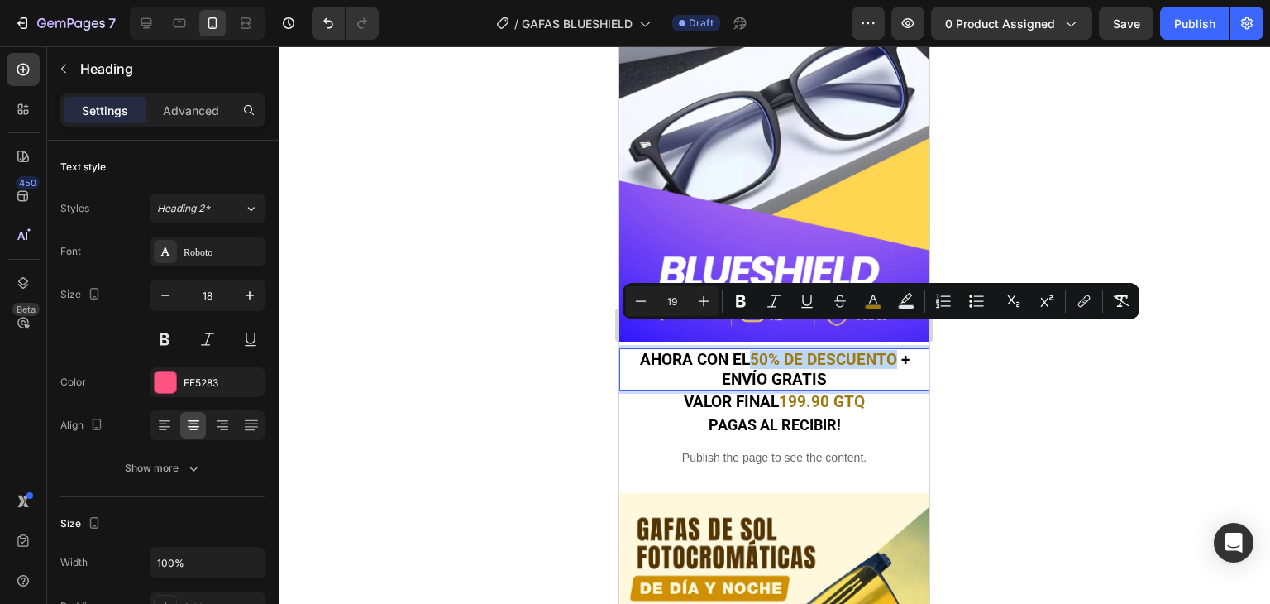
drag, startPoint x: 748, startPoint y: 335, endPoint x: 868, endPoint y: 335, distance: 119.9
click at [868, 350] on span "50% DE DESCUENTO" at bounding box center [823, 359] width 147 height 19
click at [873, 290] on button "color" at bounding box center [874, 301] width 30 height 30
type input "9D7A11"
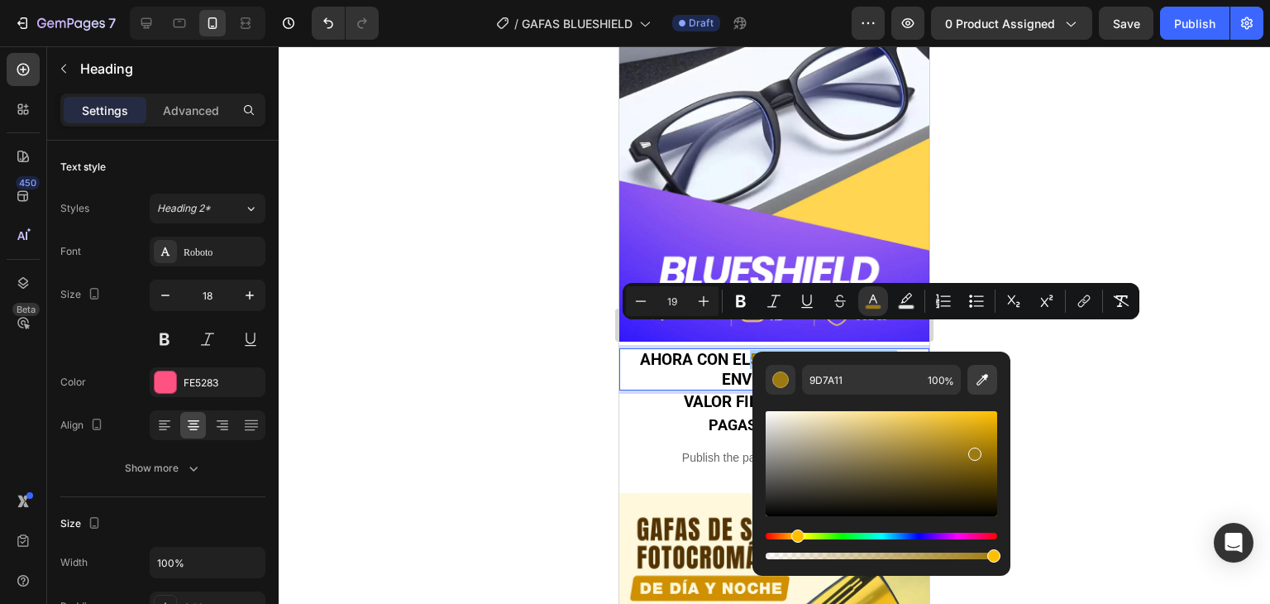
click at [978, 379] on icon "Editor contextual toolbar" at bounding box center [982, 379] width 17 height 17
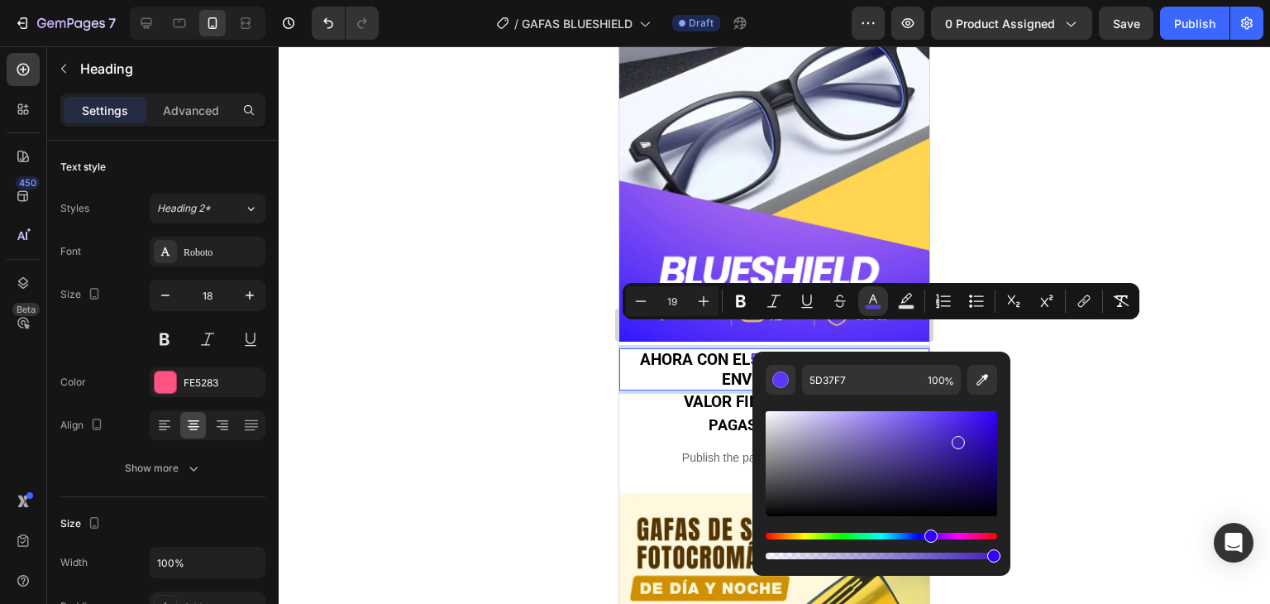
click at [956, 439] on div "Editor contextual toolbar" at bounding box center [882, 463] width 232 height 105
click at [948, 457] on div "Editor contextual toolbar" at bounding box center [882, 463] width 232 height 105
type input "351F8E"
click at [1031, 385] on div at bounding box center [775, 324] width 992 height 557
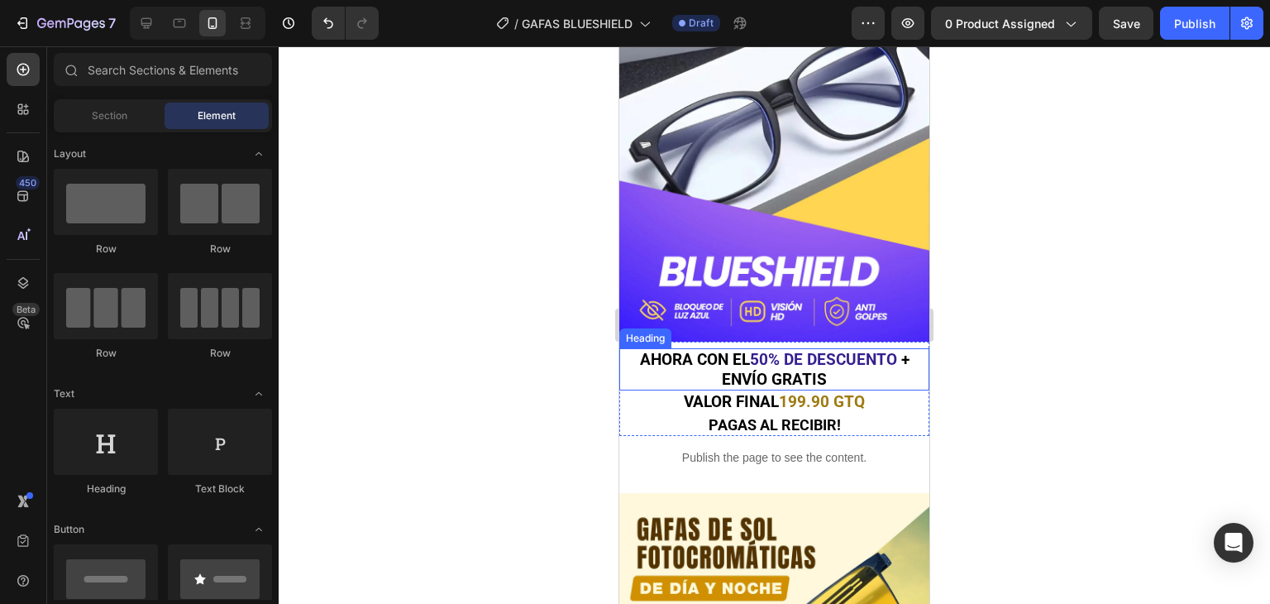
click at [853, 350] on span "50% DE DESCUENTO" at bounding box center [823, 359] width 147 height 19
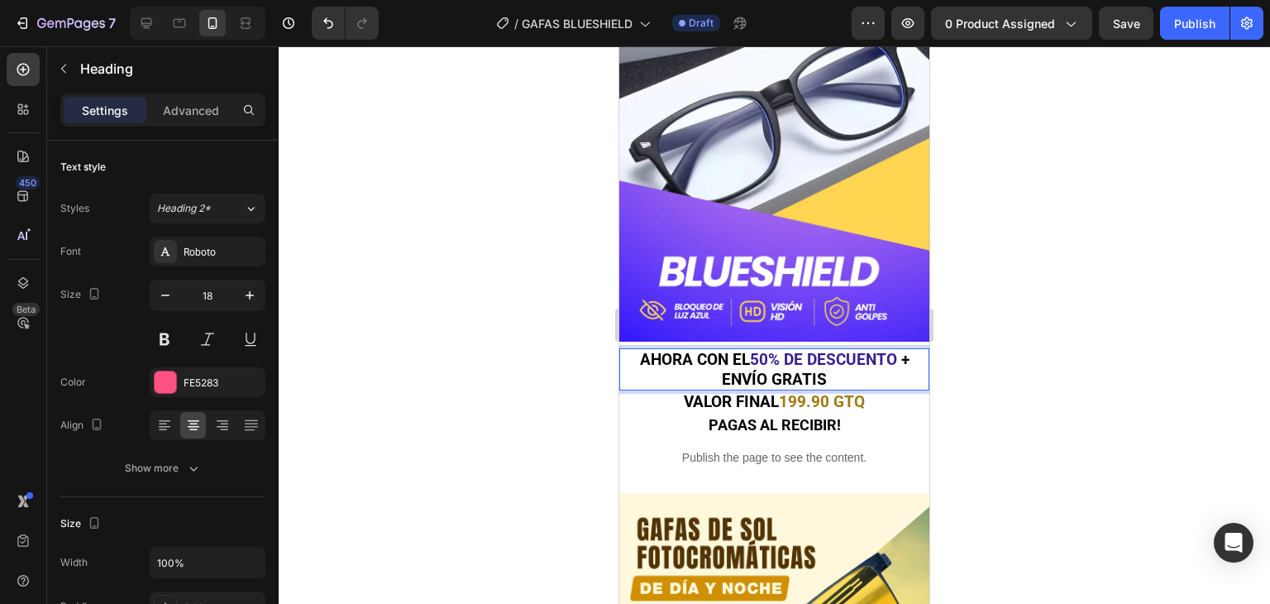
click at [839, 350] on span "50% DE DESCUENTO" at bounding box center [823, 359] width 147 height 19
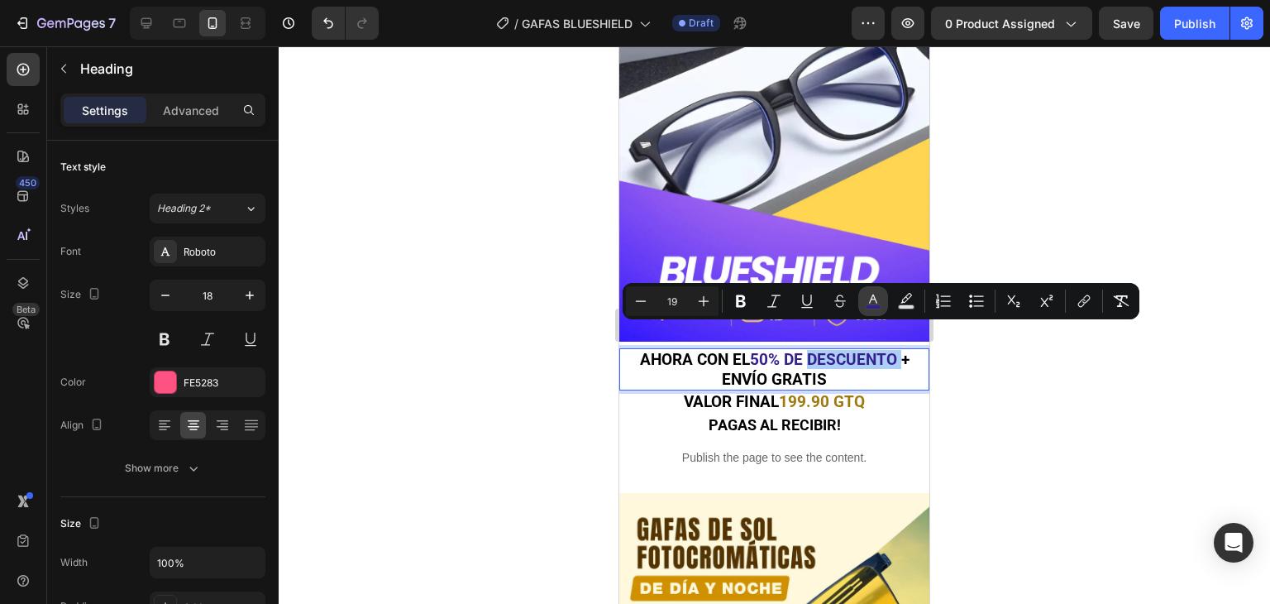
click at [875, 304] on icon "Editor contextual toolbar" at bounding box center [873, 301] width 17 height 17
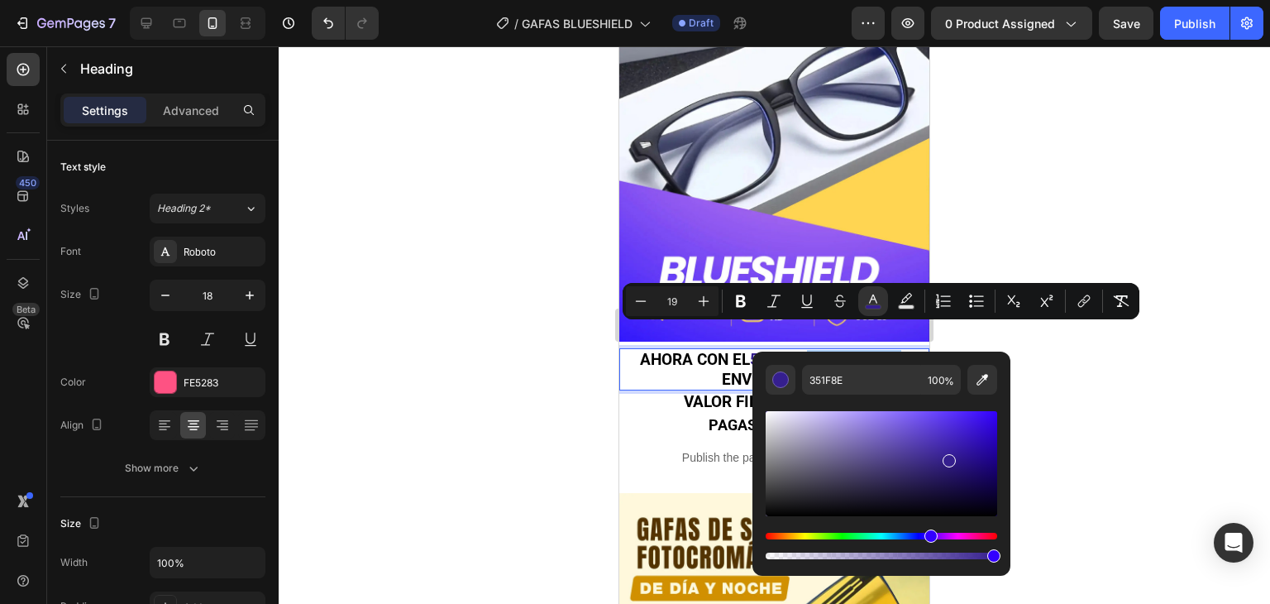
click at [961, 457] on div "Editor contextual toolbar" at bounding box center [882, 463] width 232 height 105
type input "2E168E"
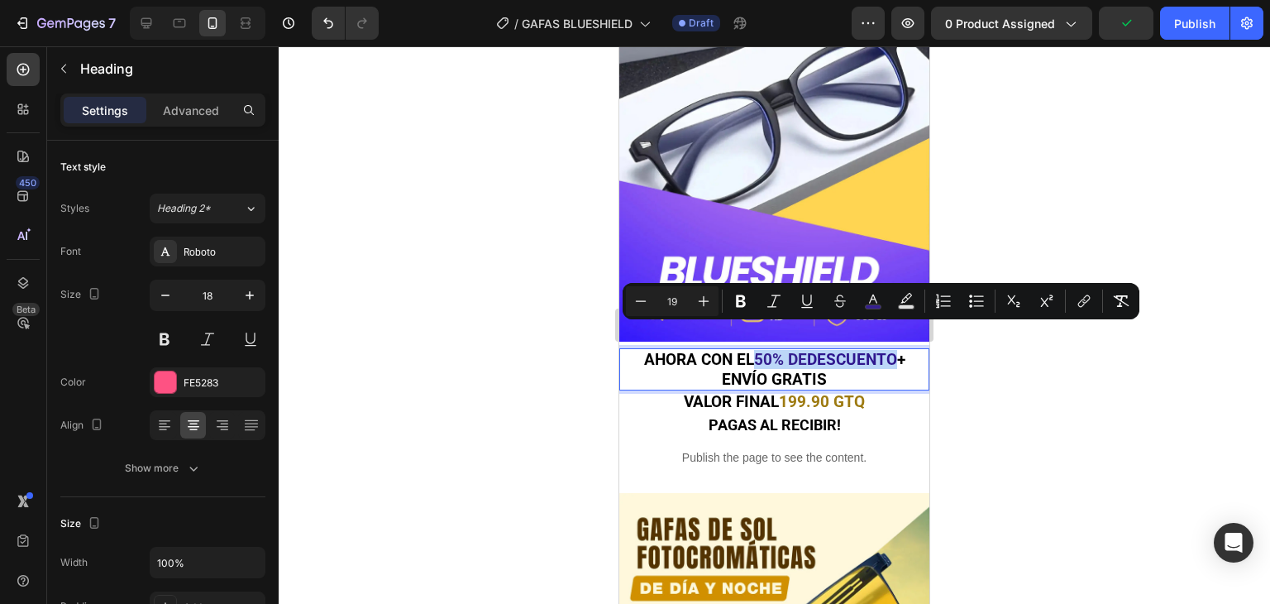
drag, startPoint x: 744, startPoint y: 334, endPoint x: 893, endPoint y: 342, distance: 149.1
click at [893, 350] on p "AHORA CON EL 50% DE DESCUENTO + ENVÍO GRATIS" at bounding box center [774, 369] width 307 height 39
click at [870, 303] on icon "Editor contextual toolbar" at bounding box center [873, 298] width 8 height 9
type input "351F8E"
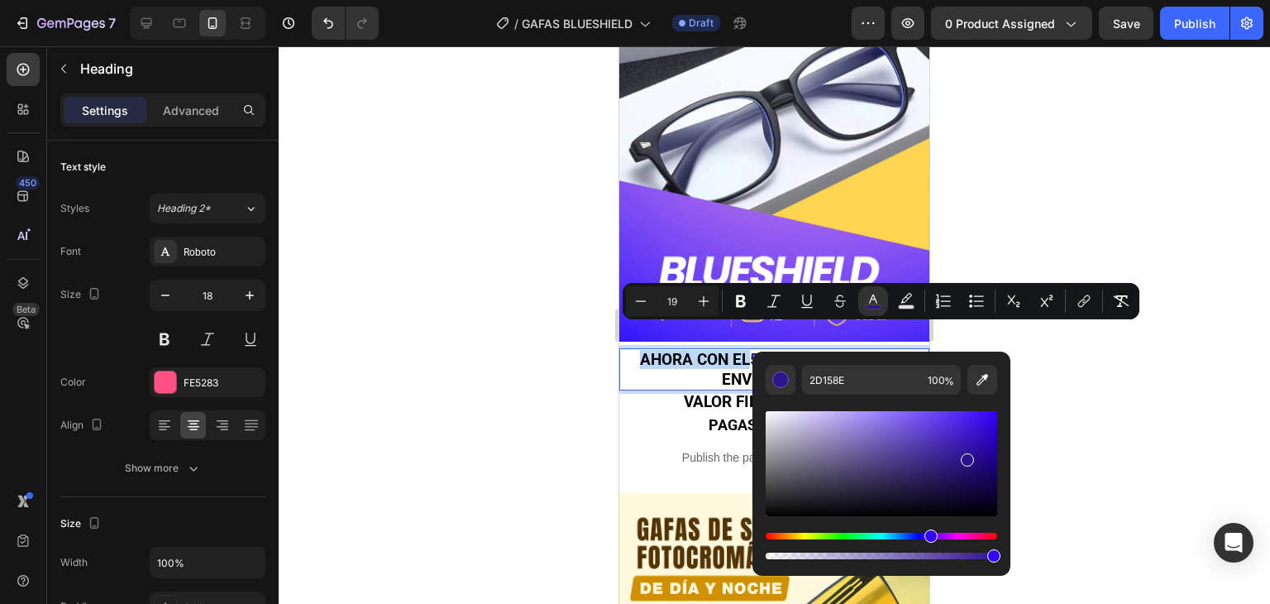
type input "2C138E"
click at [967, 457] on div "Editor contextual toolbar" at bounding box center [882, 463] width 232 height 105
click at [863, 371] on input "2C138E" at bounding box center [861, 380] width 119 height 30
click at [1102, 181] on div at bounding box center [775, 324] width 992 height 557
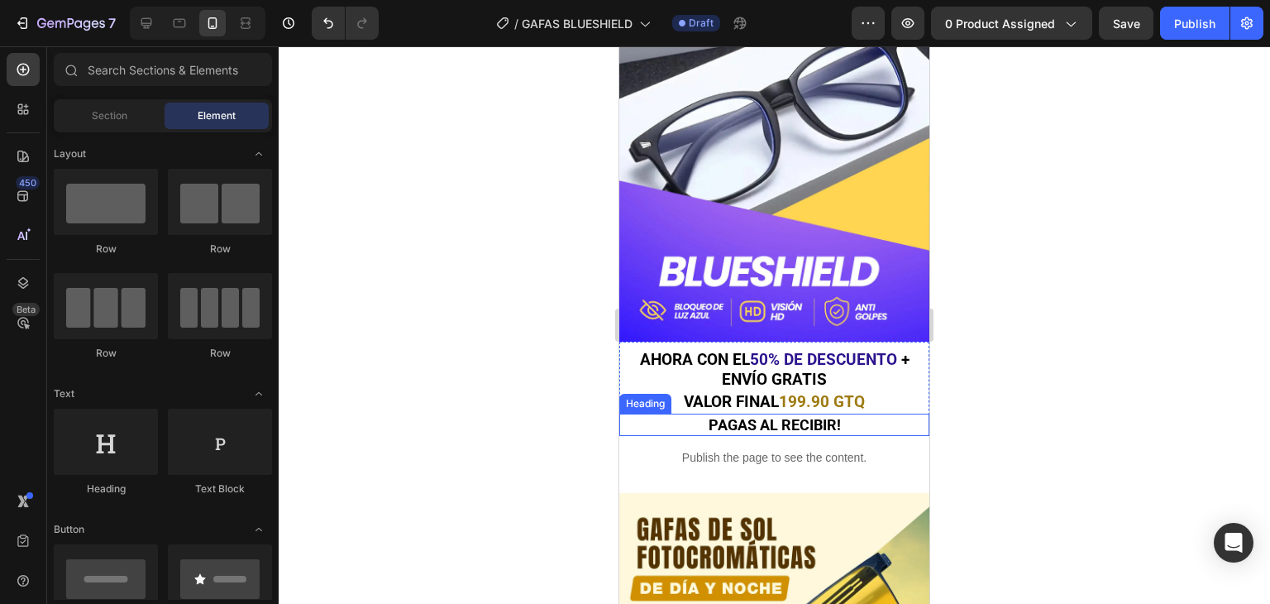
click at [808, 416] on span "PAGAS AL RECIBIR!" at bounding box center [775, 424] width 132 height 17
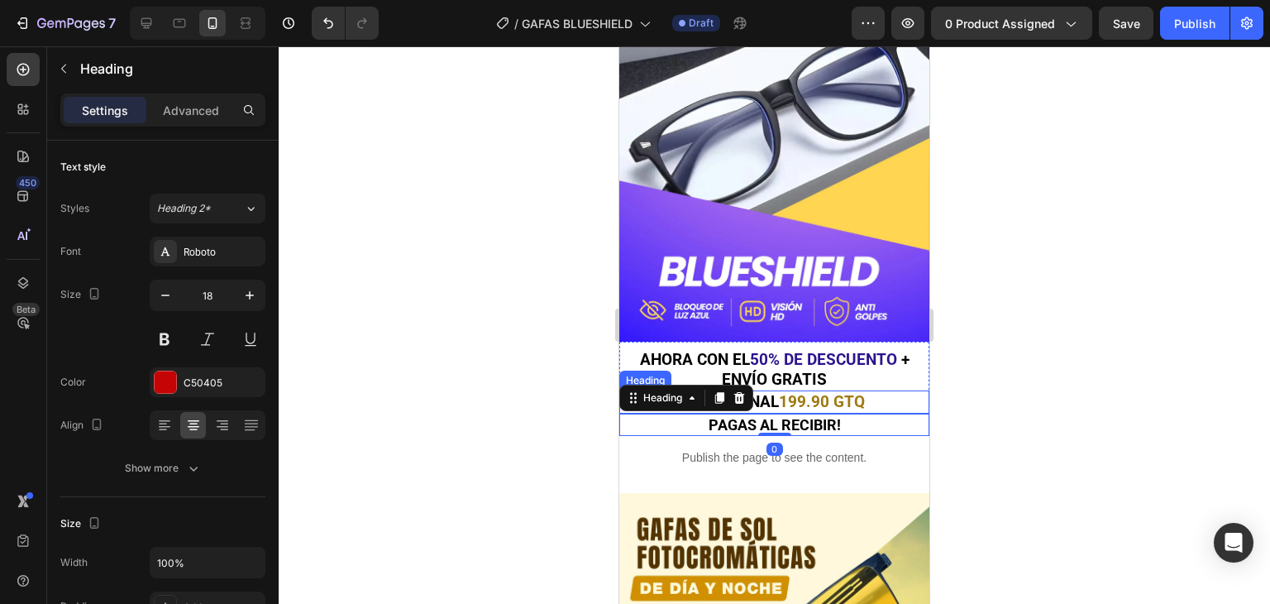
click at [815, 392] on span "199.90 GTQ" at bounding box center [822, 401] width 86 height 19
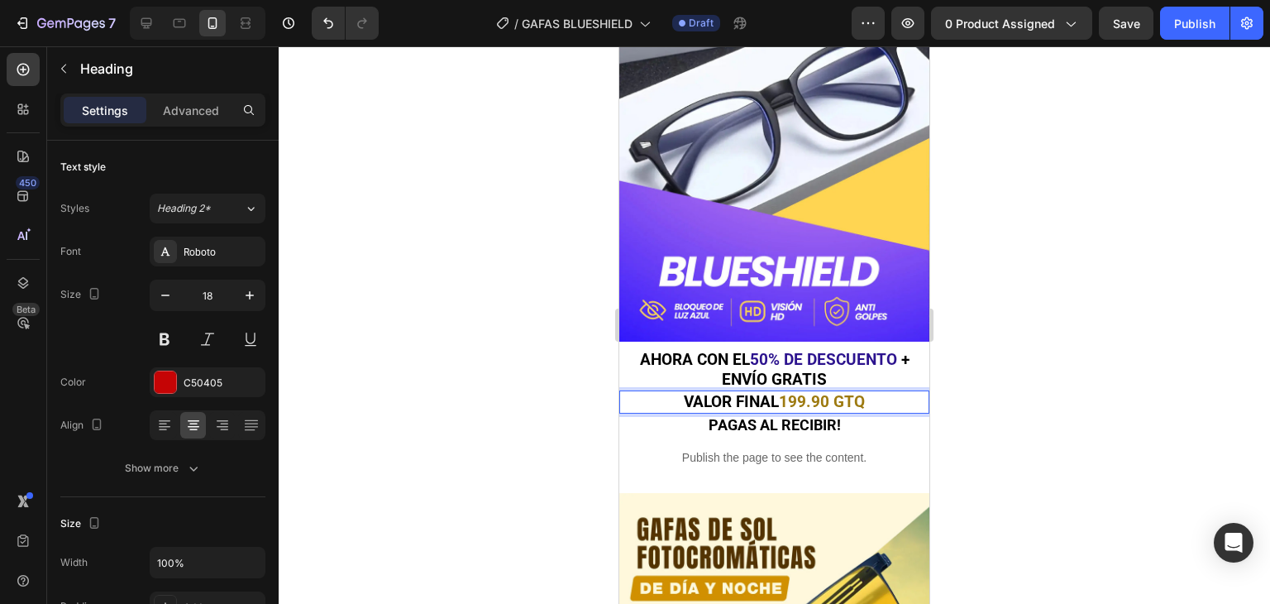
click at [854, 392] on span "199.90 GTQ" at bounding box center [822, 401] width 86 height 19
drag, startPoint x: 872, startPoint y: 379, endPoint x: 785, endPoint y: 388, distance: 87.3
click at [785, 392] on p "VALOR FINAL 199.90 GTQ" at bounding box center [774, 401] width 307 height 19
drag, startPoint x: 777, startPoint y: 382, endPoint x: 874, endPoint y: 378, distance: 96.9
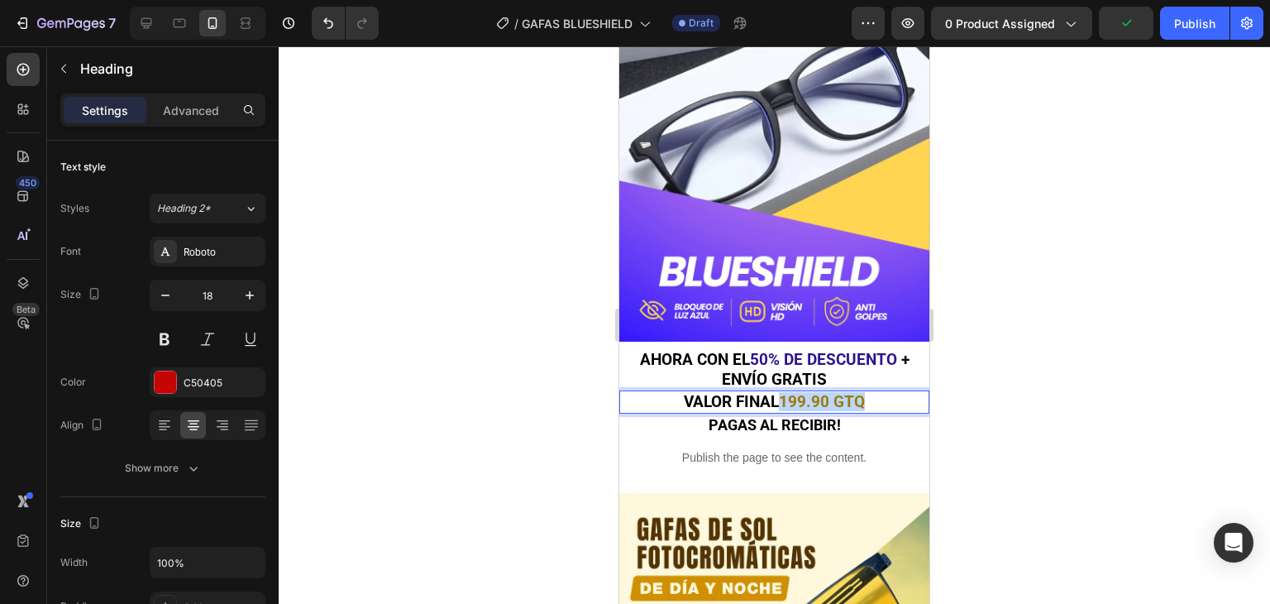
click at [874, 392] on p "VALOR FINAL 199.90 GTQ" at bounding box center [774, 401] width 307 height 19
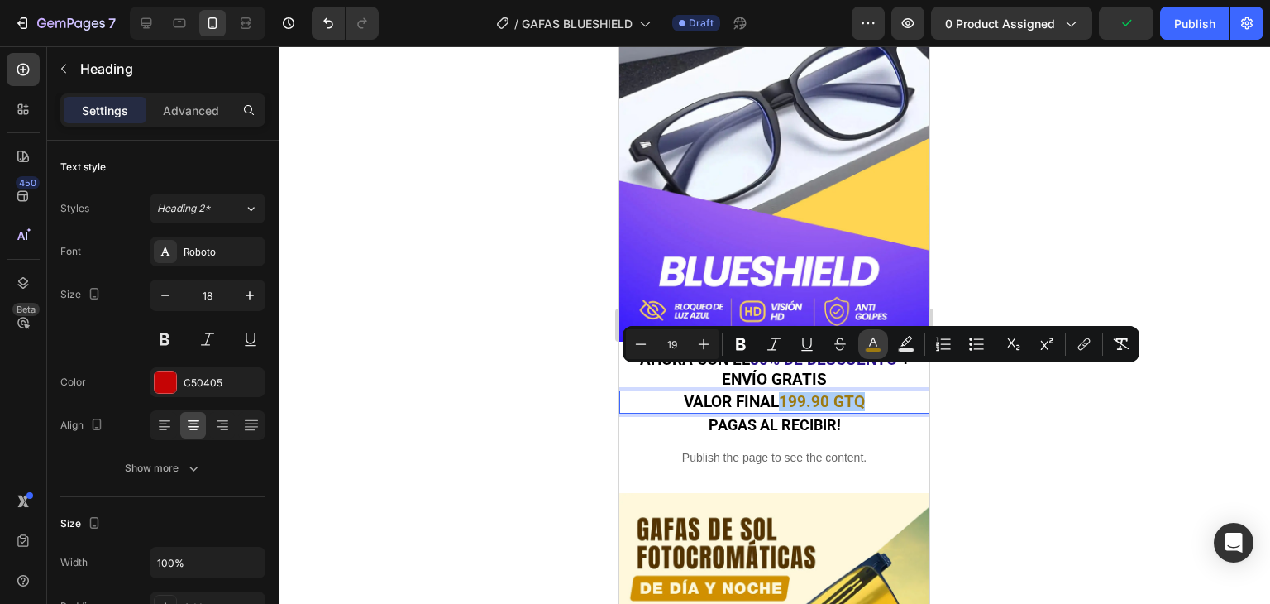
click at [863, 343] on button "color" at bounding box center [874, 344] width 30 height 30
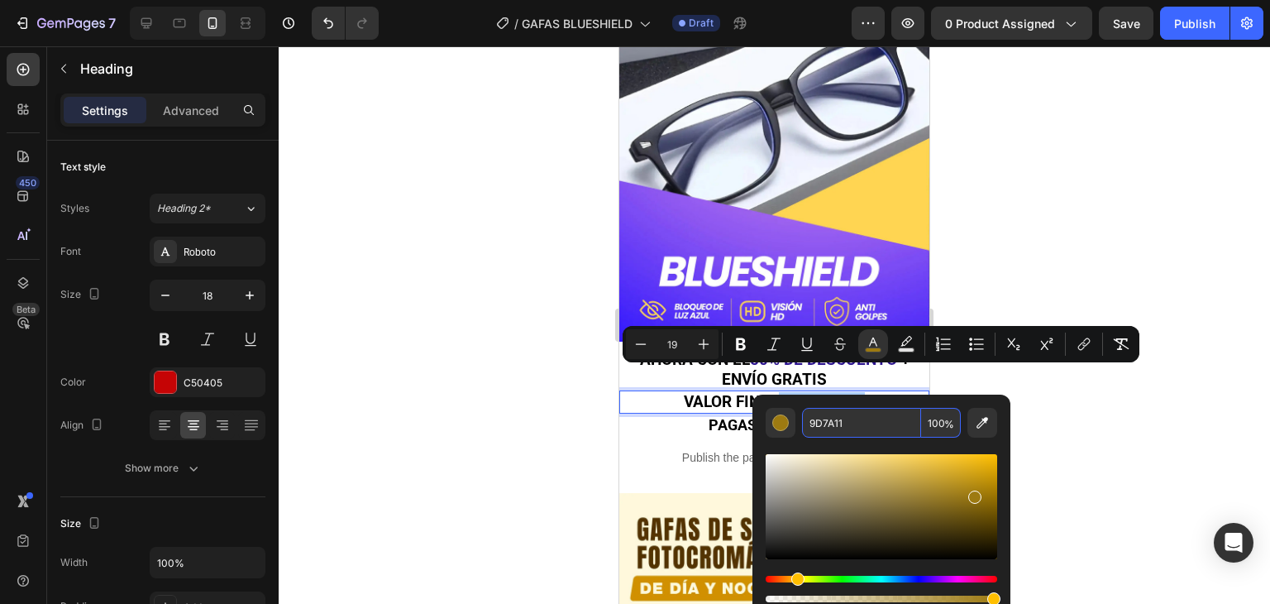
paste input "2C138E"
type input "2C138E"
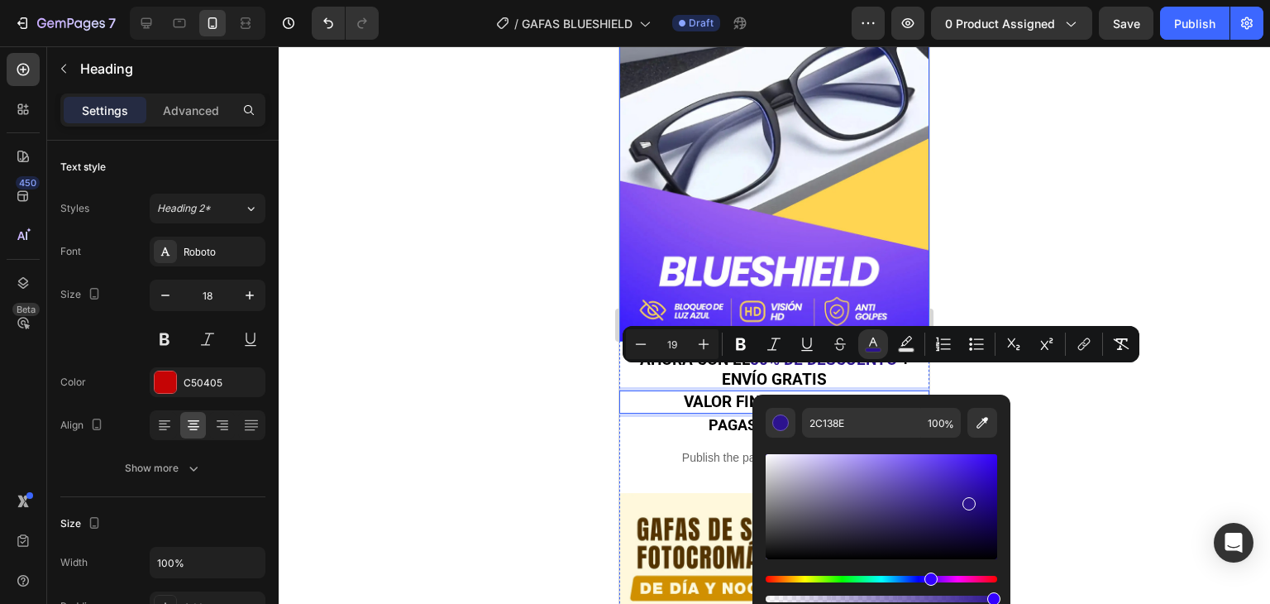
click at [1050, 184] on div at bounding box center [775, 324] width 992 height 557
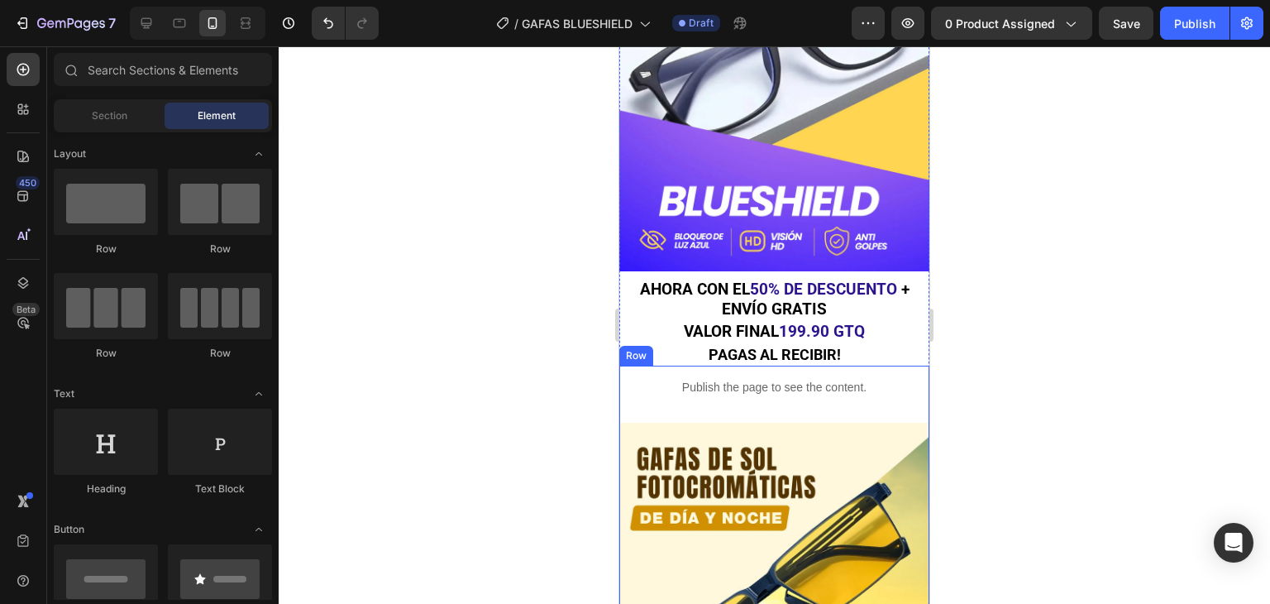
scroll to position [496, 0]
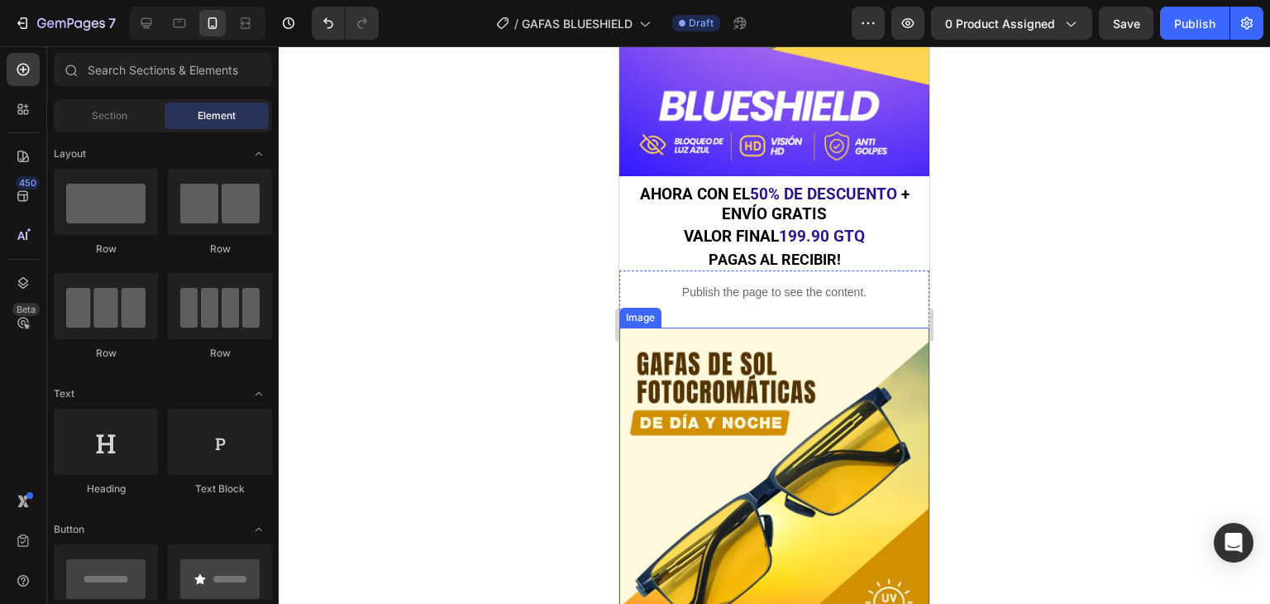
click at [749, 362] on img at bounding box center [774, 523] width 310 height 390
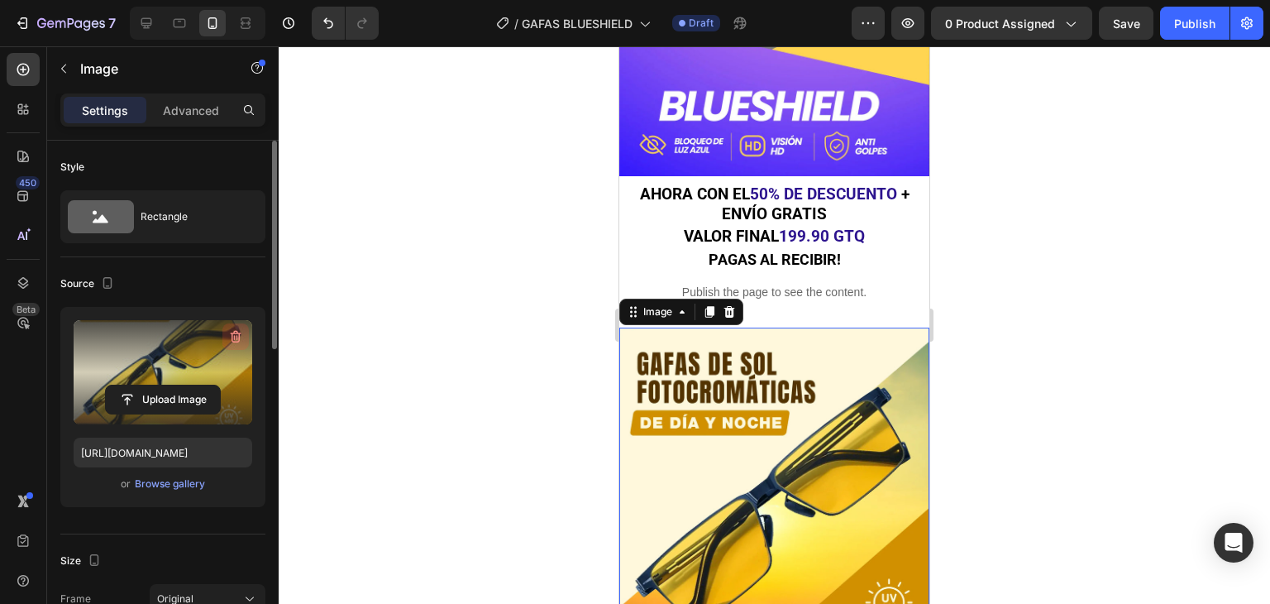
click at [242, 335] on icon "button" at bounding box center [235, 336] width 17 height 17
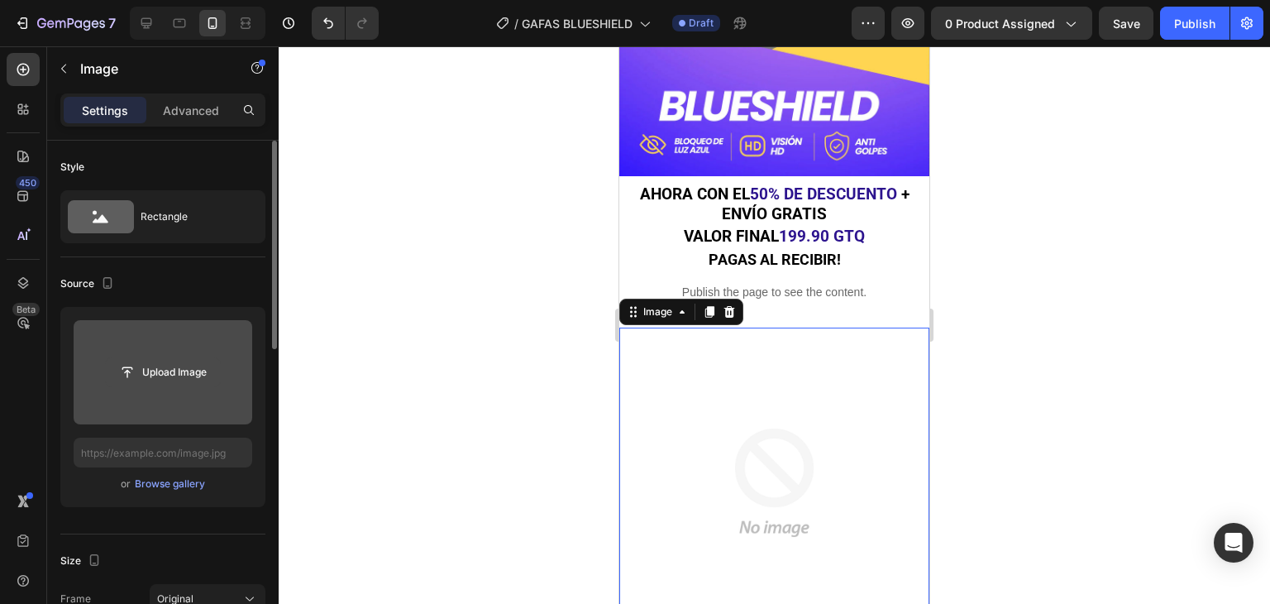
click at [185, 374] on input "file" at bounding box center [163, 372] width 114 height 28
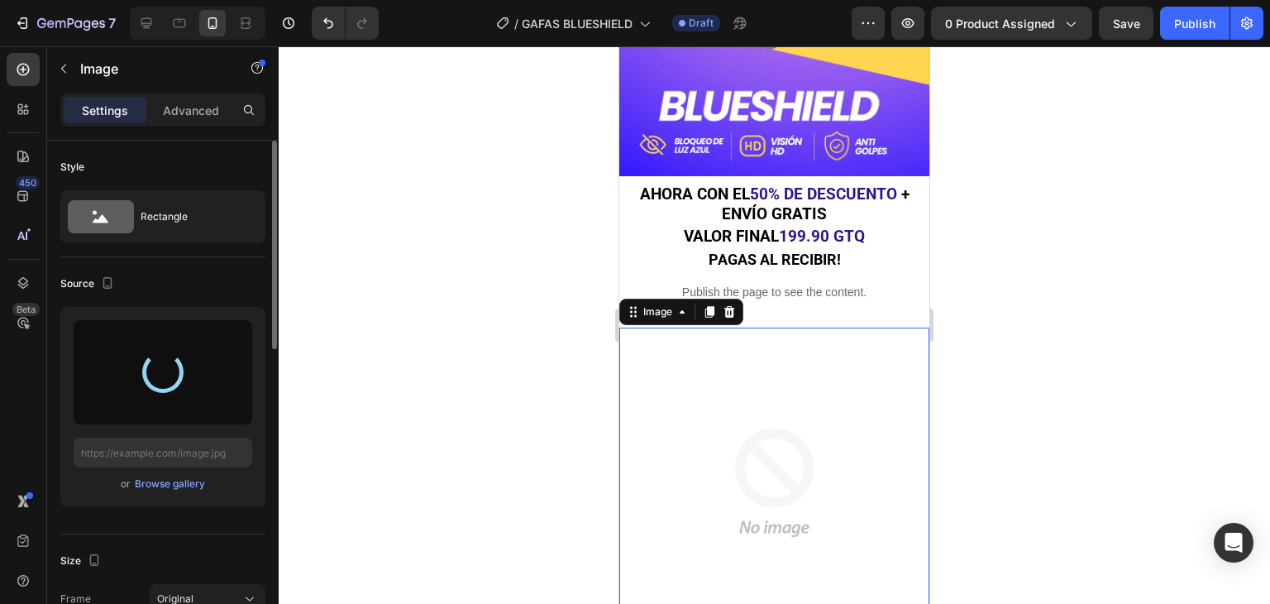
type input "https://cdn.shopify.com/s/files/1/0672/4291/7953/files/gempages_580679956946748…"
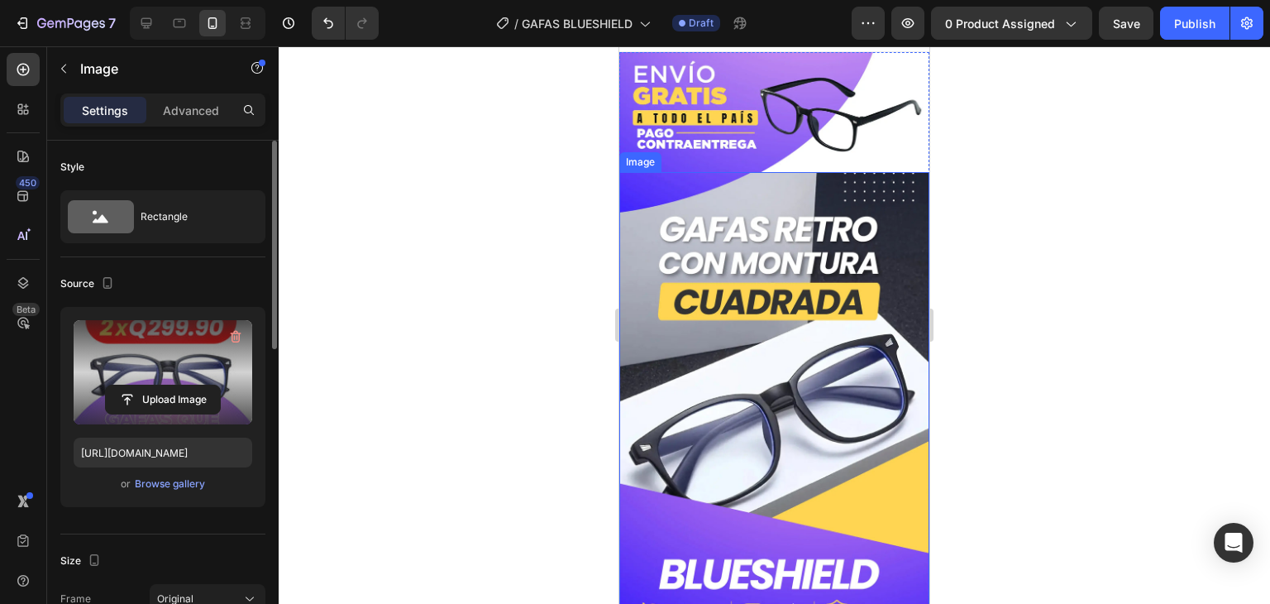
scroll to position [0, 0]
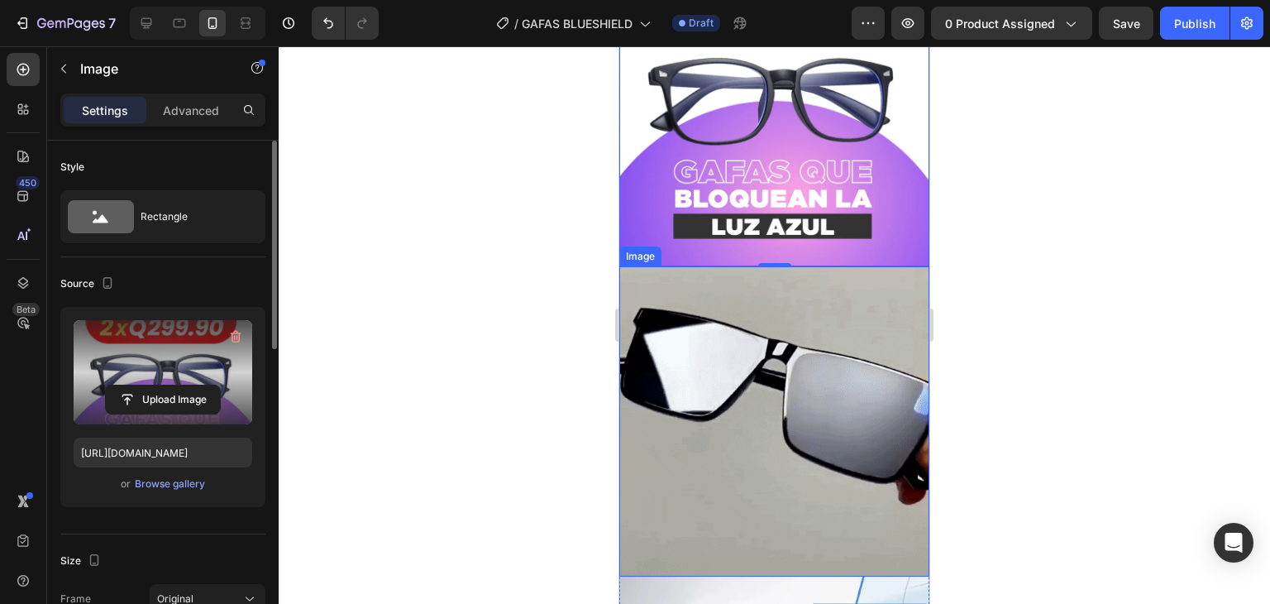
click at [795, 342] on img at bounding box center [774, 421] width 310 height 310
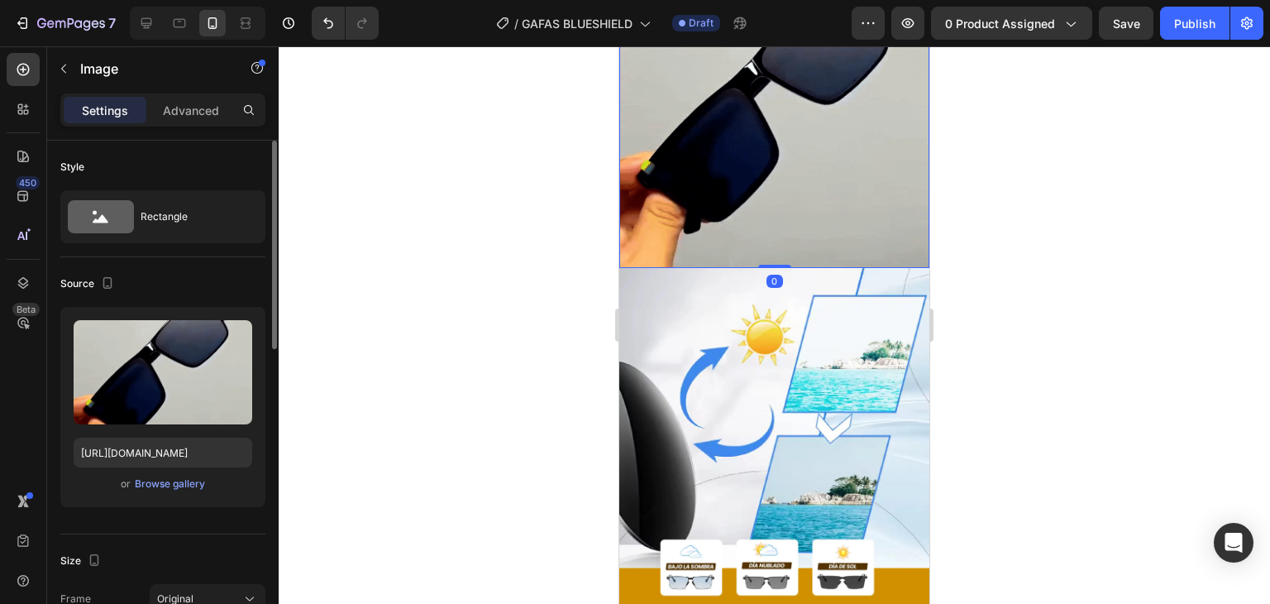
scroll to position [1241, 0]
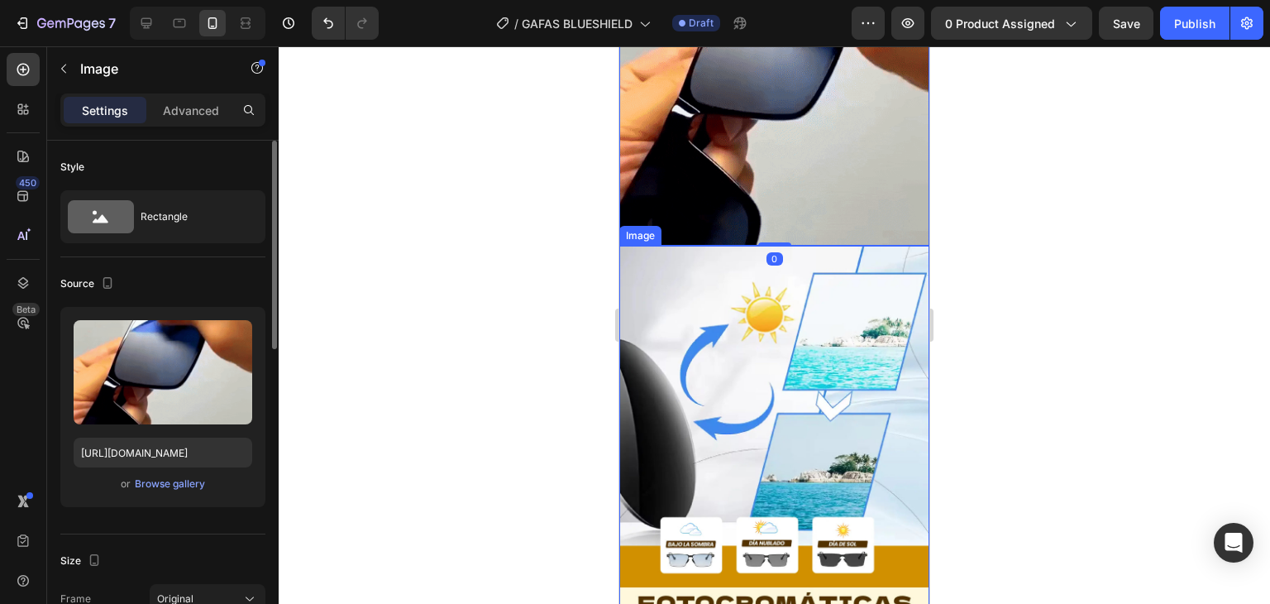
click at [789, 358] on img at bounding box center [774, 433] width 310 height 375
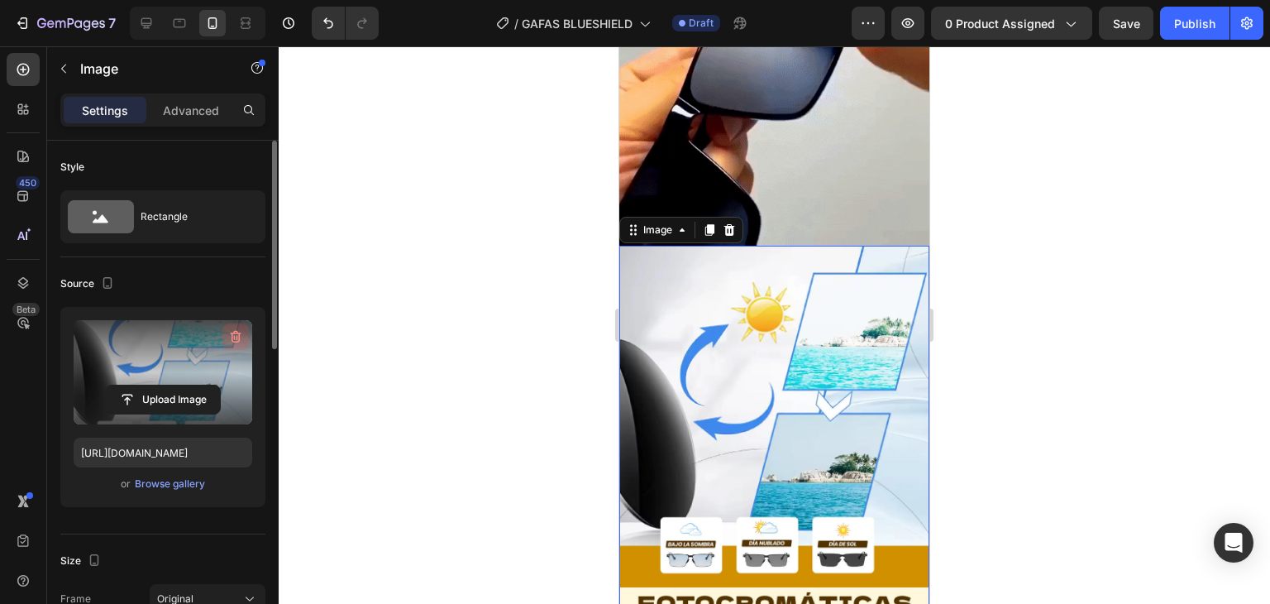
click at [245, 336] on button "button" at bounding box center [235, 336] width 26 height 26
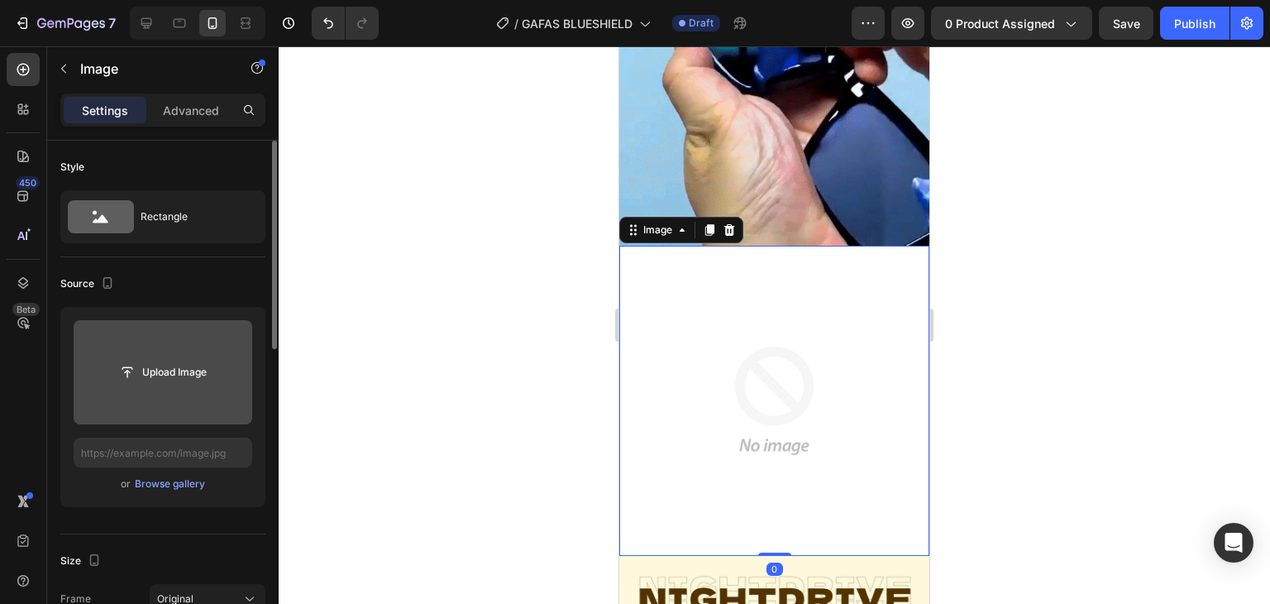
click at [195, 363] on input "file" at bounding box center [163, 372] width 114 height 28
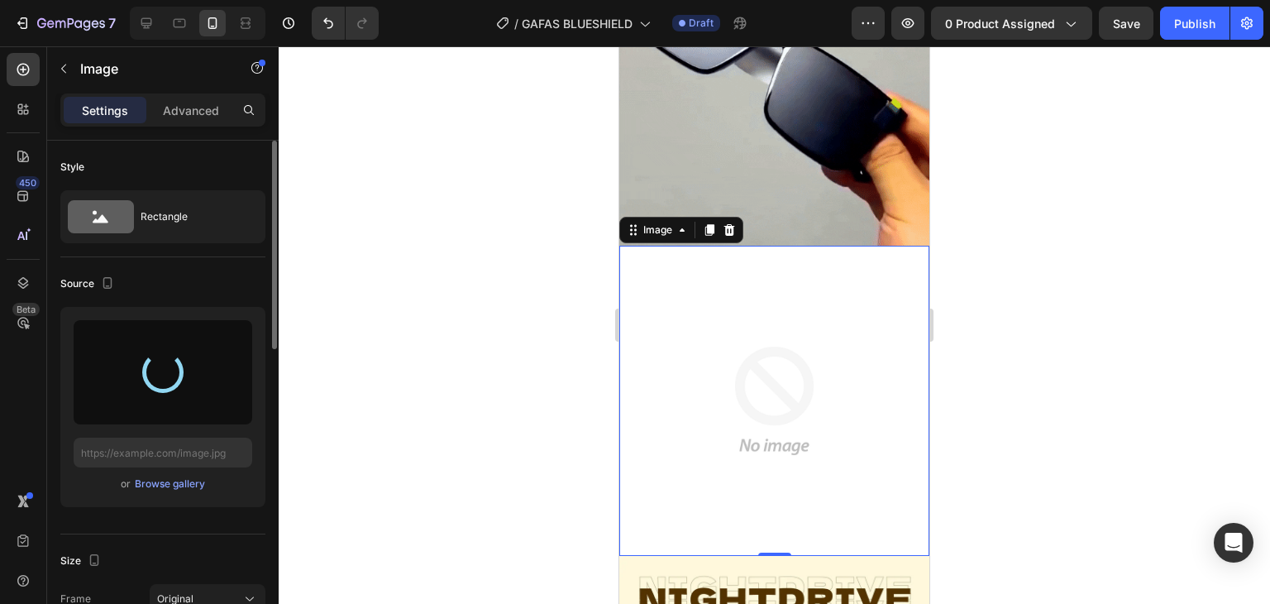
type input "https://cdn.shopify.com/s/files/1/0672/4291/7953/files/gempages_580679956946748…"
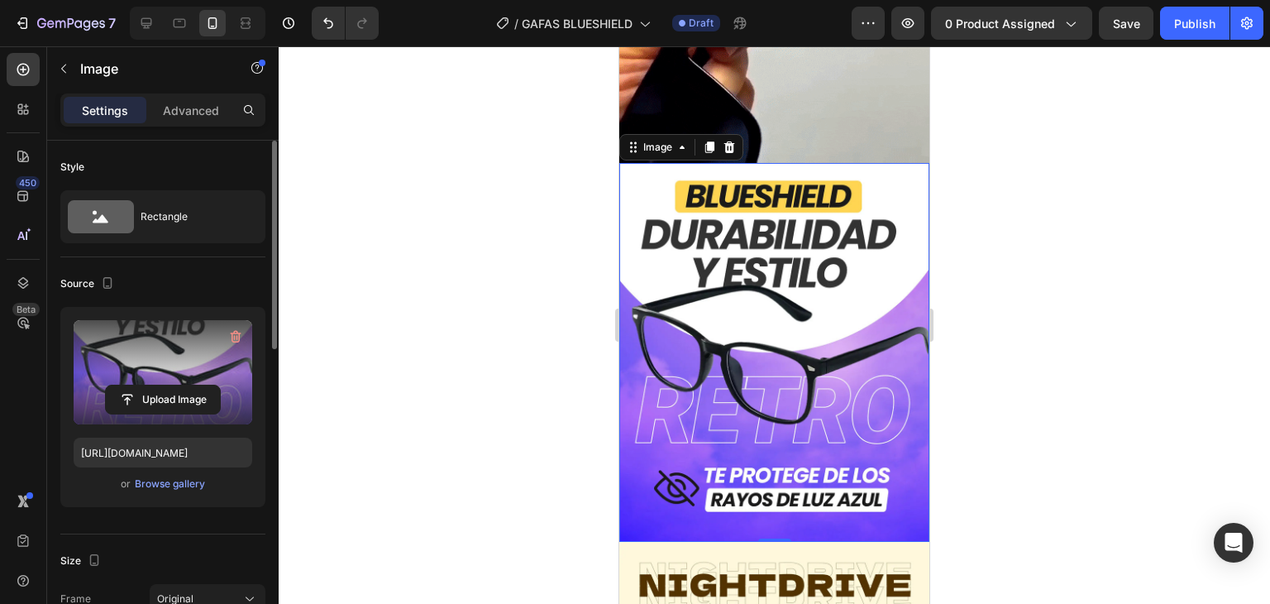
scroll to position [1571, 0]
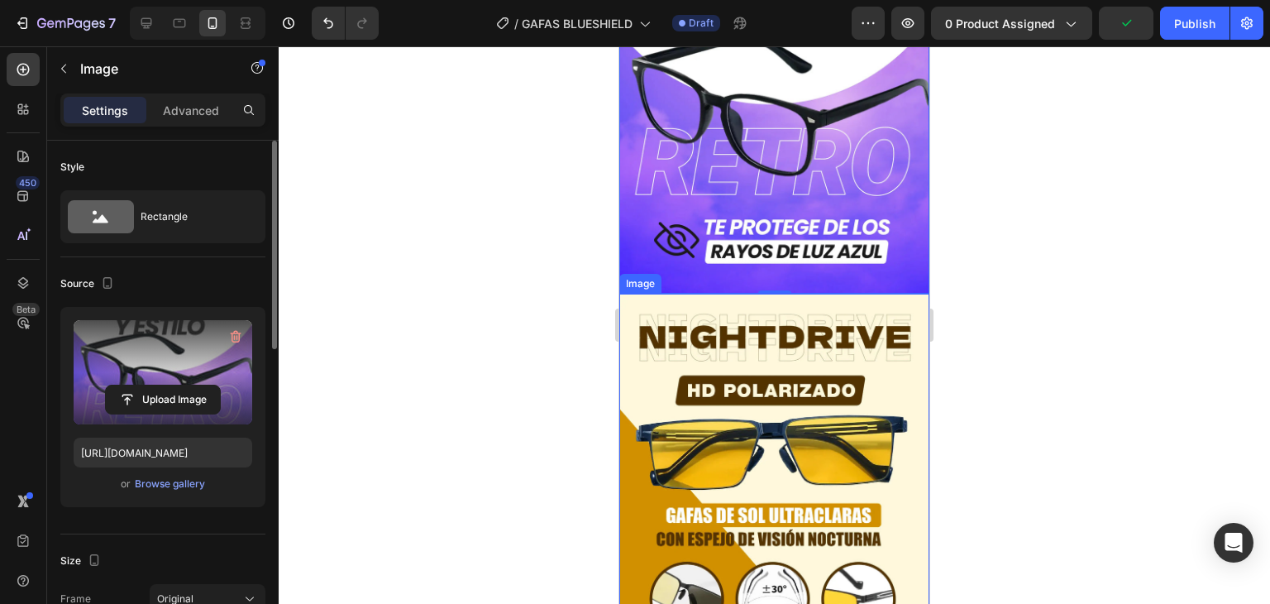
click at [837, 377] on img at bounding box center [774, 474] width 310 height 361
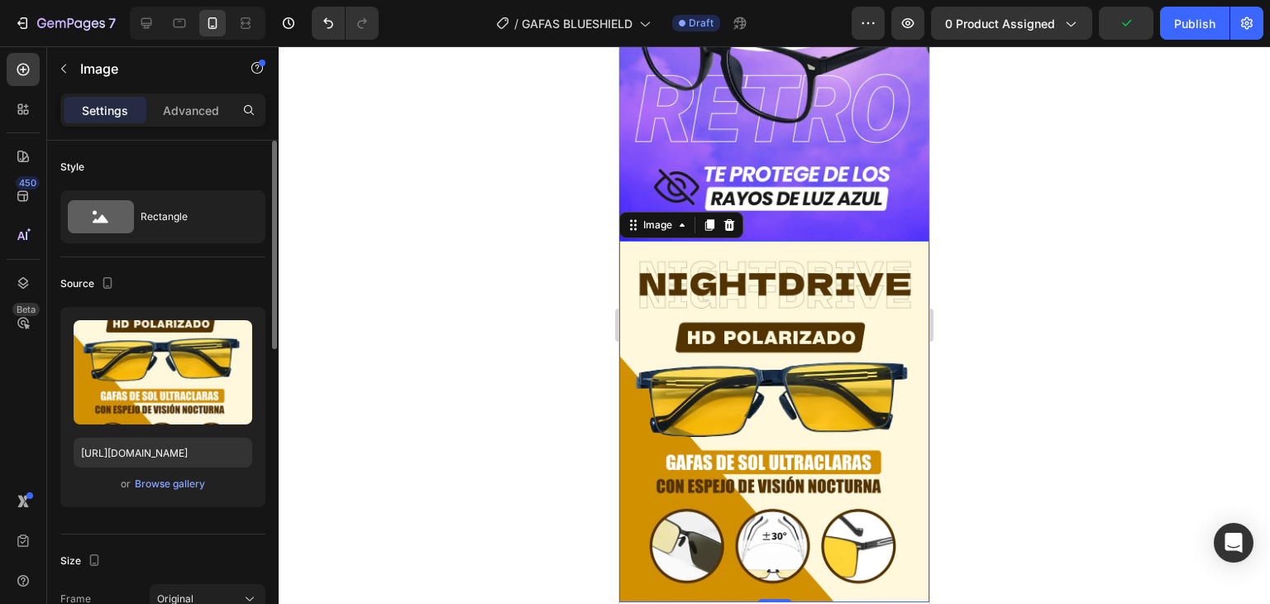
scroll to position [1654, 0]
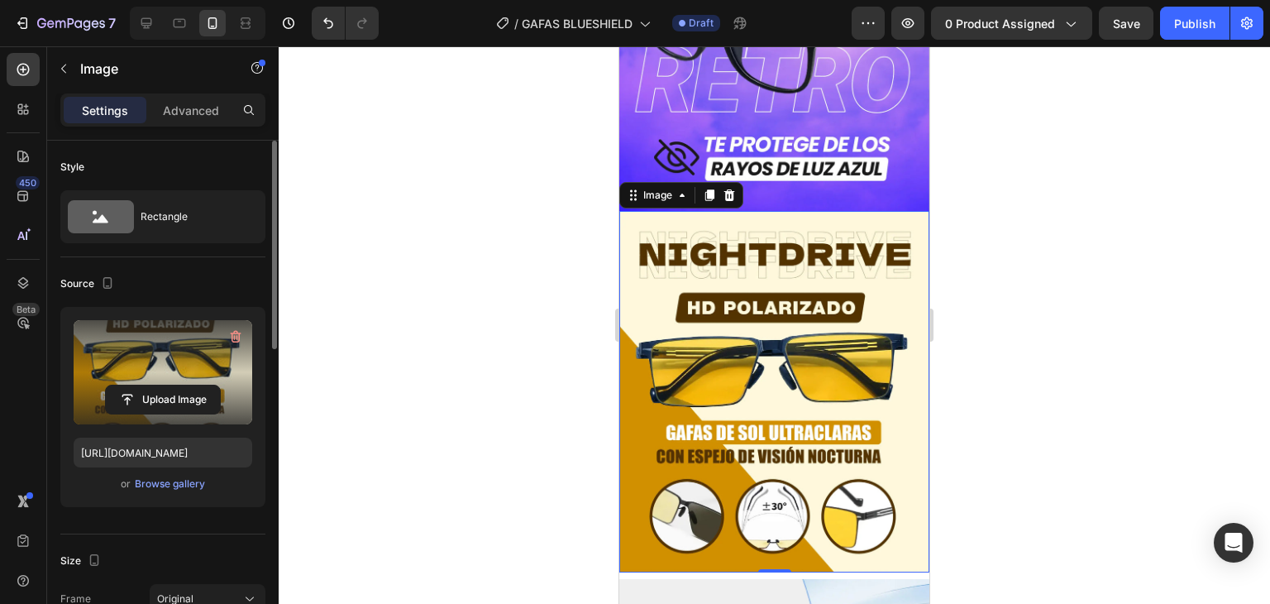
click at [222, 334] on label at bounding box center [163, 372] width 179 height 104
click at [220, 385] on input "file" at bounding box center [163, 399] width 114 height 28
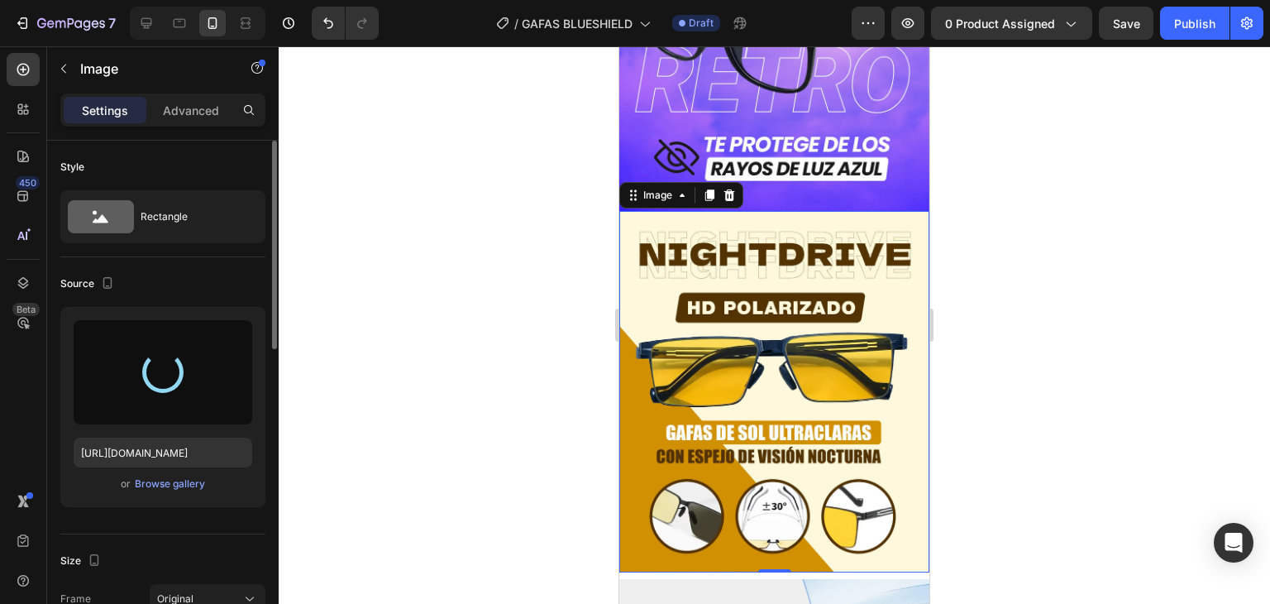
type input "https://cdn.shopify.com/s/files/1/0672/4291/7953/files/gempages_580679956946748…"
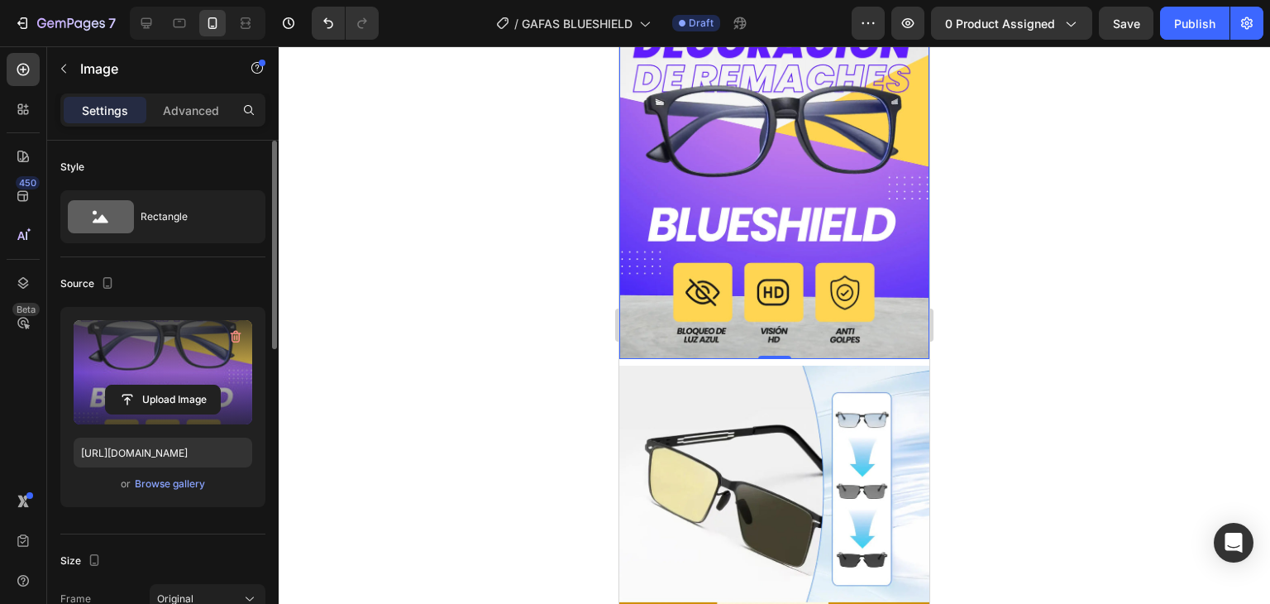
scroll to position [1902, 0]
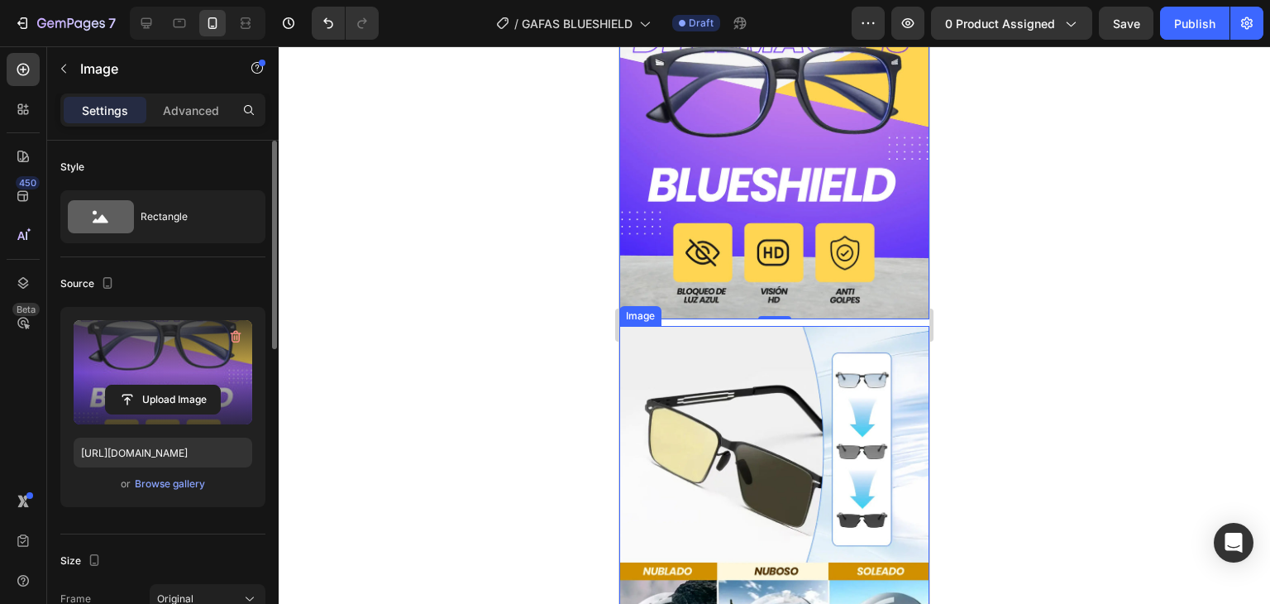
click at [786, 374] on img at bounding box center [774, 506] width 310 height 361
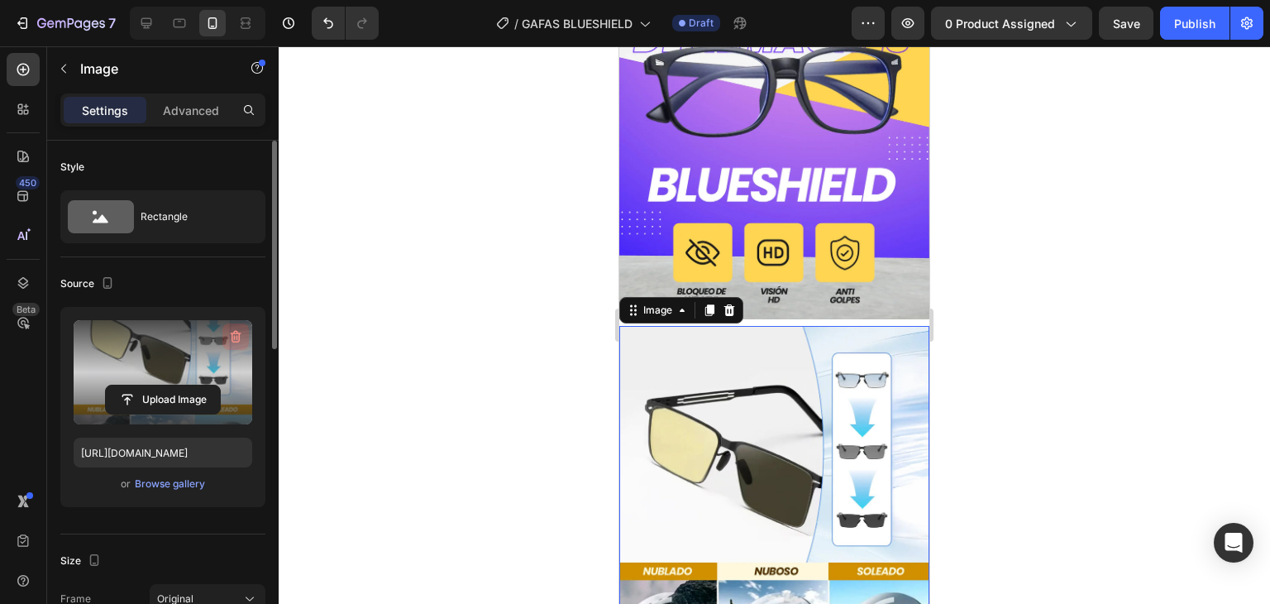
click at [235, 333] on icon "button" at bounding box center [235, 336] width 17 height 17
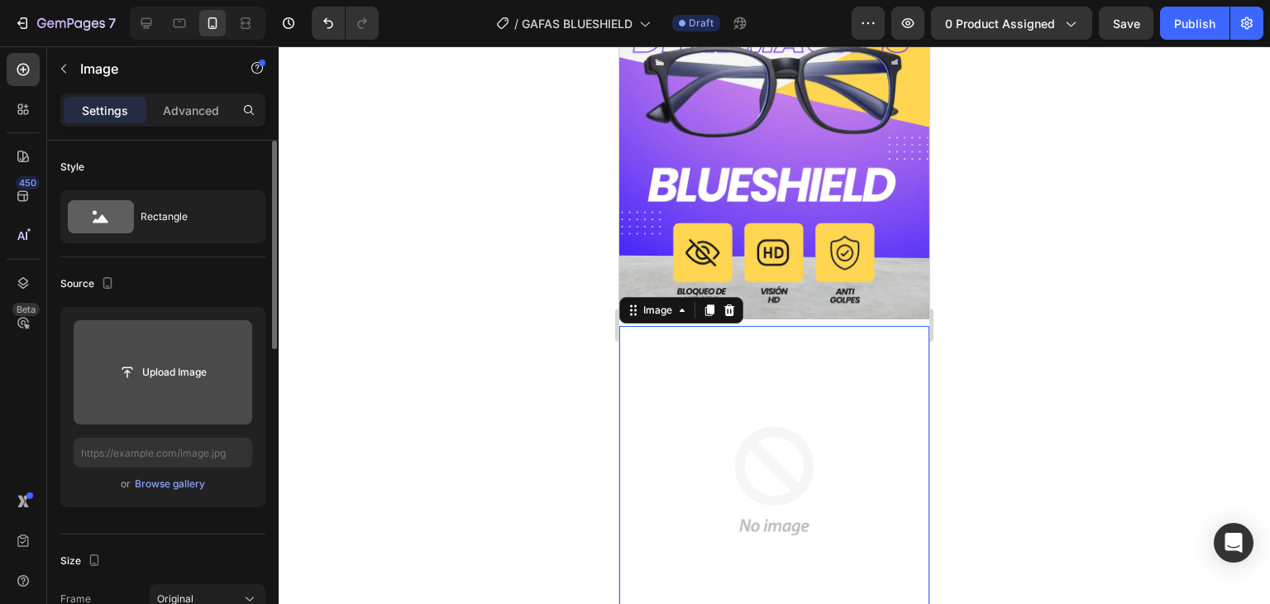
click at [170, 379] on input "file" at bounding box center [163, 372] width 114 height 28
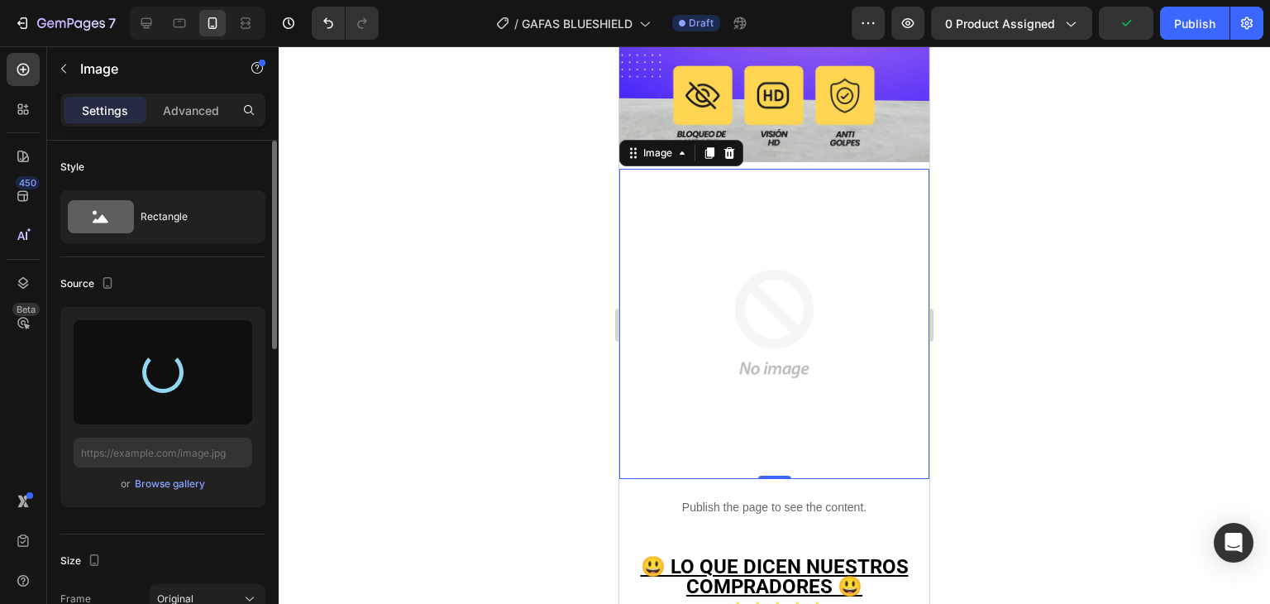
scroll to position [2068, 0]
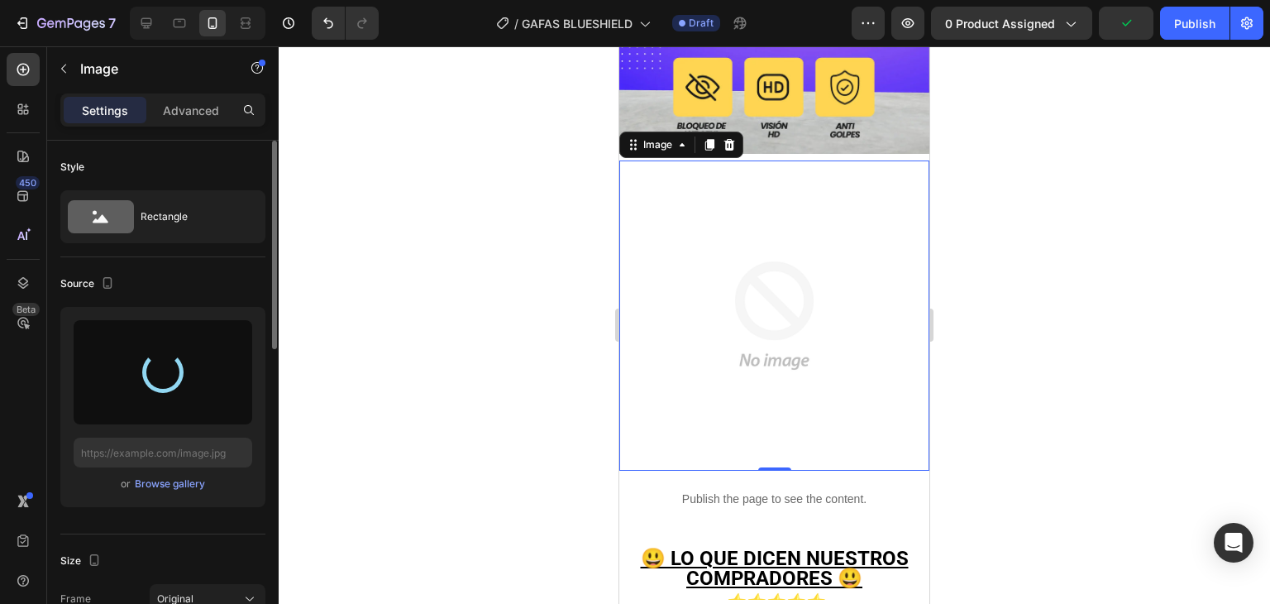
type input "https://cdn.shopify.com/s/files/1/0672/4291/7953/files/gempages_580679956946748…"
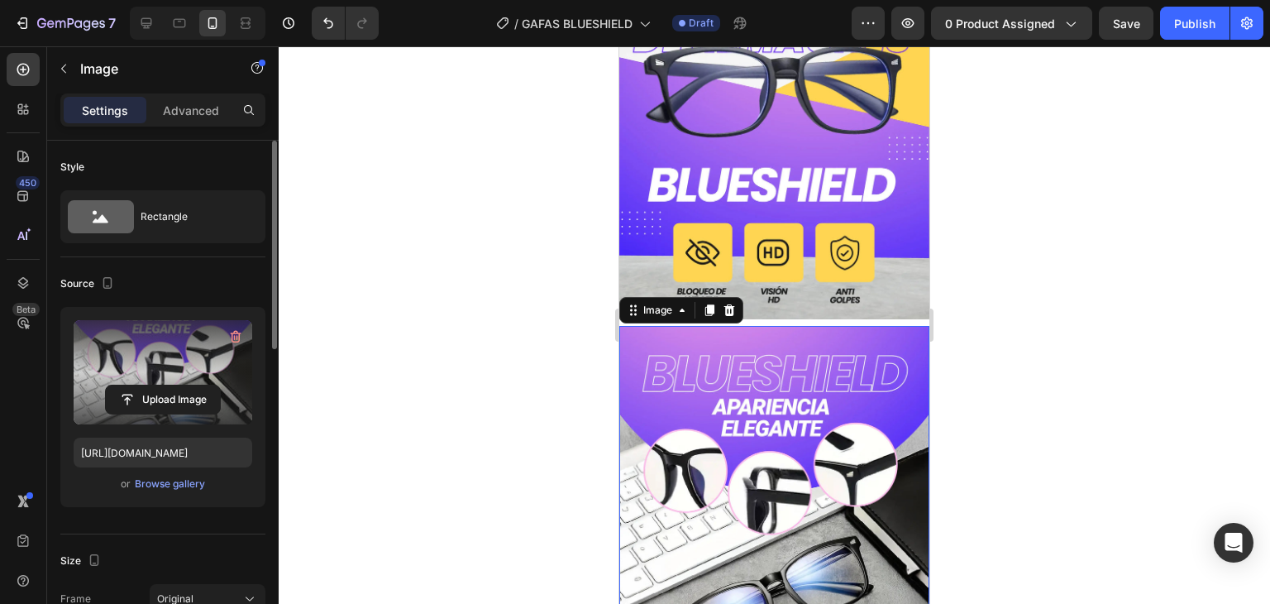
click at [1059, 240] on div at bounding box center [775, 324] width 992 height 557
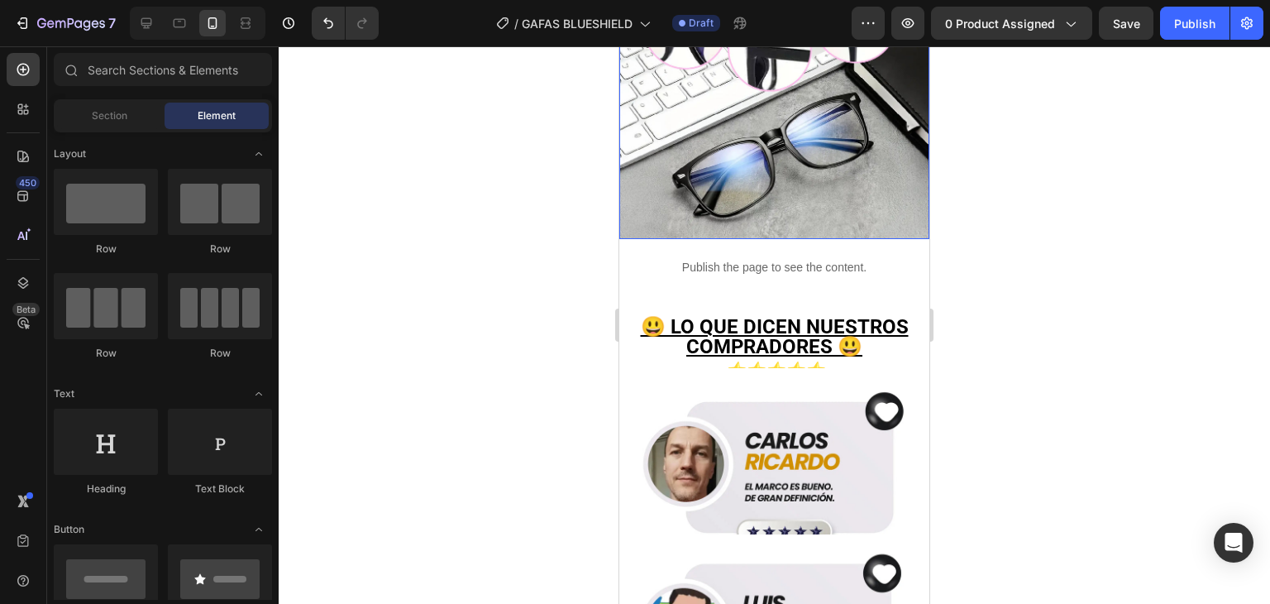
scroll to position [2481, 0]
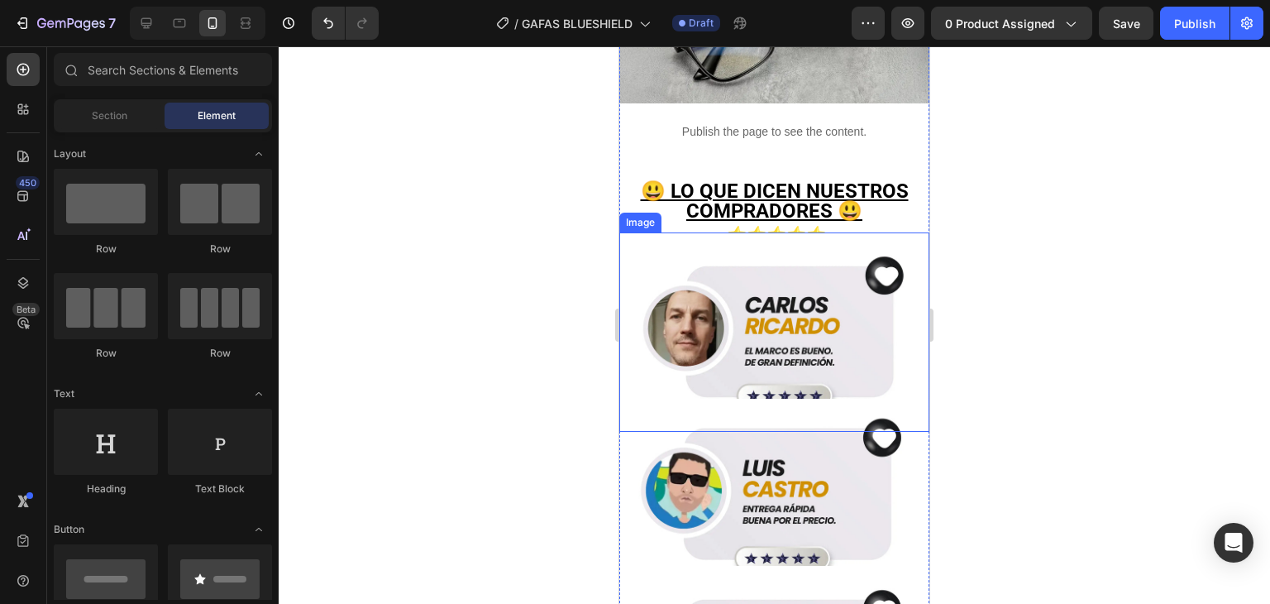
click at [830, 242] on img at bounding box center [774, 331] width 310 height 199
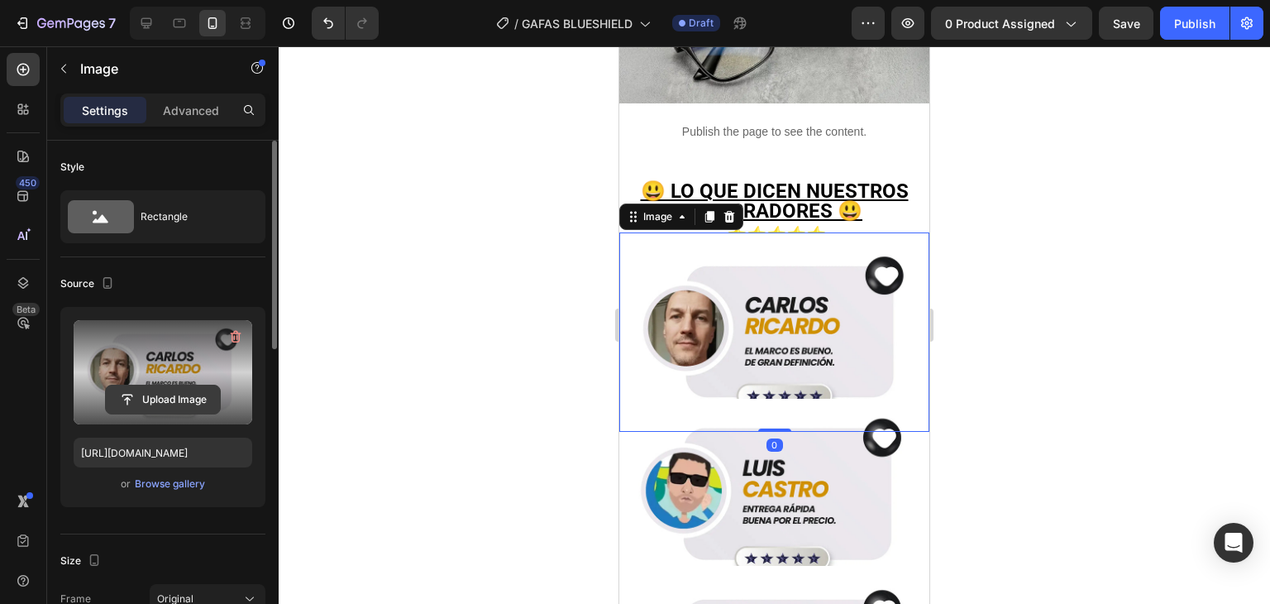
click at [155, 398] on input "file" at bounding box center [163, 399] width 114 height 28
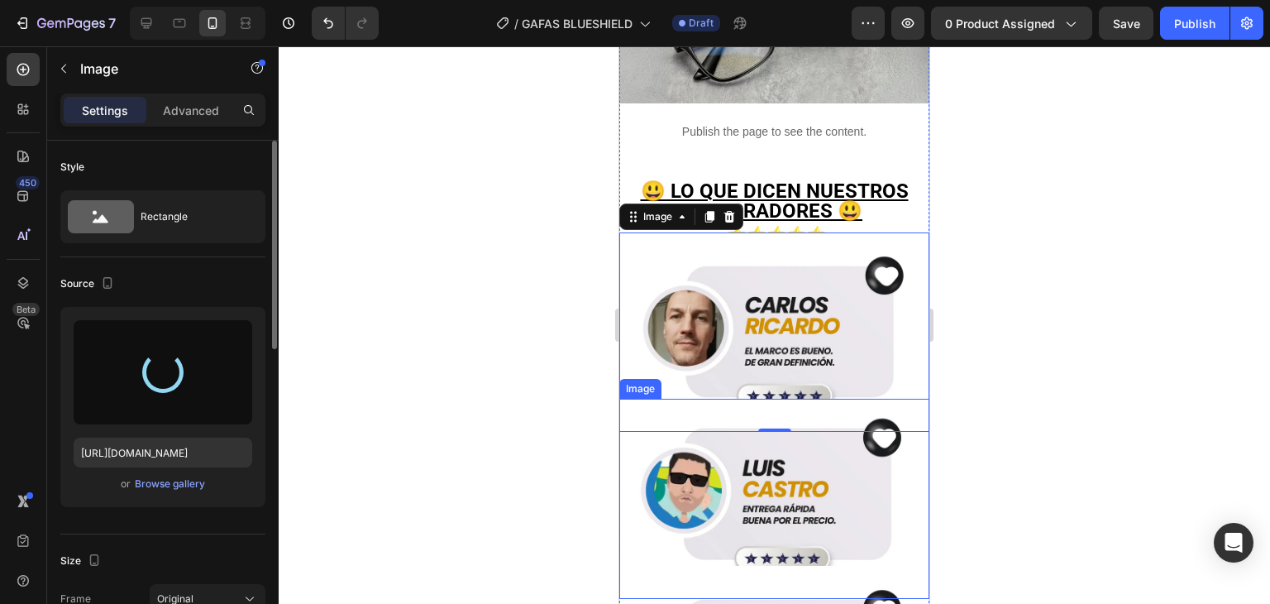
type input "https://cdn.shopify.com/s/files/1/0672/4291/7953/files/gempages_580679956946748…"
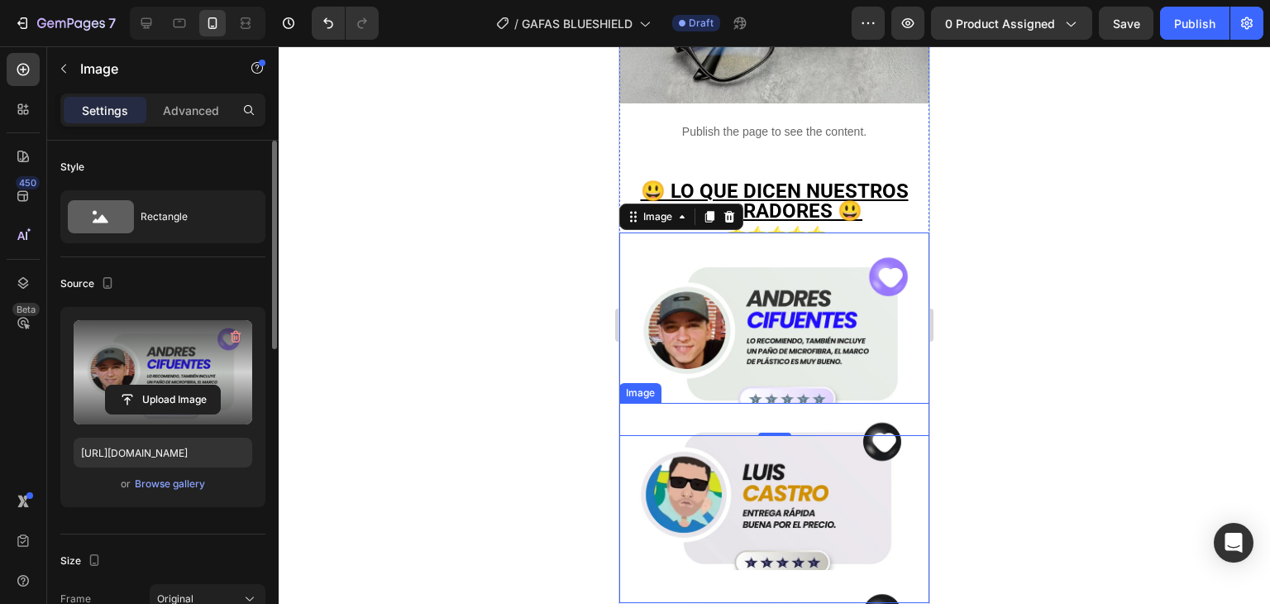
click at [734, 403] on img at bounding box center [774, 502] width 310 height 199
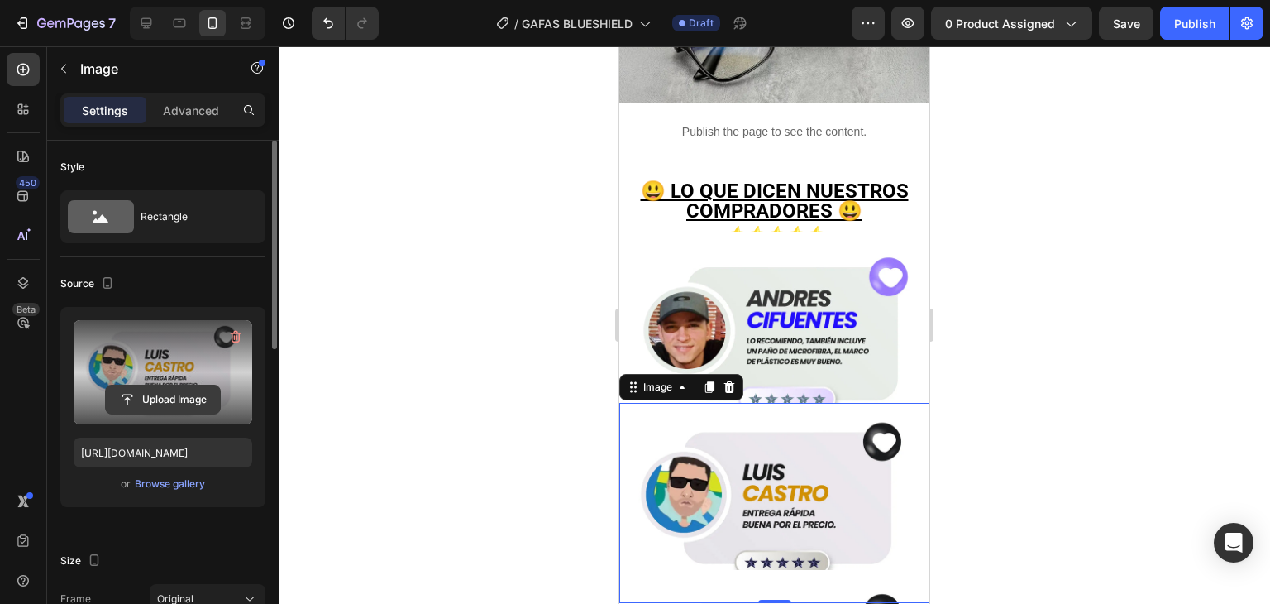
click at [168, 385] on input "file" at bounding box center [163, 399] width 114 height 28
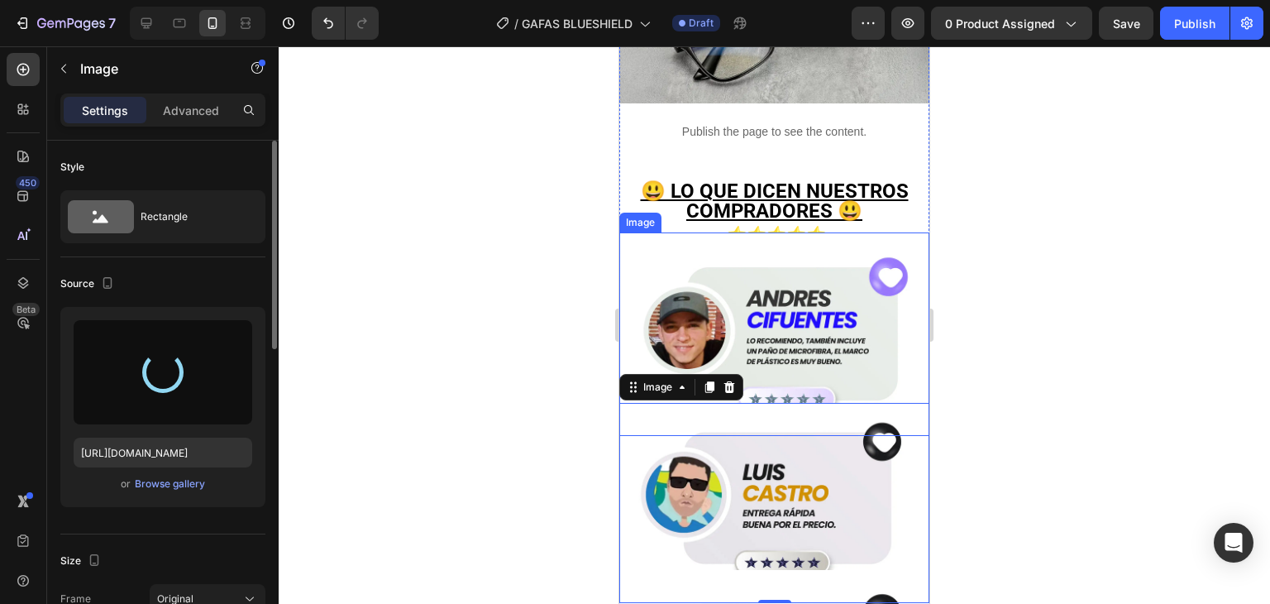
type input "https://cdn.shopify.com/s/files/1/0672/4291/7953/files/gempages_580679956946748…"
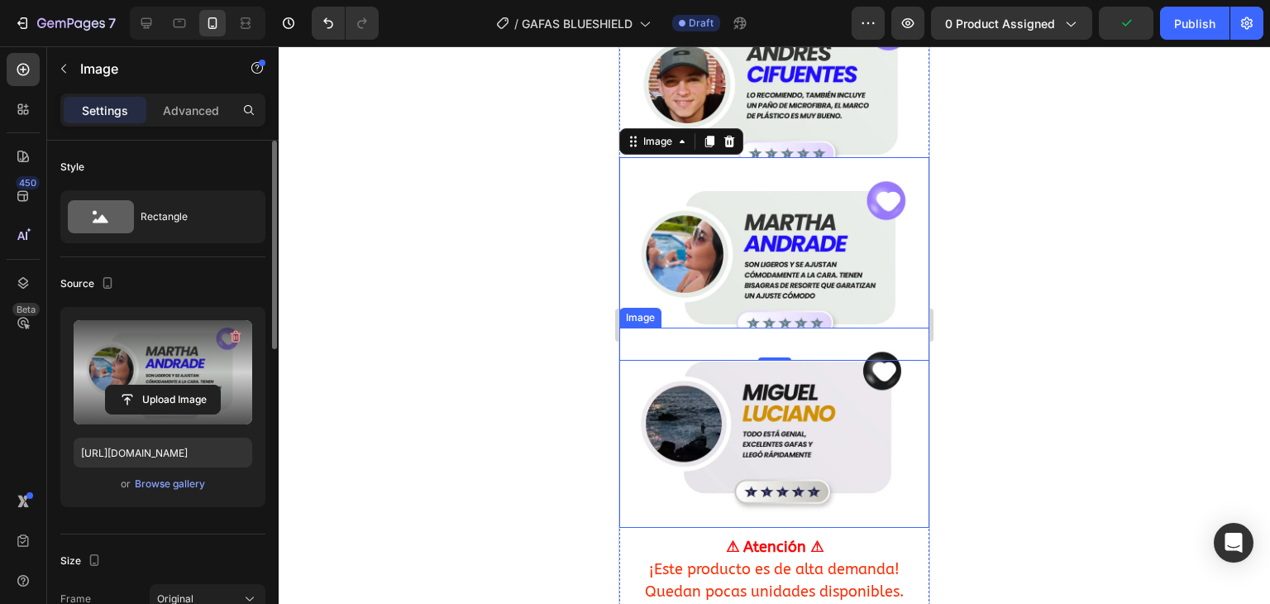
scroll to position [2729, 0]
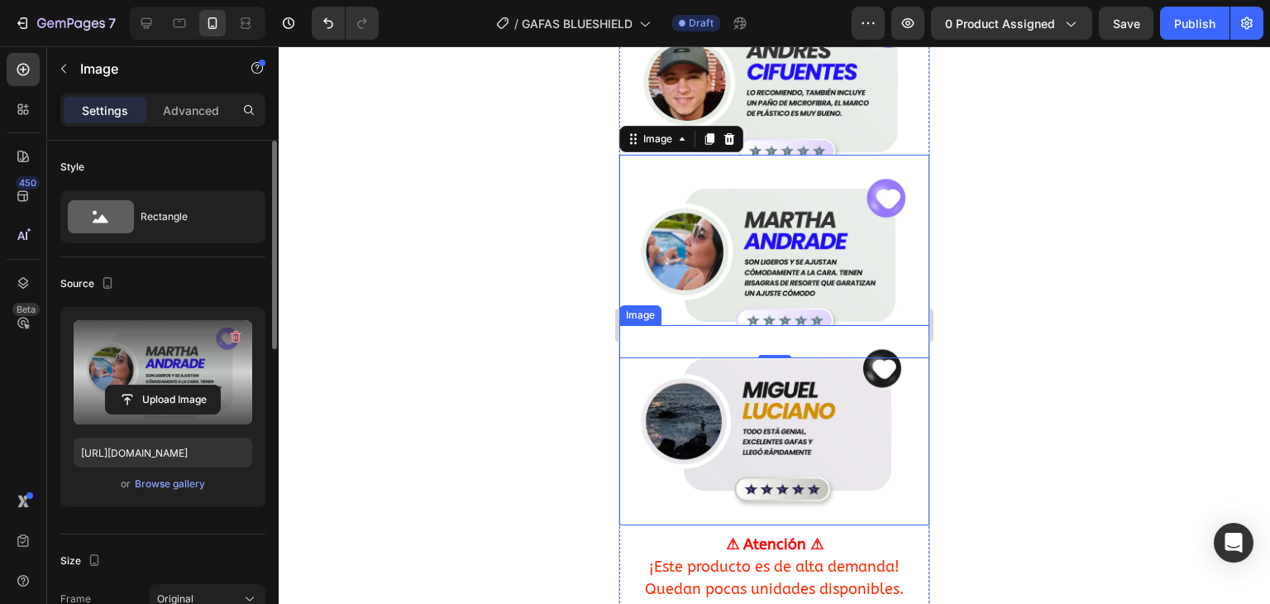
click at [779, 334] on img at bounding box center [774, 424] width 310 height 199
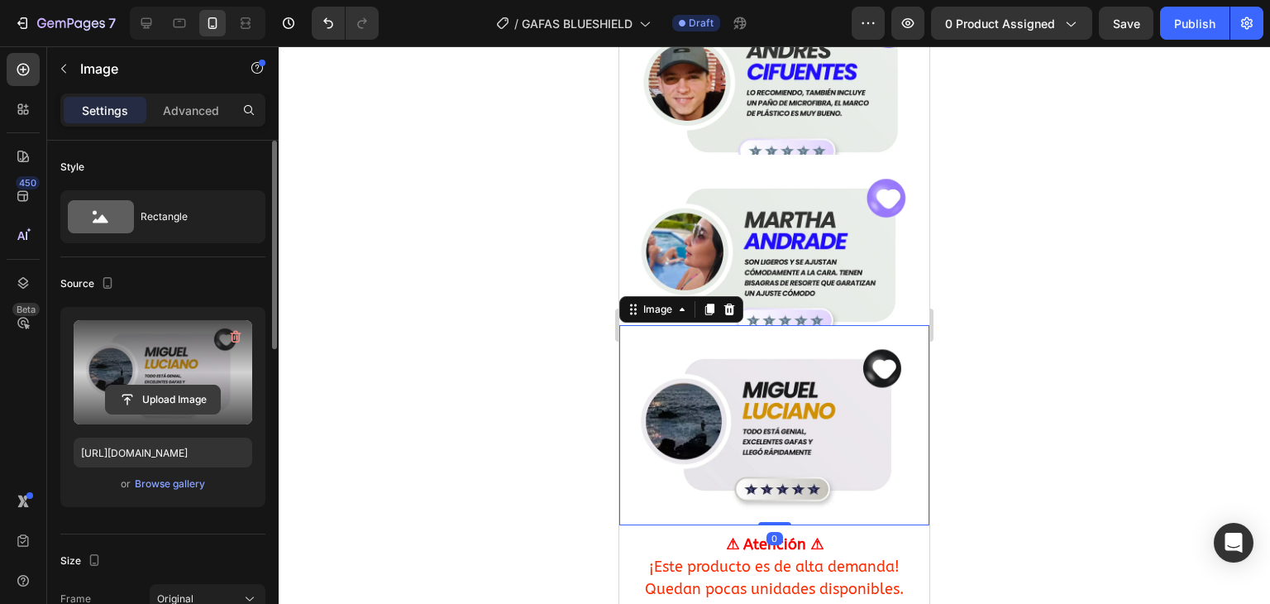
click at [157, 388] on input "file" at bounding box center [163, 399] width 114 height 28
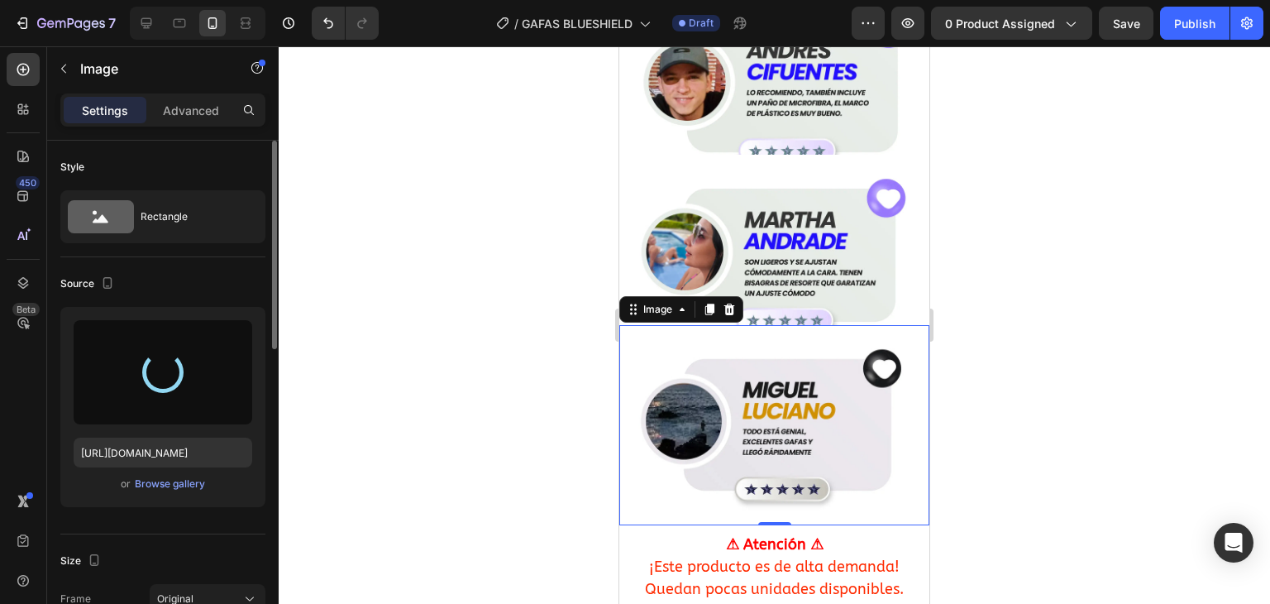
type input "https://cdn.shopify.com/s/files/1/0672/4291/7953/files/gempages_580679956946748…"
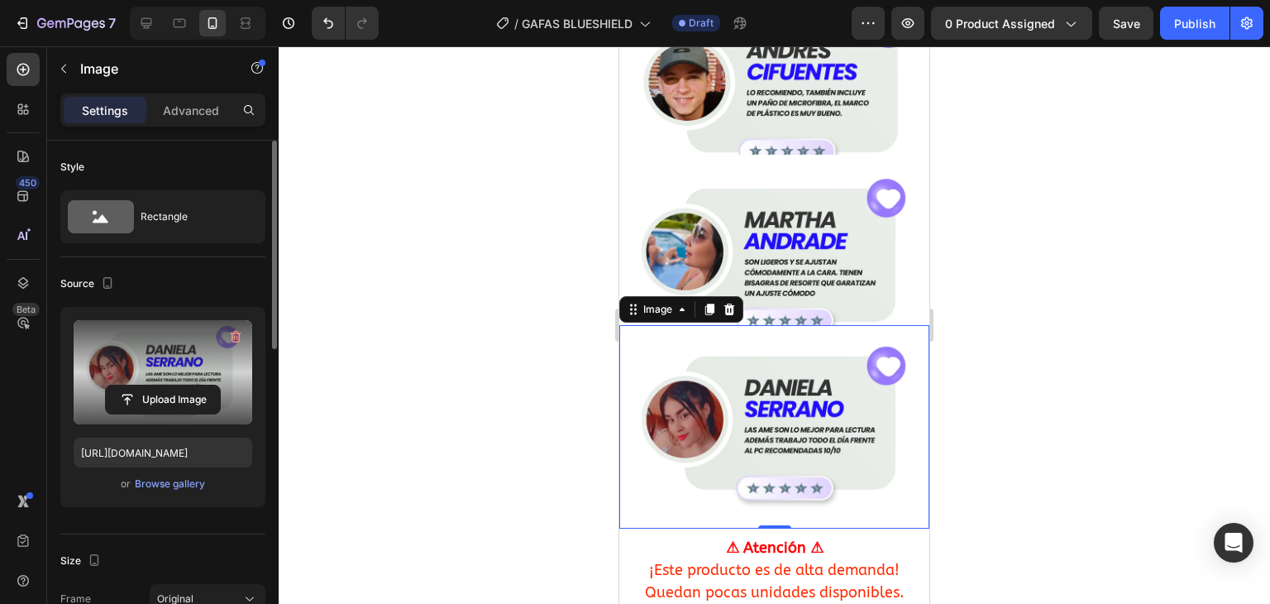
click at [965, 308] on div at bounding box center [775, 324] width 992 height 557
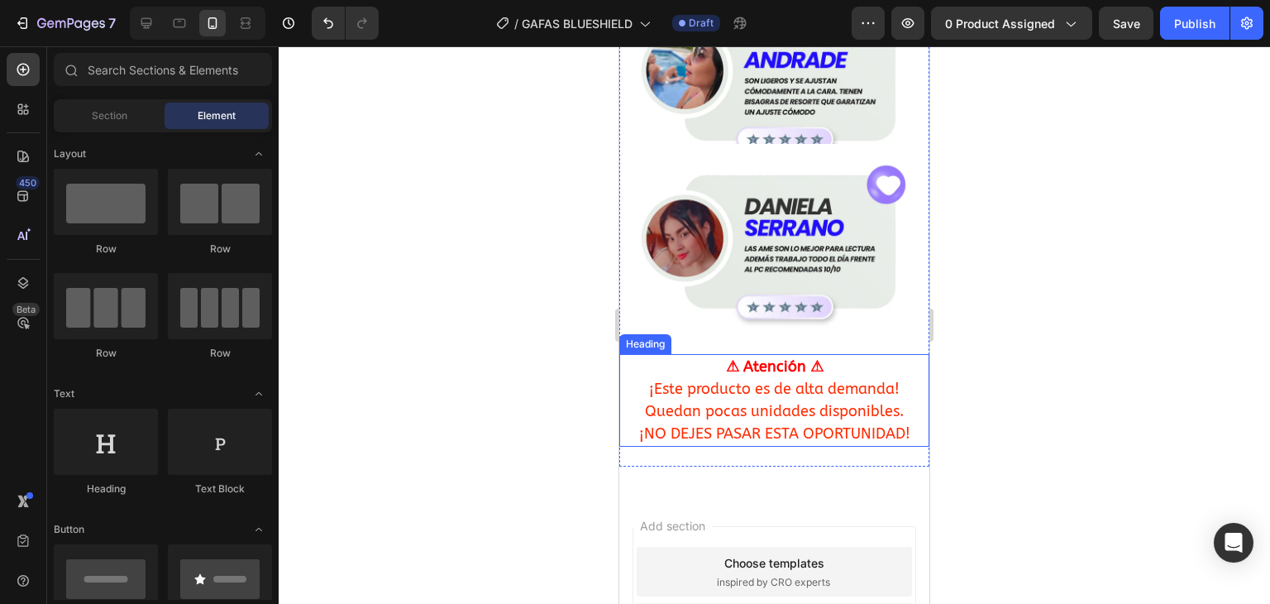
scroll to position [2915, 0]
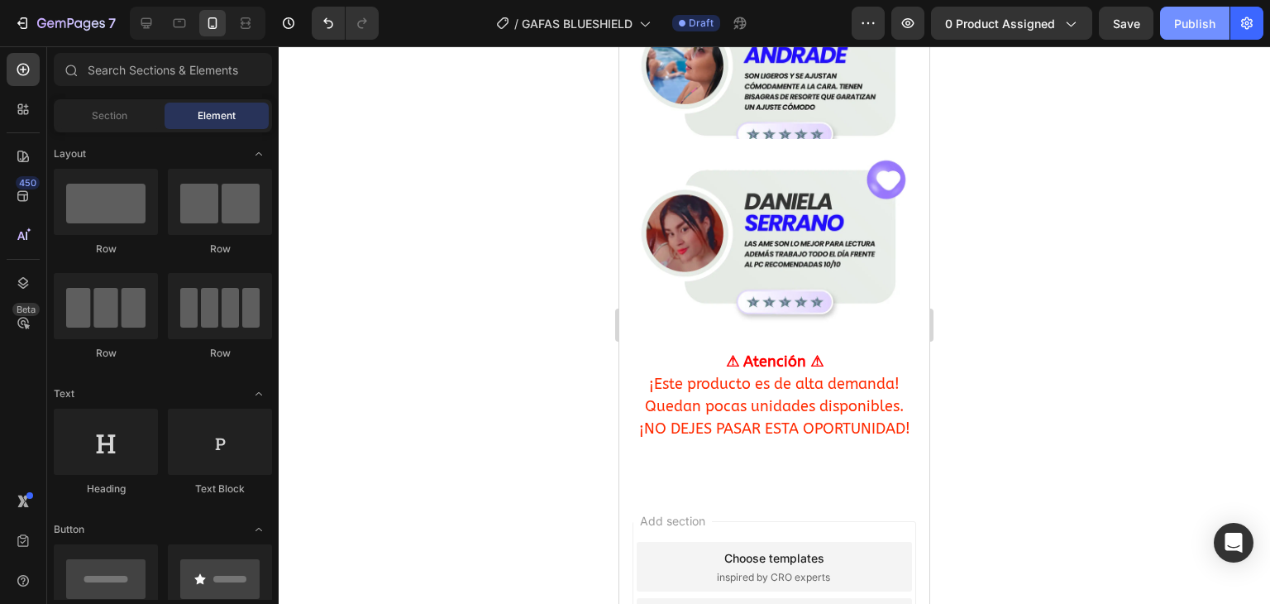
click at [1200, 25] on div "Publish" at bounding box center [1194, 23] width 41 height 17
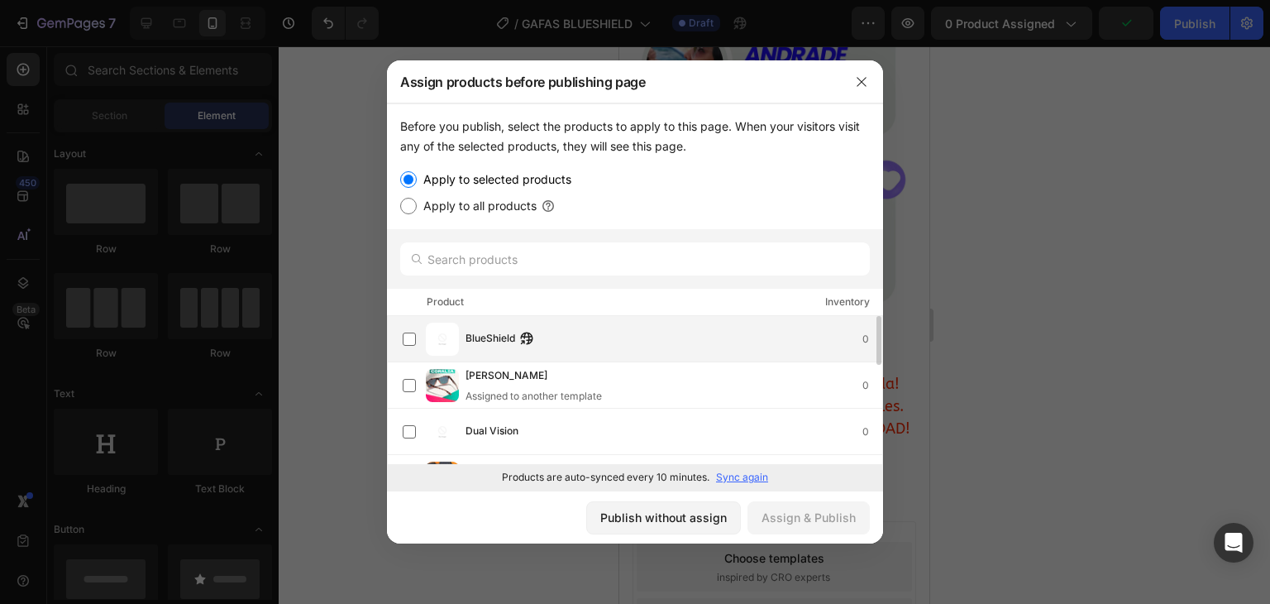
click at [491, 339] on span "BlueShield" at bounding box center [491, 339] width 50 height 18
click at [857, 87] on icon "button" at bounding box center [861, 81] width 13 height 13
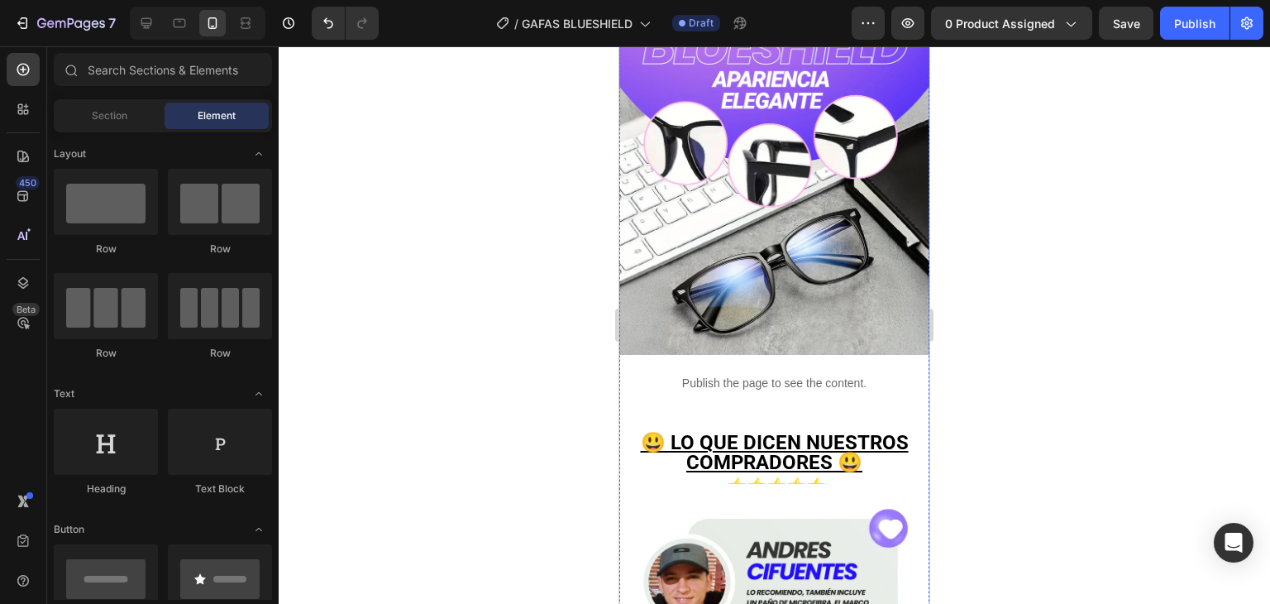
scroll to position [2006, 0]
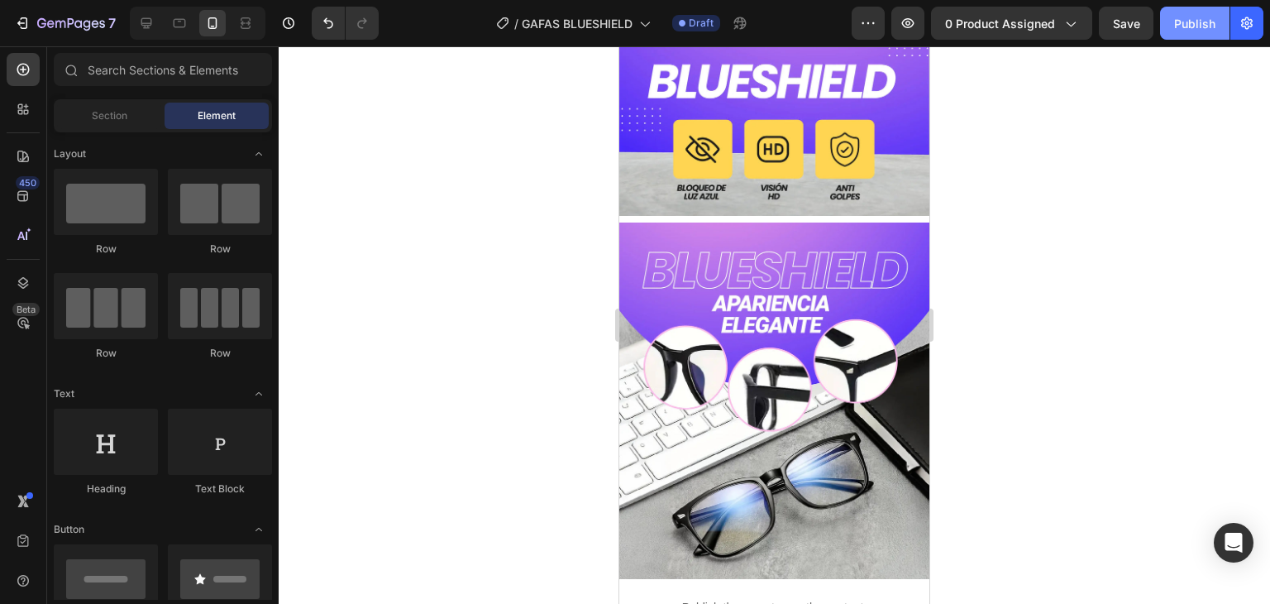
click at [1221, 17] on button "Publish" at bounding box center [1194, 23] width 69 height 33
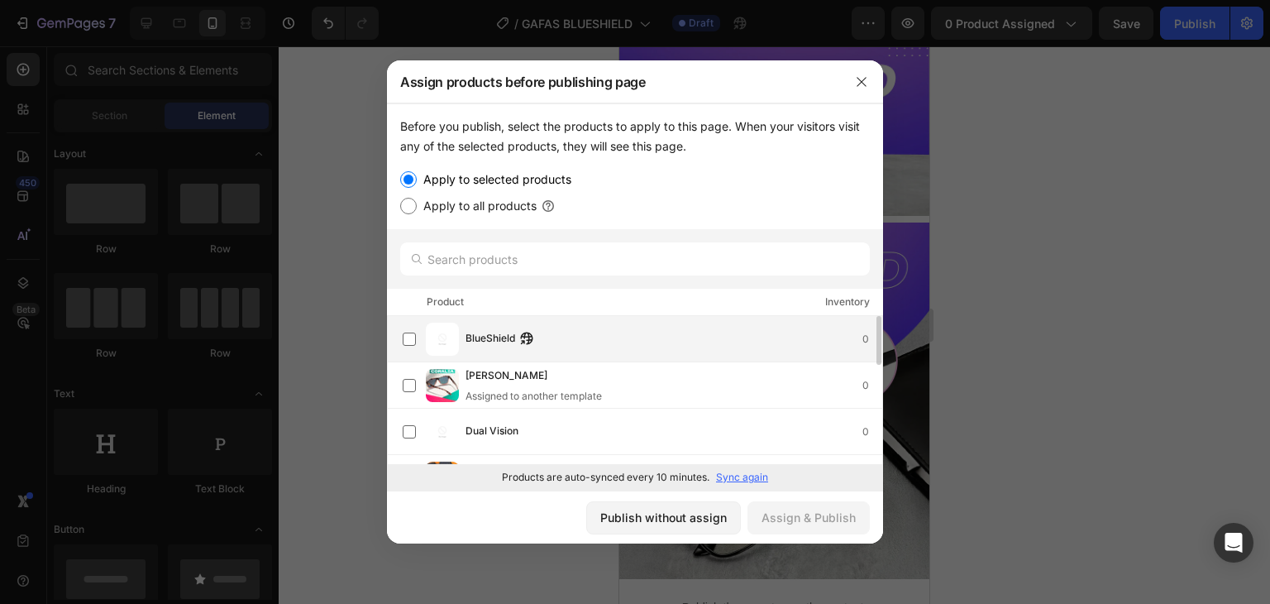
click at [490, 340] on span "BlueShield" at bounding box center [491, 339] width 50 height 18
click at [814, 519] on div "Assign & Publish" at bounding box center [809, 517] width 94 height 17
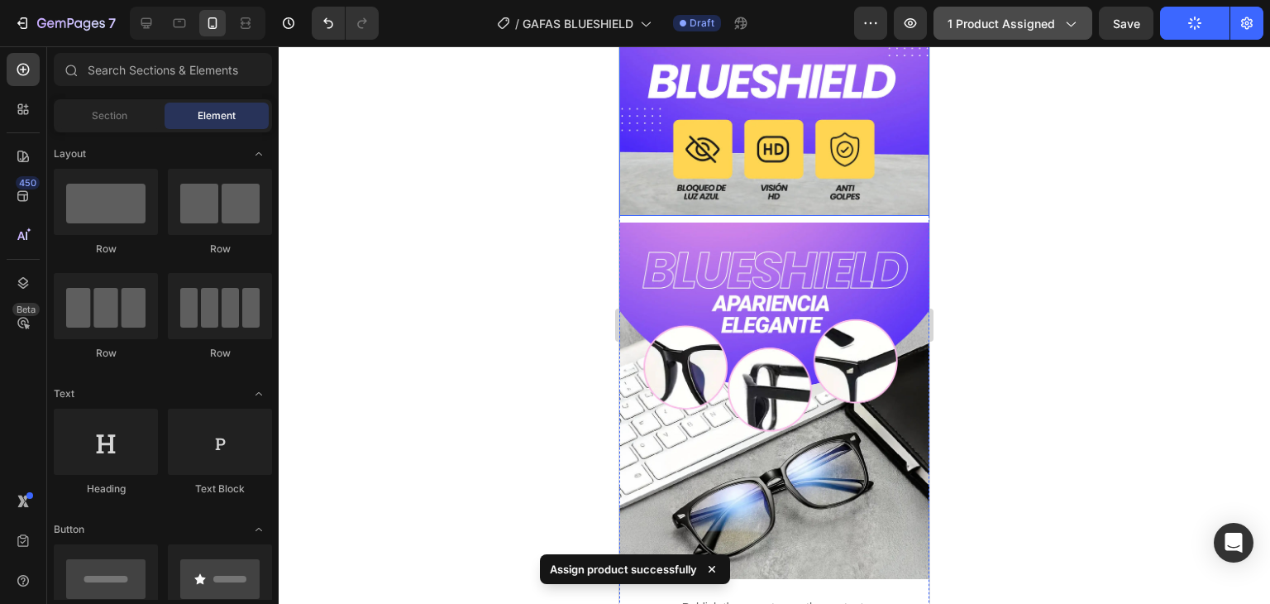
click at [1050, 36] on button "1 product assigned" at bounding box center [1013, 23] width 159 height 33
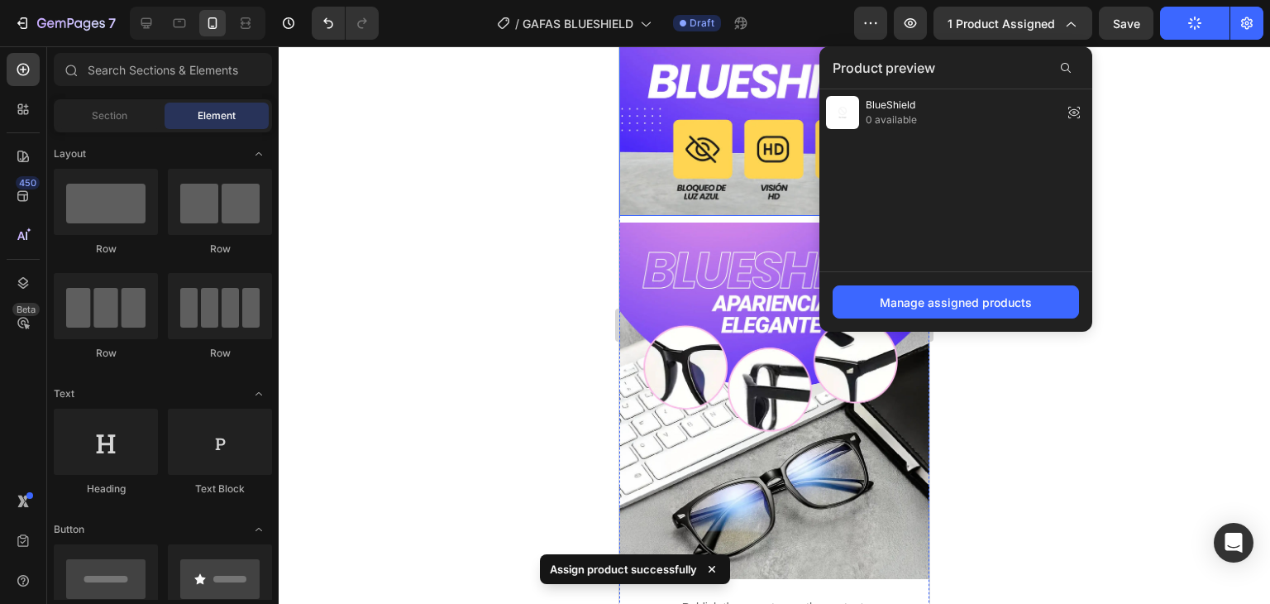
click at [1153, 112] on div at bounding box center [775, 324] width 992 height 557
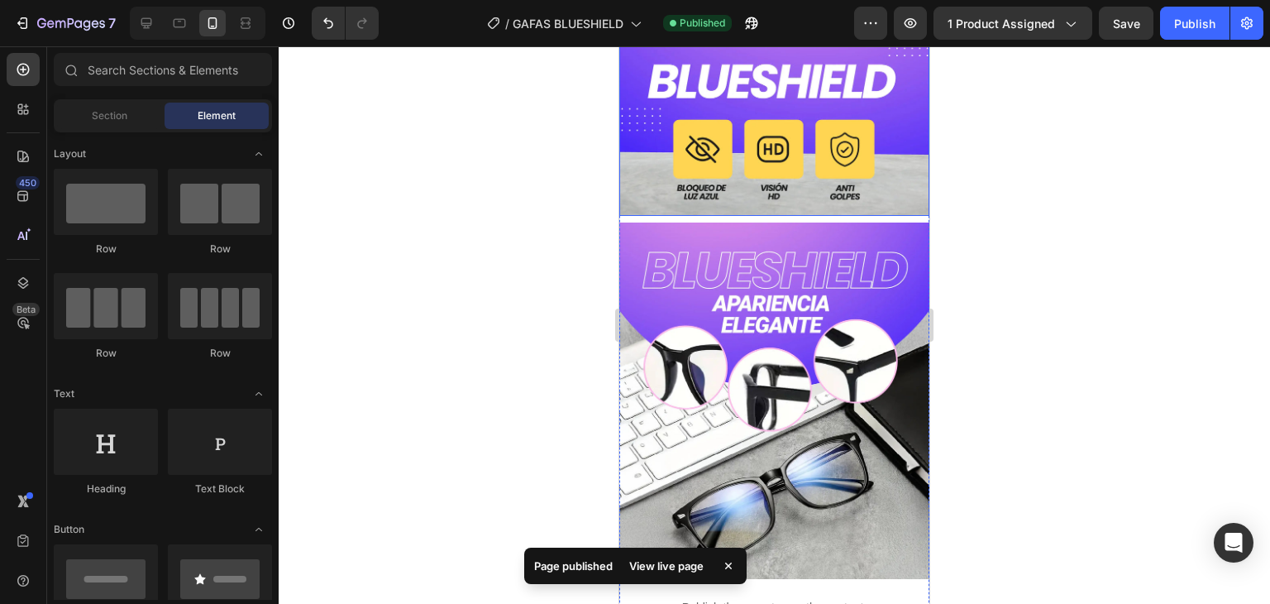
click at [1208, 41] on div "7 Version history / GAFAS BLUESHIELD Published Preview 1 product assigned Save …" at bounding box center [635, 23] width 1270 height 47
click at [1205, 28] on div "Publish" at bounding box center [1194, 23] width 41 height 17
